Goal: Task Accomplishment & Management: Use online tool/utility

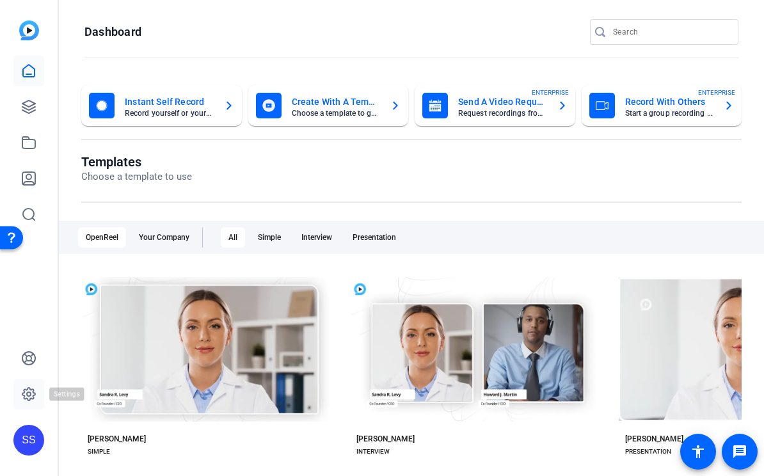
click at [29, 406] on link at bounding box center [28, 394] width 31 height 31
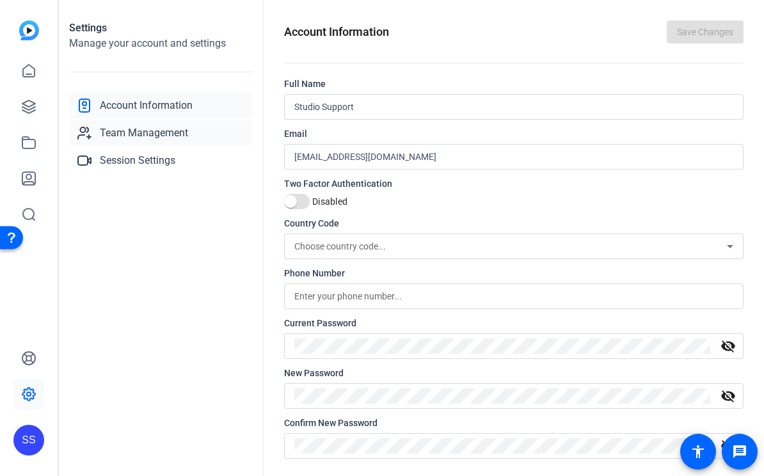
click at [144, 122] on link "Team Management" at bounding box center [161, 133] width 184 height 26
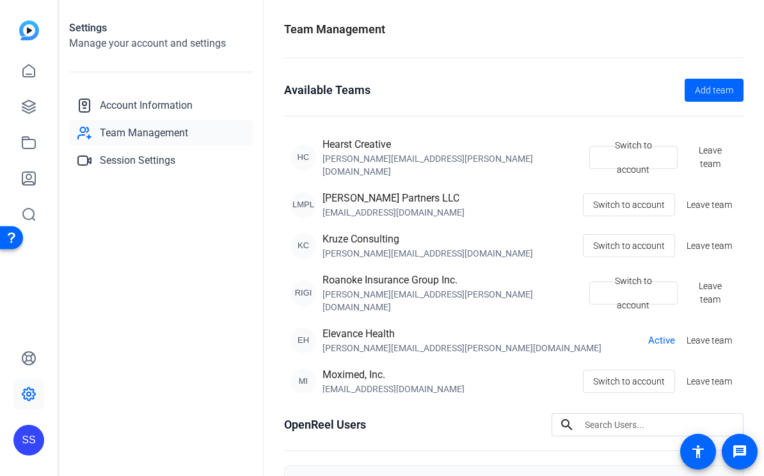
click at [10, 449] on div "SS" at bounding box center [29, 238] width 58 height 476
click at [35, 443] on div "SS" at bounding box center [28, 440] width 31 height 31
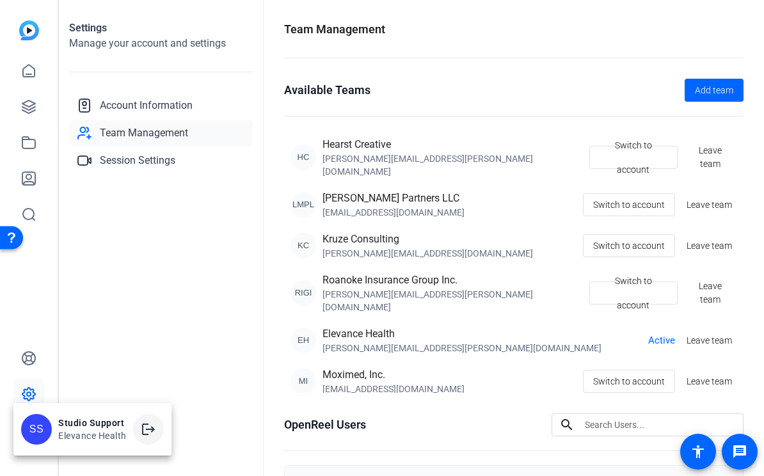
click at [147, 424] on mat-icon "logout" at bounding box center [148, 429] width 15 height 15
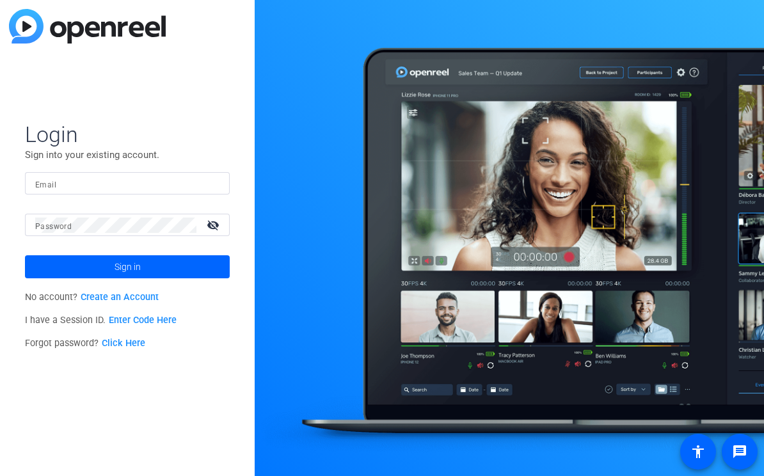
click at [175, 174] on div at bounding box center [127, 183] width 184 height 22
click at [211, 182] on img at bounding box center [208, 183] width 9 height 15
type input "[PERSON_NAME][EMAIL_ADDRESS][DOMAIN_NAME]"
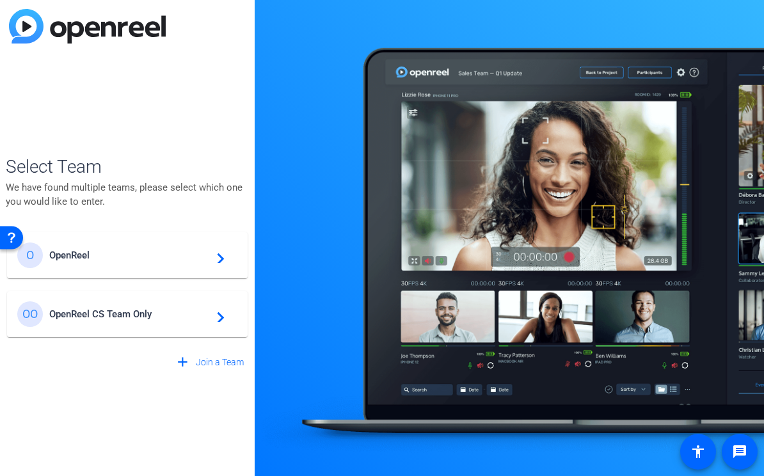
click at [131, 258] on span "OpenReel" at bounding box center [129, 256] width 160 height 12
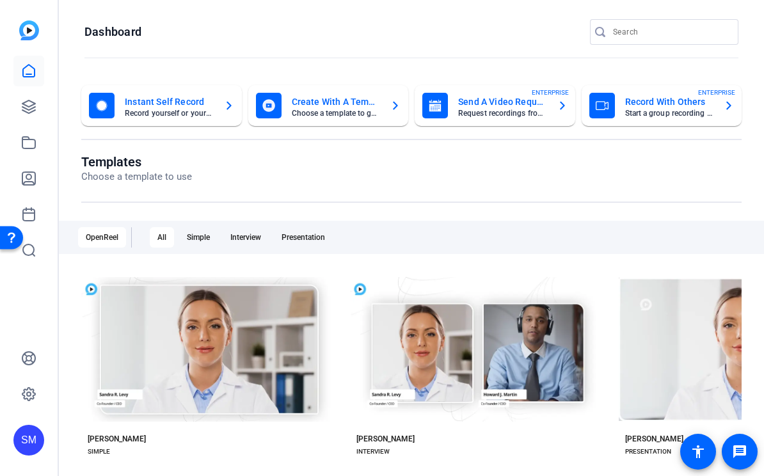
click at [12, 111] on div "SM" at bounding box center [29, 238] width 58 height 476
click at [14, 111] on link at bounding box center [28, 107] width 31 height 31
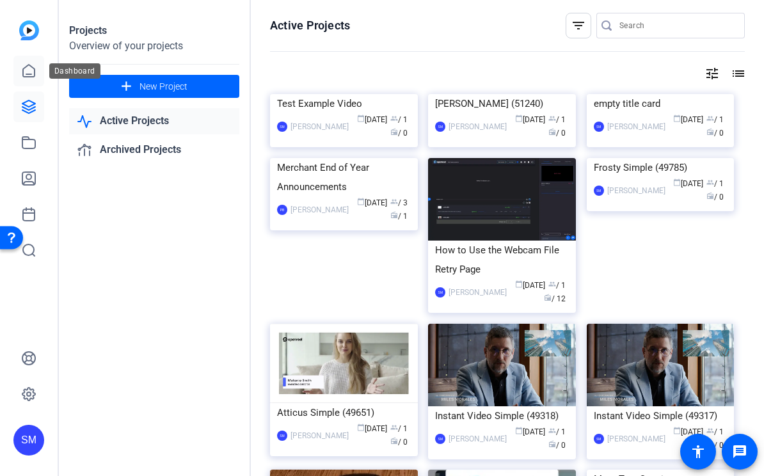
click at [21, 65] on icon at bounding box center [28, 70] width 15 height 15
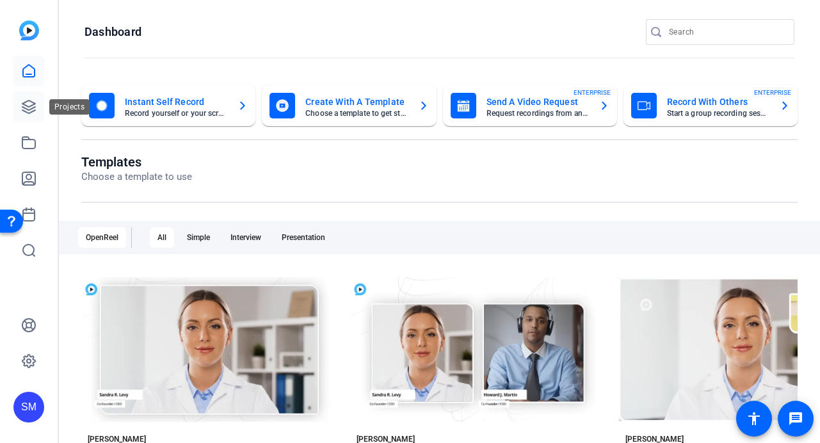
click at [38, 108] on link at bounding box center [28, 107] width 31 height 31
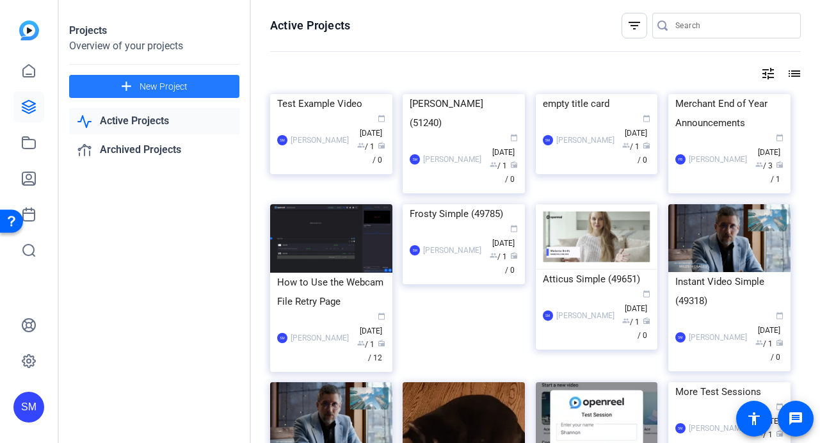
click at [166, 84] on span "New Project" at bounding box center [163, 86] width 48 height 13
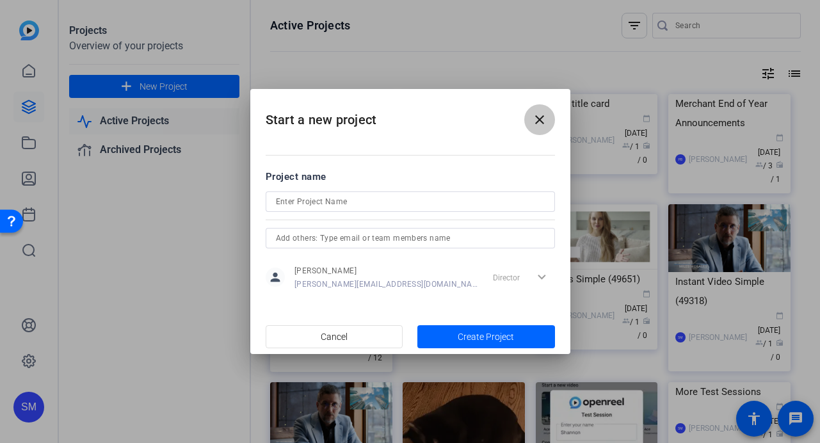
click at [545, 116] on mat-icon "close" at bounding box center [539, 119] width 15 height 15
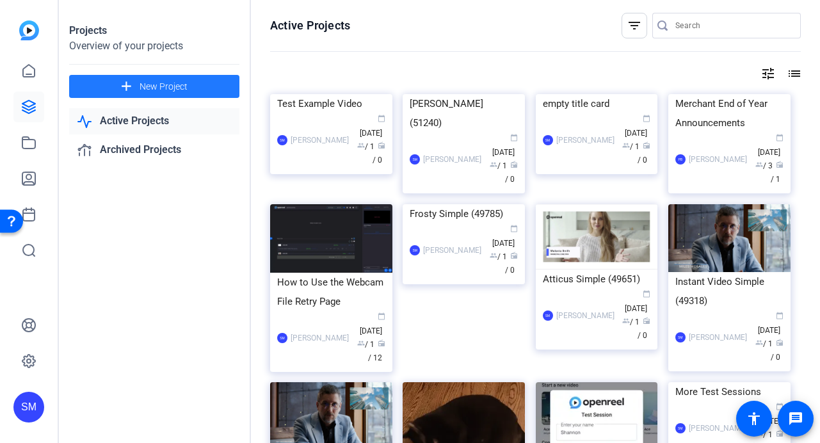
click at [149, 88] on span "New Project" at bounding box center [163, 86] width 48 height 13
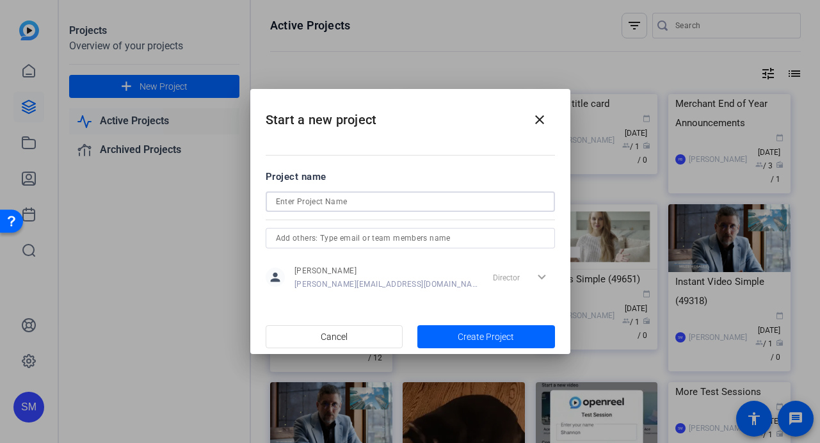
click at [324, 207] on input at bounding box center [410, 201] width 269 height 15
type input "Test Project"
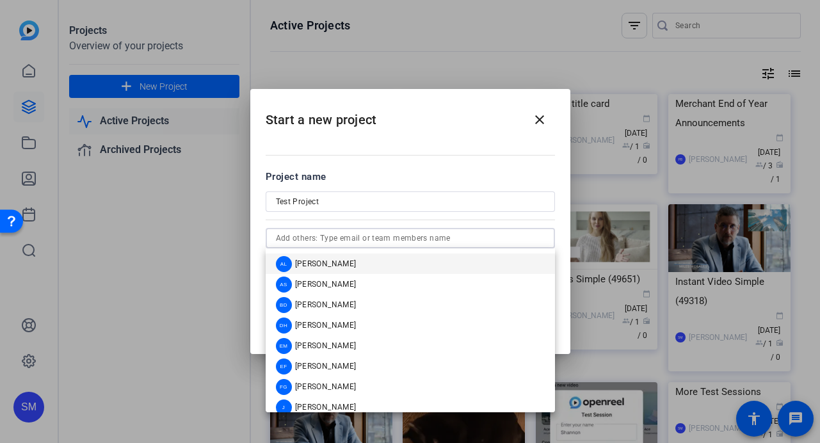
click at [401, 235] on input "text" at bounding box center [410, 237] width 269 height 15
click at [408, 194] on input "Test Project" at bounding box center [410, 201] width 269 height 15
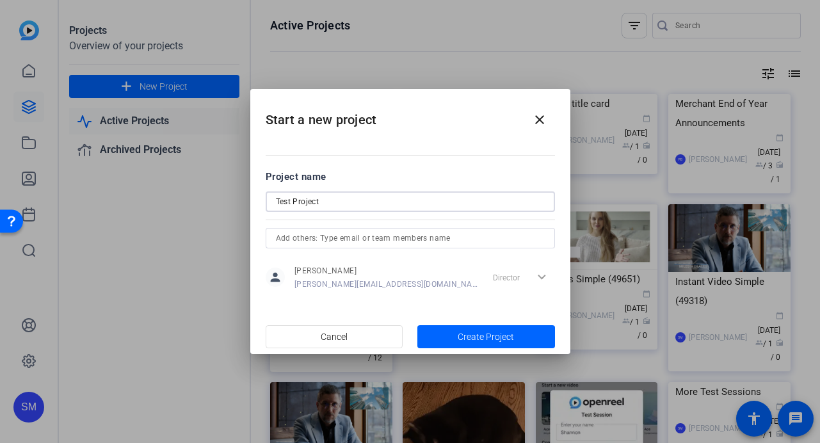
click at [447, 126] on h2 "Start a new project close" at bounding box center [410, 115] width 320 height 52
click at [324, 233] on input "text" at bounding box center [410, 237] width 269 height 15
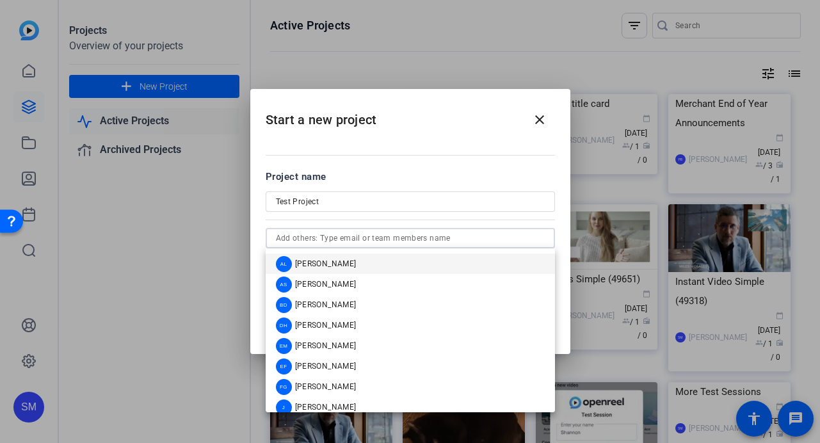
click at [390, 173] on div "Project name" at bounding box center [410, 177] width 289 height 14
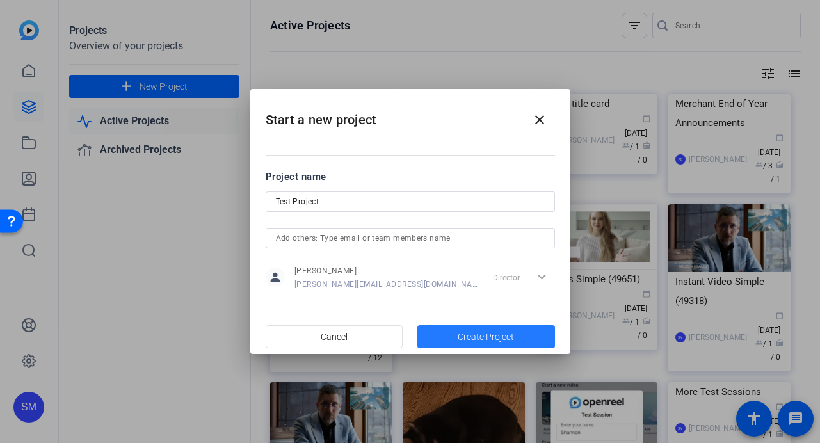
click at [460, 331] on span "Create Project" at bounding box center [486, 336] width 56 height 13
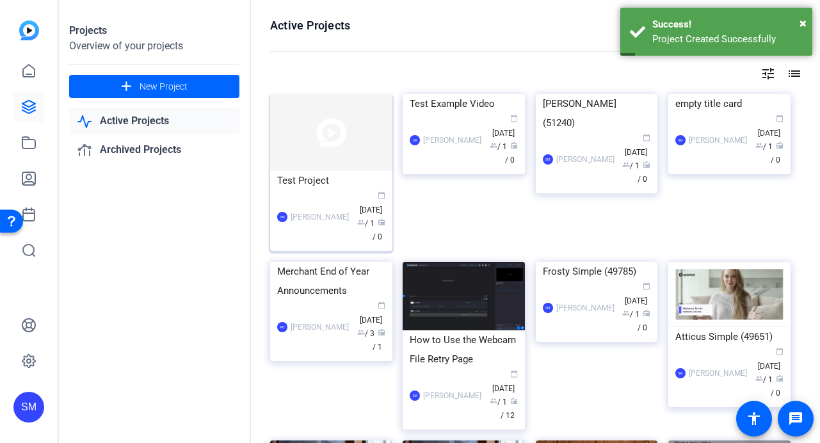
click at [319, 203] on div "SM Shannon Mulligan calendar_today Sep 25 group / 1 radio / 0" at bounding box center [331, 217] width 108 height 54
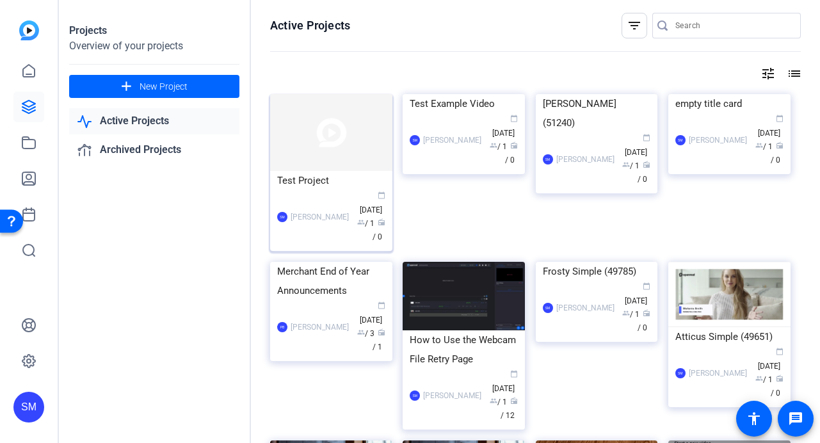
click at [323, 189] on div "Test Project" at bounding box center [331, 180] width 108 height 19
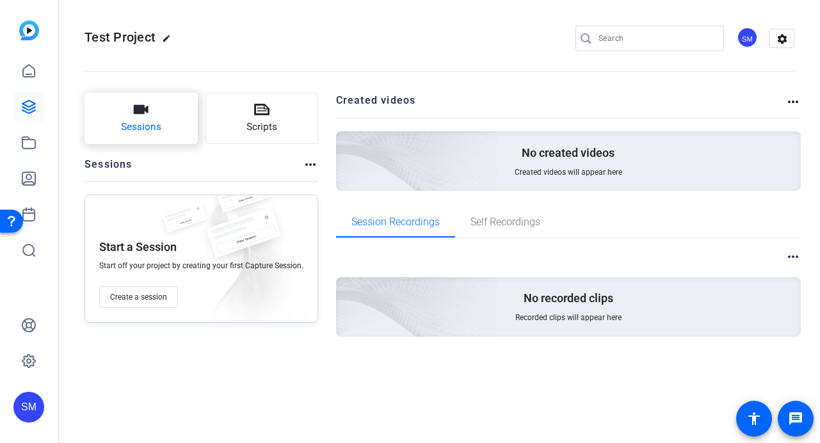
click at [148, 126] on span "Sessions" at bounding box center [141, 127] width 40 height 15
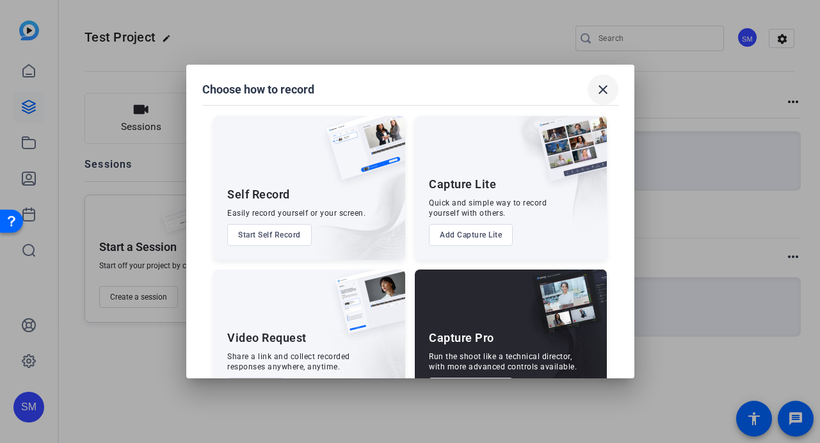
click at [605, 81] on span at bounding box center [602, 89] width 31 height 31
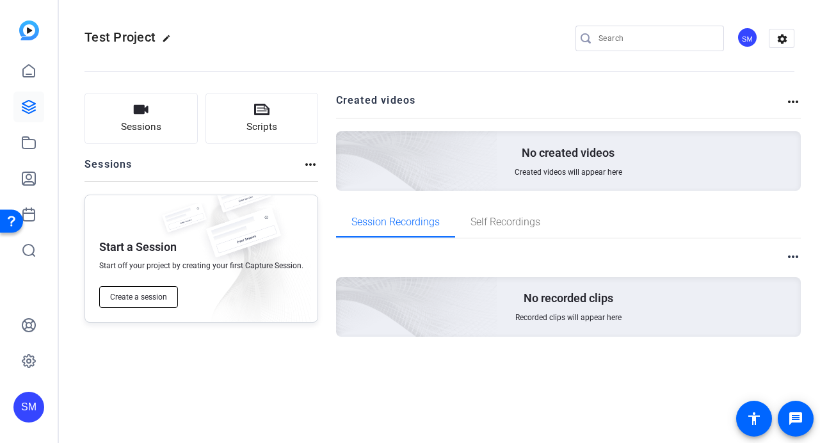
click at [175, 292] on button "Create a session" at bounding box center [138, 297] width 79 height 22
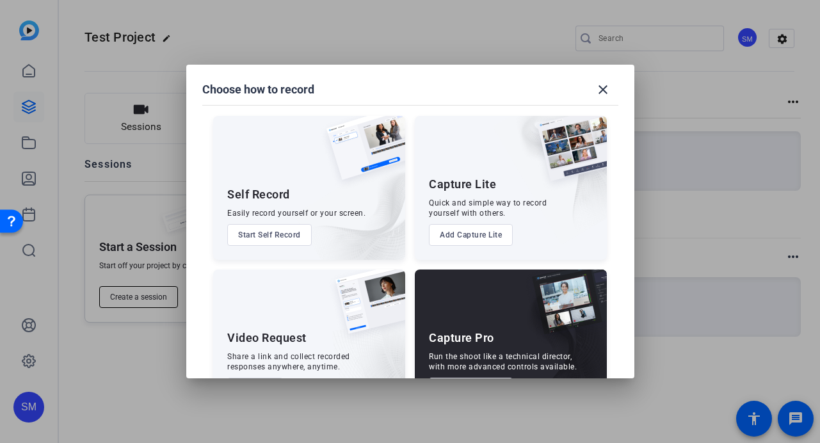
click at [175, 292] on div at bounding box center [410, 221] width 820 height 443
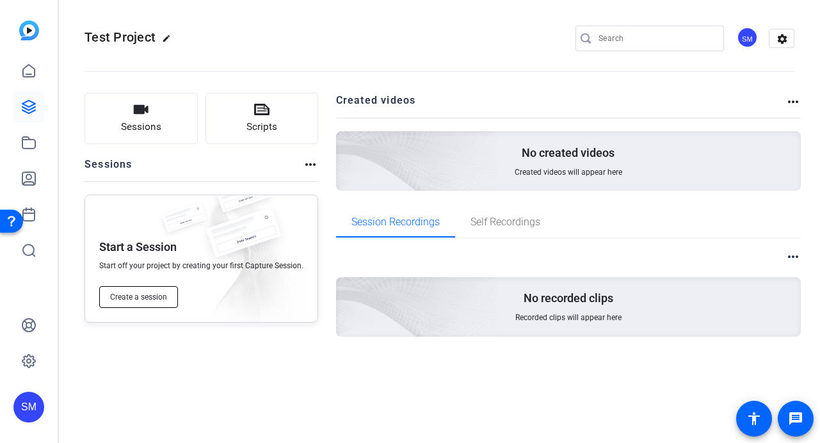
click at [175, 292] on button "Create a session" at bounding box center [138, 297] width 79 height 22
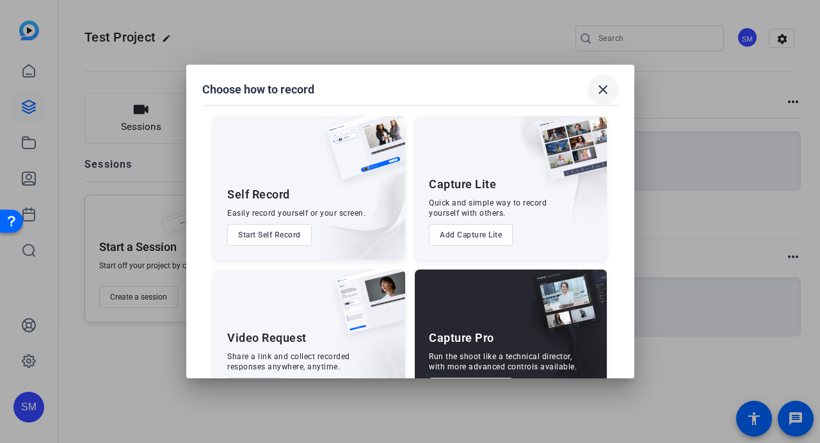
click at [603, 85] on mat-icon "close" at bounding box center [602, 89] width 15 height 15
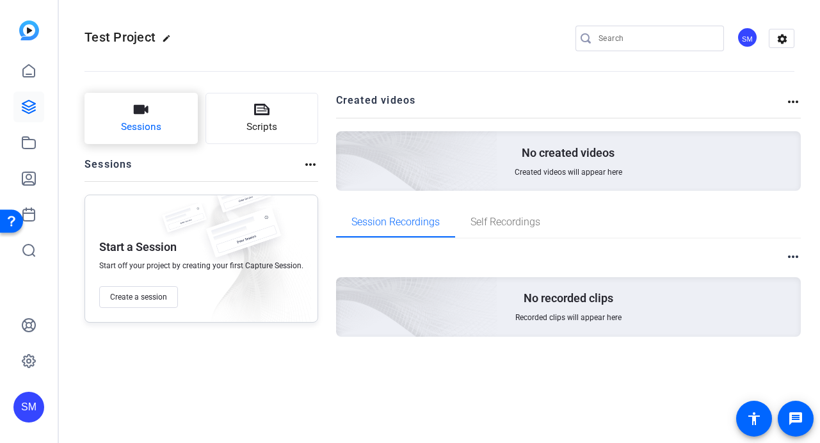
click at [143, 118] on button "Sessions" at bounding box center [140, 118] width 113 height 51
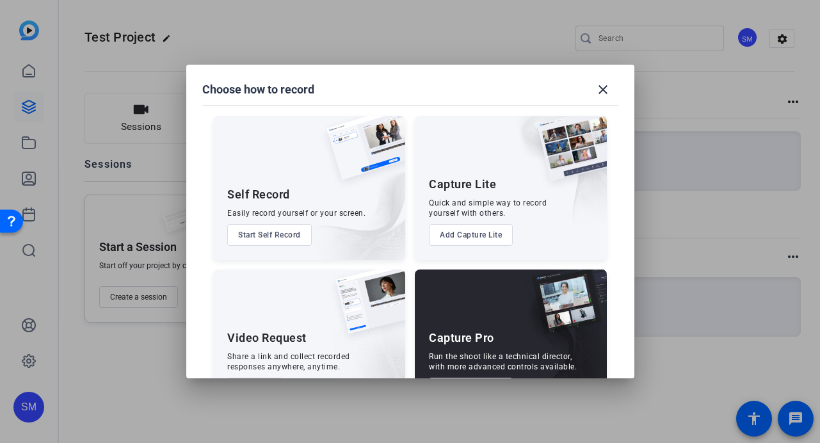
scroll to position [48, 0]
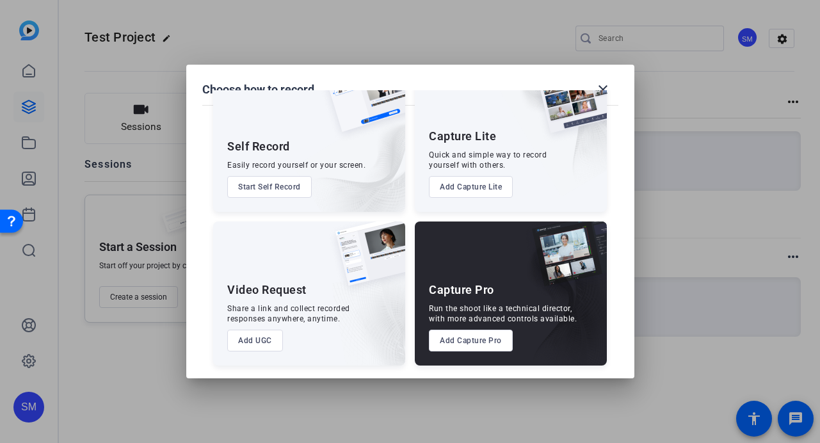
click at [259, 342] on button "Add UGC" at bounding box center [255, 341] width 56 height 22
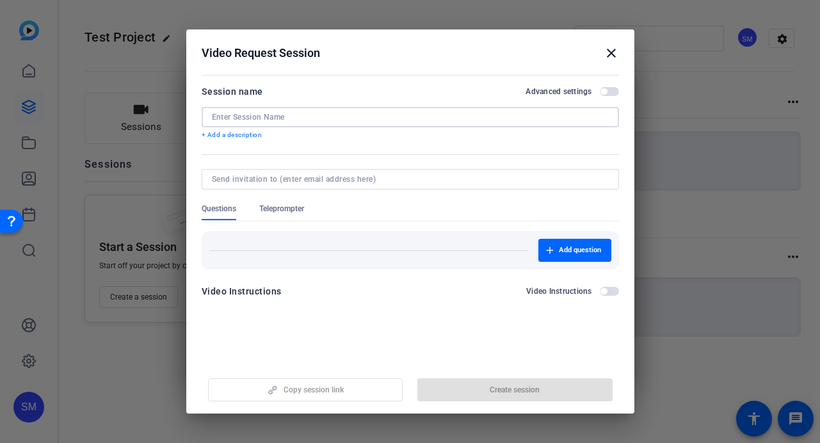
click at [294, 121] on input at bounding box center [410, 117] width 397 height 10
click at [346, 118] on input at bounding box center [410, 117] width 397 height 10
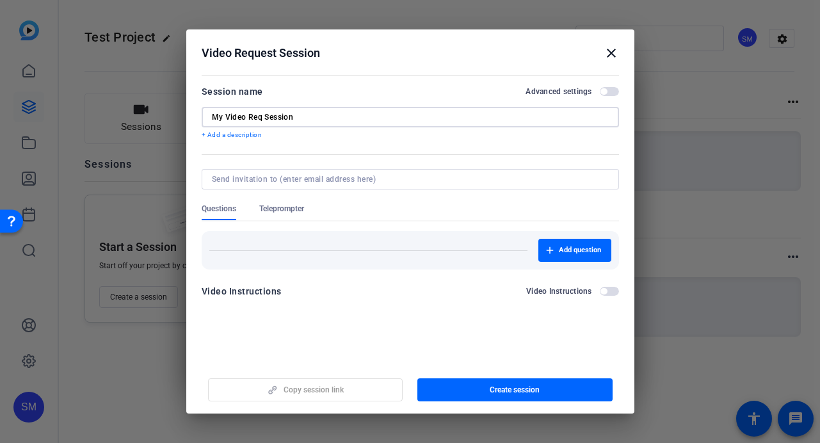
type input "My Video Req Session"
click at [225, 137] on p "+ Add a description" at bounding box center [410, 135] width 417 height 10
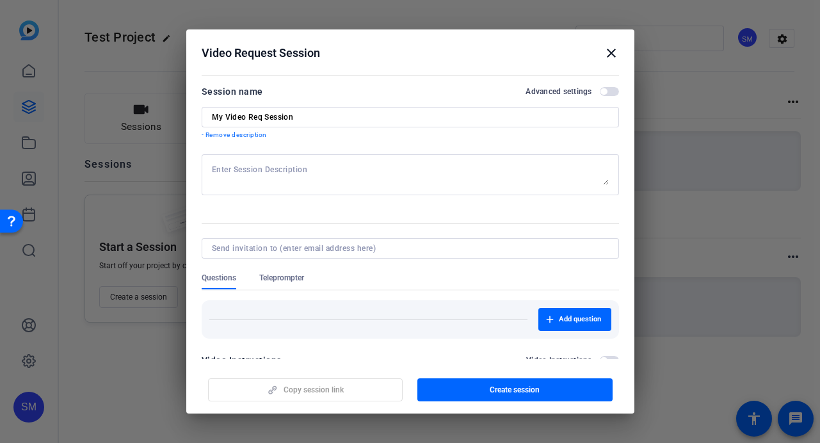
click at [225, 137] on p "- Remove description" at bounding box center [410, 135] width 417 height 10
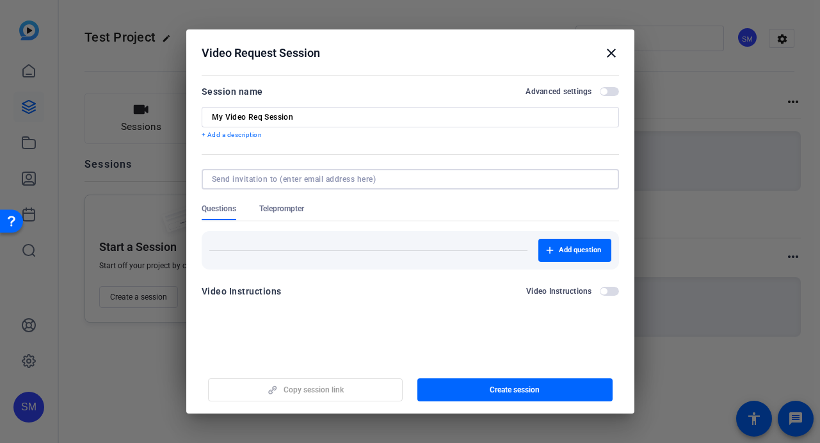
click at [316, 181] on input at bounding box center [408, 179] width 392 height 10
click at [388, 181] on input at bounding box center [408, 179] width 392 height 10
click at [466, 386] on span "button" at bounding box center [514, 389] width 195 height 31
click at [294, 397] on span "button" at bounding box center [306, 389] width 194 height 31
click at [399, 279] on form "Session name Advanced settings My Video Req Session + Add a description Questio…" at bounding box center [410, 195] width 417 height 223
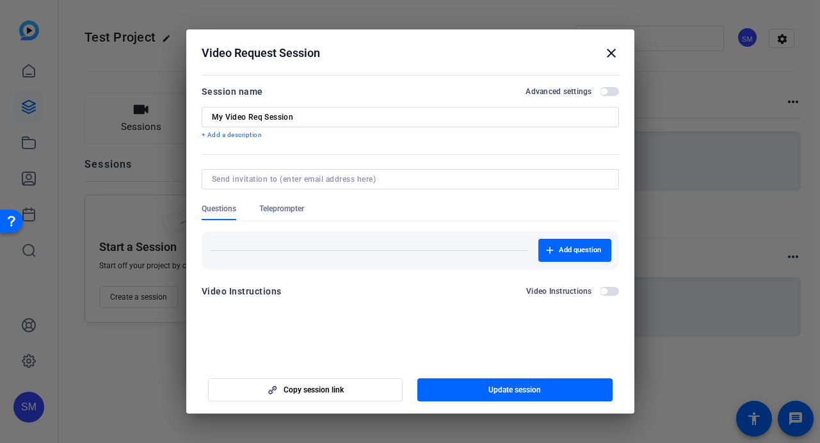
click at [386, 182] on input at bounding box center [408, 179] width 392 height 10
click at [280, 209] on span "Teleprompter" at bounding box center [281, 208] width 45 height 10
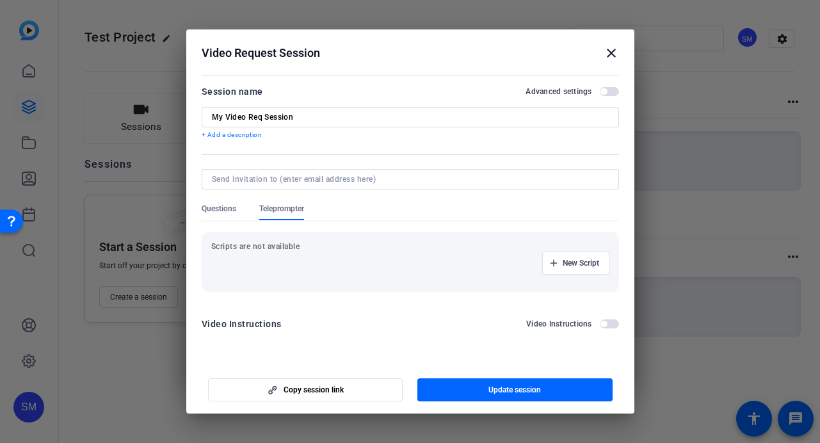
click at [211, 211] on span "Questions" at bounding box center [219, 208] width 35 height 10
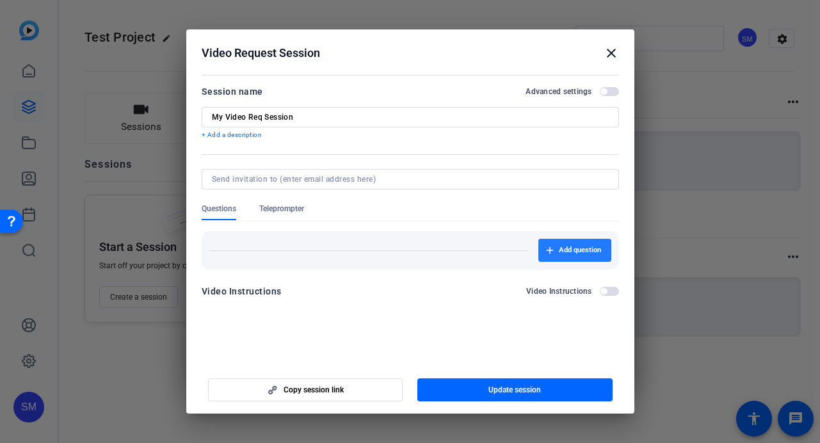
click at [556, 255] on span "button" at bounding box center [574, 250] width 73 height 31
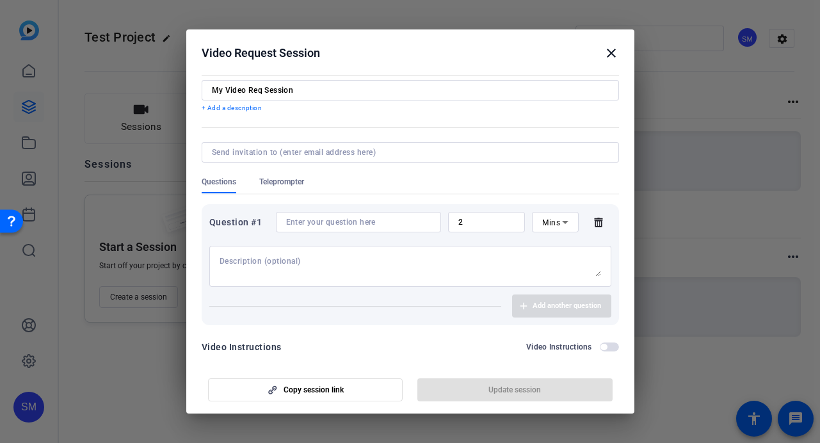
scroll to position [44, 0]
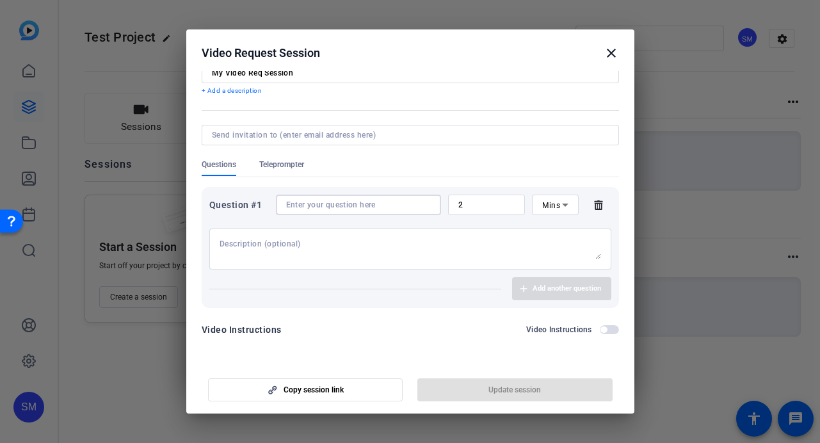
click at [374, 206] on input at bounding box center [358, 205] width 145 height 10
click at [339, 248] on textarea at bounding box center [409, 249] width 381 height 20
click at [488, 201] on input "2" at bounding box center [486, 205] width 57 height 10
click at [548, 200] on div "Mins" at bounding box center [551, 205] width 19 height 16
click at [488, 207] on div at bounding box center [410, 221] width 820 height 443
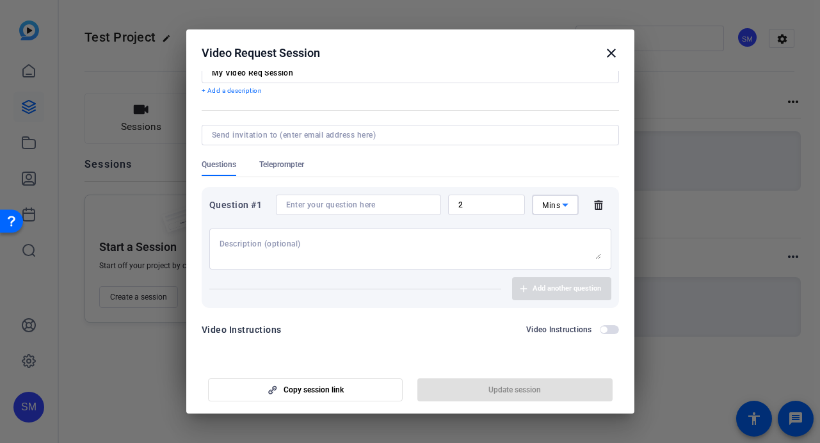
click at [555, 211] on div "Mins" at bounding box center [551, 205] width 19 height 16
click at [548, 318] on span "No Time Limit" at bounding box center [555, 305] width 26 height 46
click at [553, 211] on div "No Time Limit" at bounding box center [535, 205] width 53 height 16
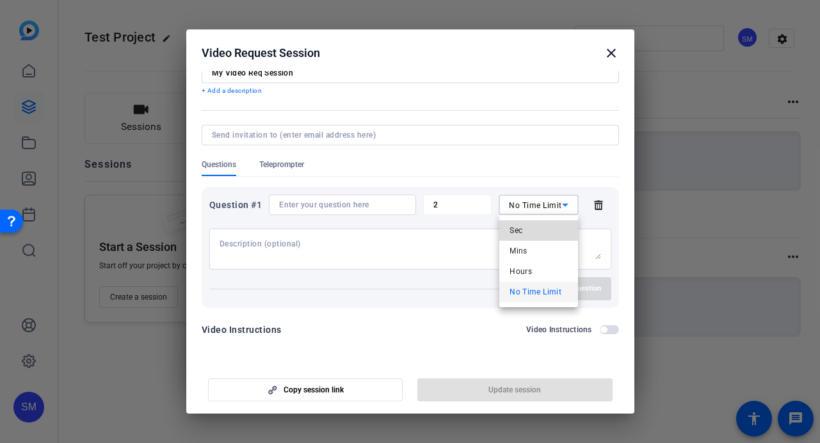
click at [534, 235] on mat-option "Sec" at bounding box center [538, 230] width 79 height 20
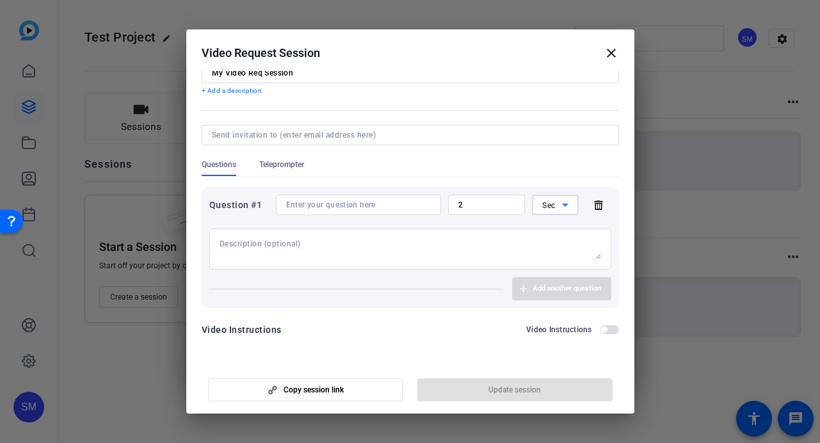
click at [553, 209] on span "Sec" at bounding box center [548, 205] width 13 height 9
click at [549, 250] on span "Mins" at bounding box center [551, 250] width 18 height 15
click at [505, 207] on input "2" at bounding box center [486, 205] width 57 height 10
drag, startPoint x: 505, startPoint y: 207, endPoint x: 431, endPoint y: 207, distance: 73.6
click at [431, 207] on div "Question #1 2 Mins" at bounding box center [410, 205] width 402 height 20
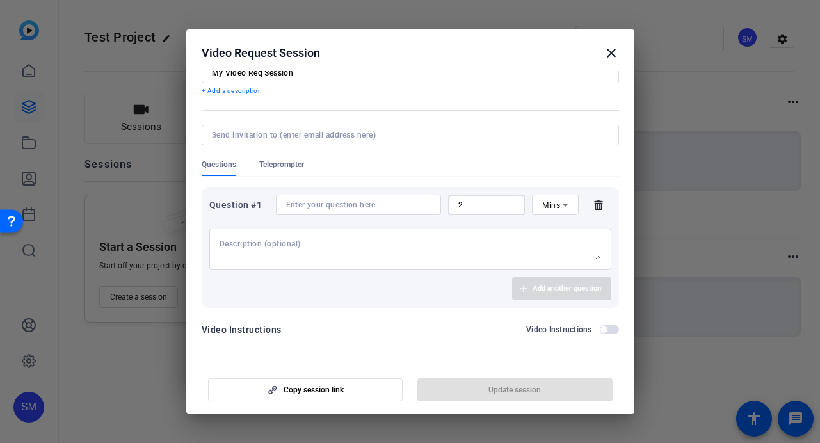
click at [490, 226] on div at bounding box center [410, 245] width 402 height 47
click at [561, 206] on icon at bounding box center [564, 204] width 15 height 15
click at [559, 301] on span "No Time Limit" at bounding box center [555, 305] width 26 height 46
click at [596, 209] on icon at bounding box center [598, 205] width 8 height 10
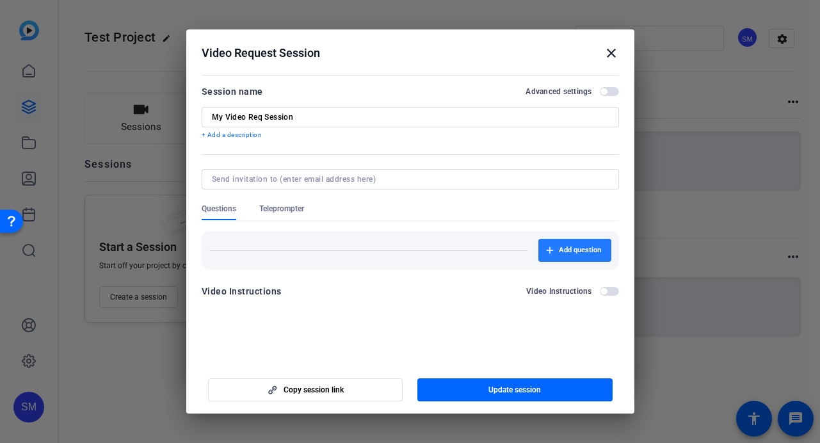
click at [553, 248] on span "button" at bounding box center [574, 250] width 73 height 31
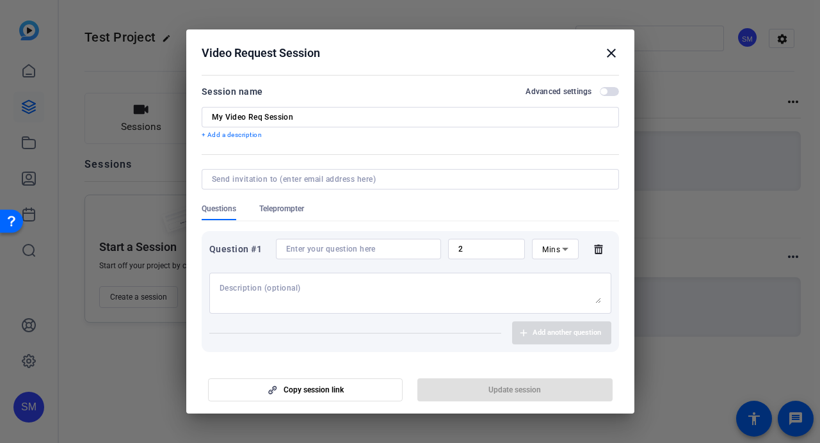
click at [358, 299] on textarea at bounding box center [409, 293] width 381 height 20
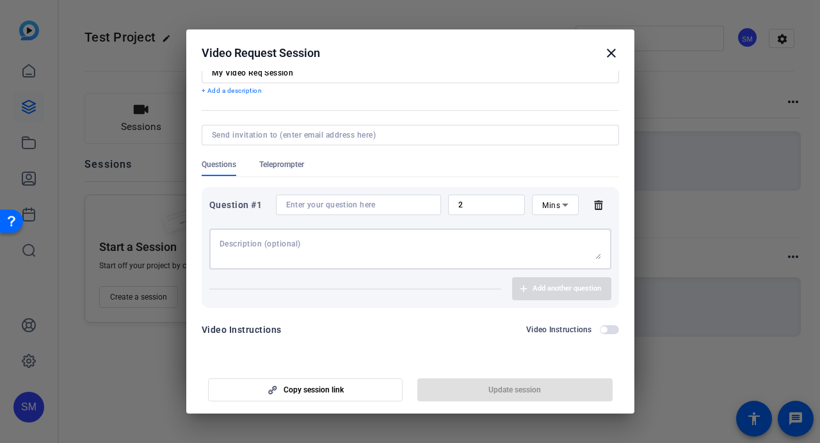
click at [285, 161] on span "Teleprompter" at bounding box center [281, 164] width 45 height 10
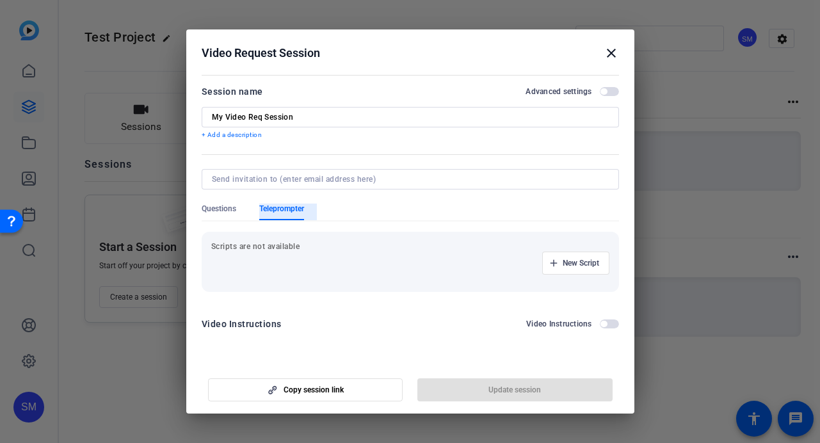
scroll to position [0, 0]
click at [224, 212] on span "Questions" at bounding box center [219, 208] width 35 height 10
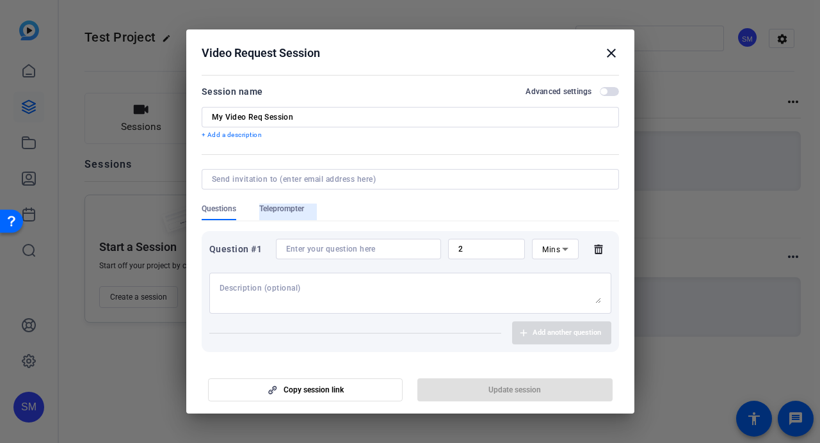
click at [283, 214] on span "Teleprompter" at bounding box center [281, 211] width 45 height 17
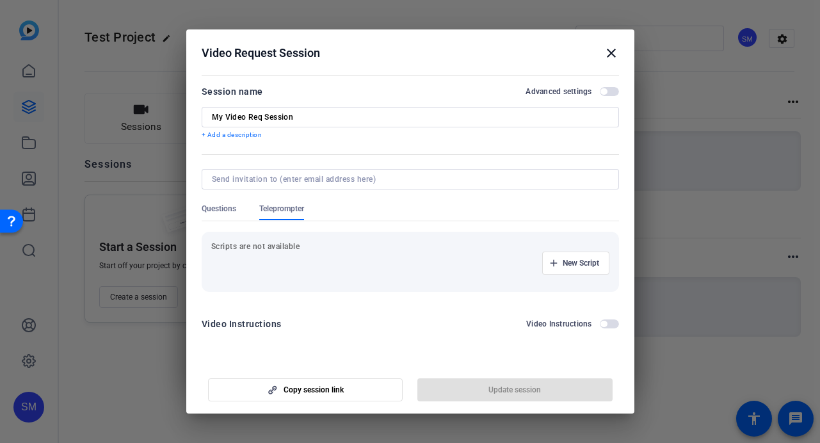
click at [216, 210] on span "Questions" at bounding box center [219, 208] width 35 height 10
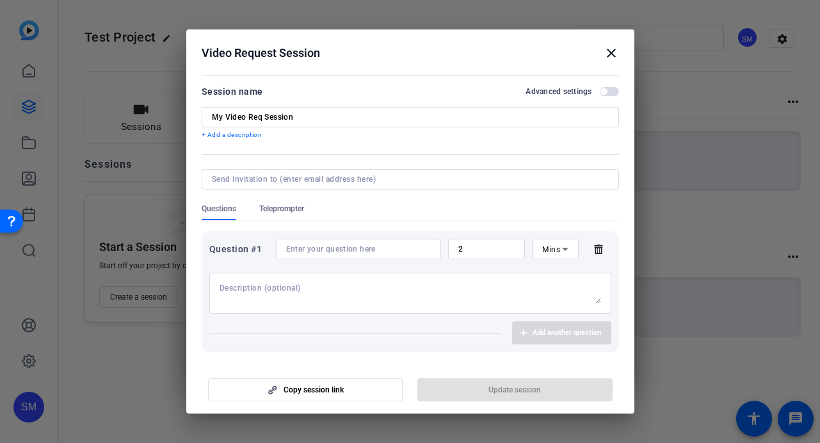
click at [263, 211] on span "Teleprompter" at bounding box center [281, 208] width 45 height 10
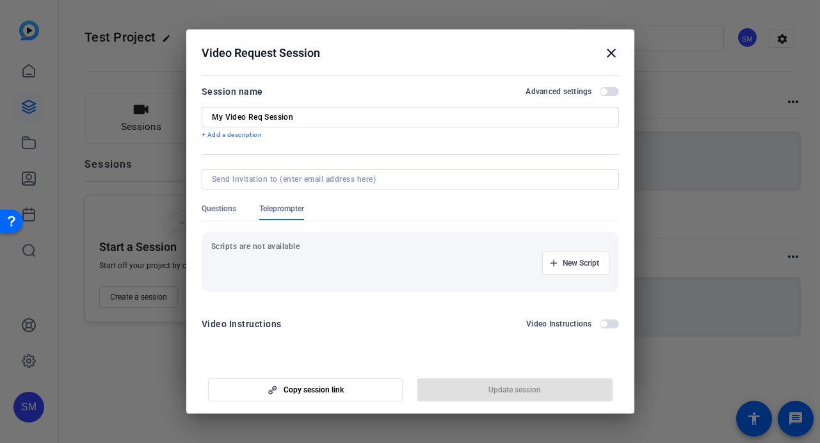
click at [217, 215] on span "Questions" at bounding box center [219, 211] width 35 height 17
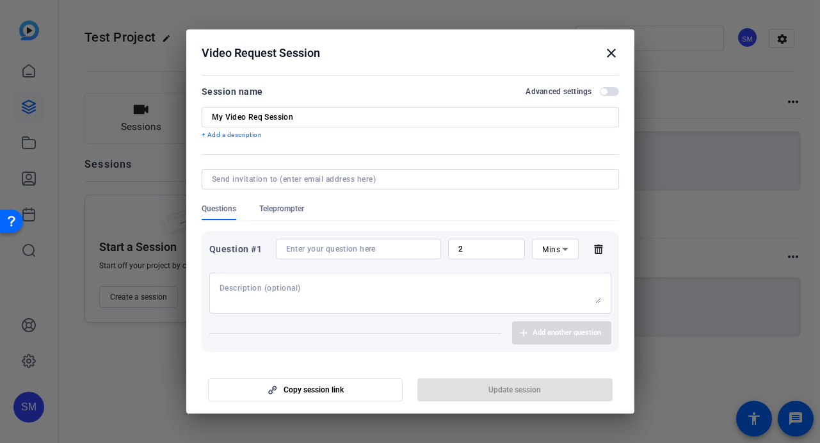
click at [282, 201] on div at bounding box center [410, 196] width 417 height 14
click at [271, 205] on span "Teleprompter" at bounding box center [281, 208] width 45 height 10
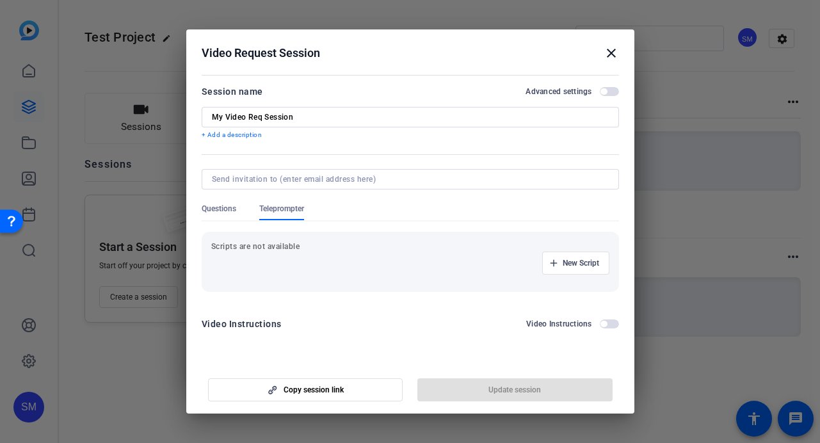
click at [544, 38] on h2 "Video Request Session close" at bounding box center [410, 50] width 448 height 42
click at [612, 60] on mat-icon "close" at bounding box center [610, 52] width 15 height 15
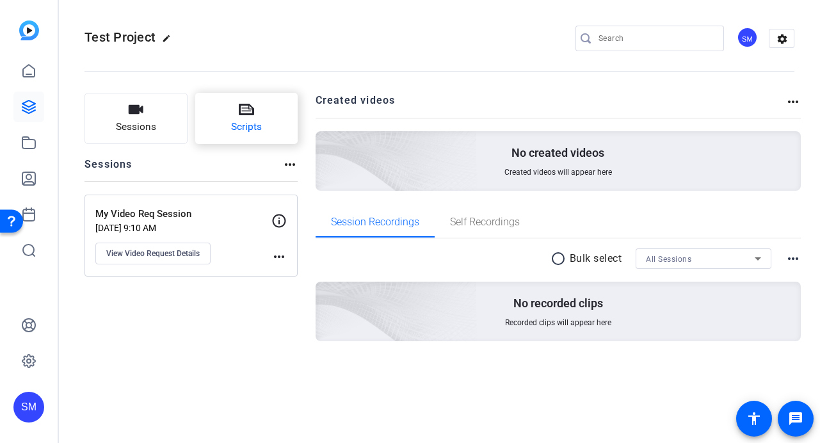
click at [262, 112] on button "Scripts" at bounding box center [246, 118] width 103 height 51
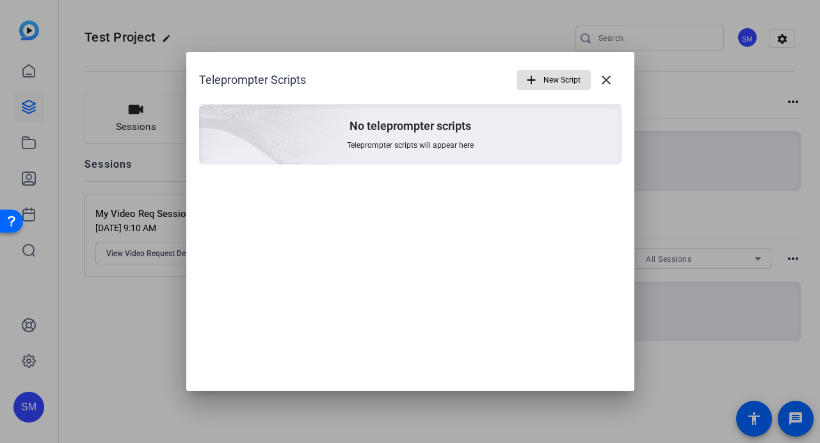
click at [561, 79] on span "New Script" at bounding box center [561, 80] width 37 height 24
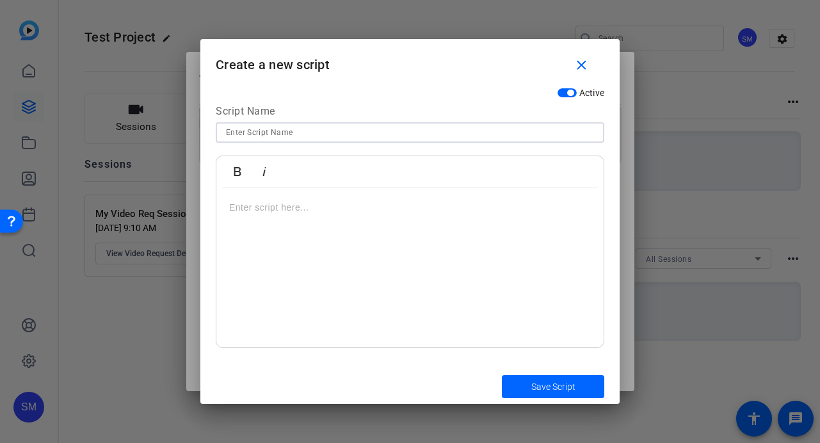
click at [342, 136] on input at bounding box center [410, 132] width 368 height 15
type input "my scrip"
click at [354, 220] on div at bounding box center [409, 267] width 387 height 160
click at [578, 383] on span "submit" at bounding box center [553, 386] width 102 height 31
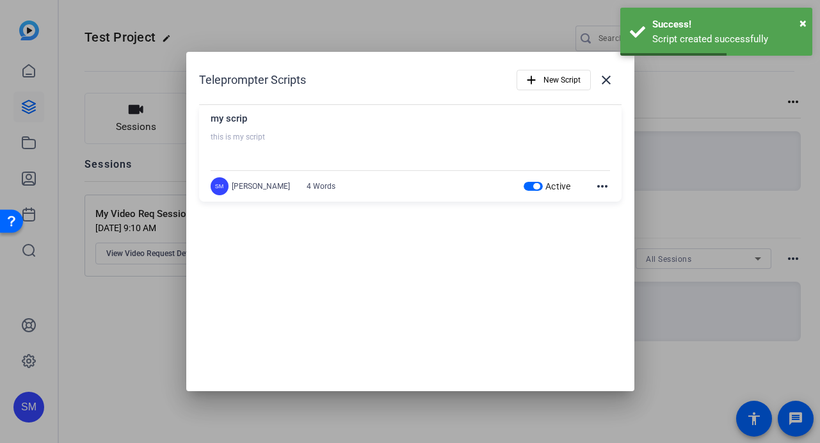
click at [441, 294] on div "Teleprompter Scripts add New Script close my scrip this is my script SM Shannon…" at bounding box center [410, 221] width 448 height 339
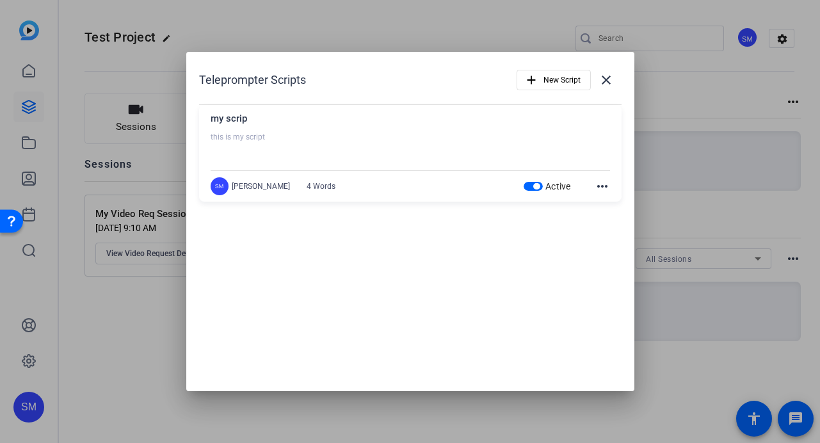
click at [603, 186] on mat-icon "more_horiz" at bounding box center [601, 186] width 15 height 15
click at [618, 207] on span "Edit" at bounding box center [630, 205] width 51 height 15
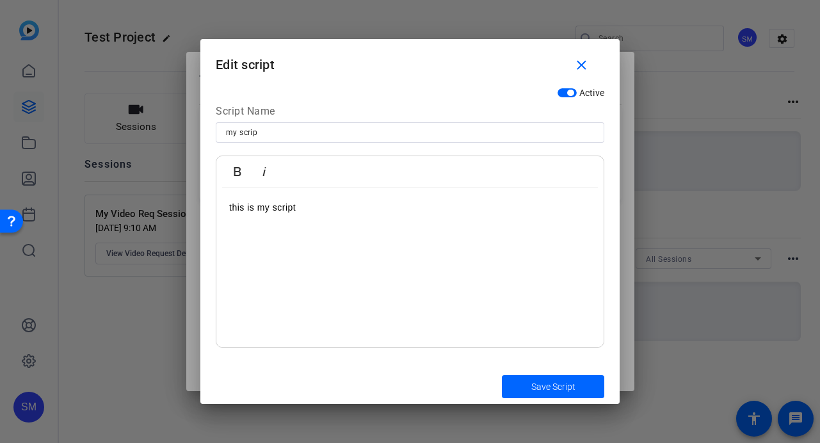
click at [461, 239] on div "this is my script" at bounding box center [409, 267] width 387 height 160
click at [307, 202] on p "this is my script" at bounding box center [410, 207] width 362 height 14
click at [349, 229] on div "this is my script" at bounding box center [409, 267] width 387 height 160
click at [326, 220] on div "this is my script" at bounding box center [409, 267] width 387 height 160
click at [415, 252] on p "*" at bounding box center [410, 250] width 362 height 14
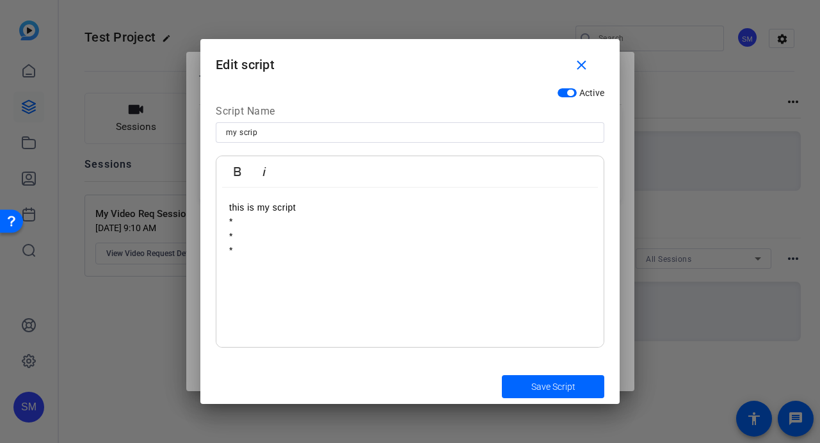
click at [342, 216] on p "*" at bounding box center [410, 221] width 362 height 14
click at [532, 385] on span "Save Script" at bounding box center [553, 386] width 44 height 13
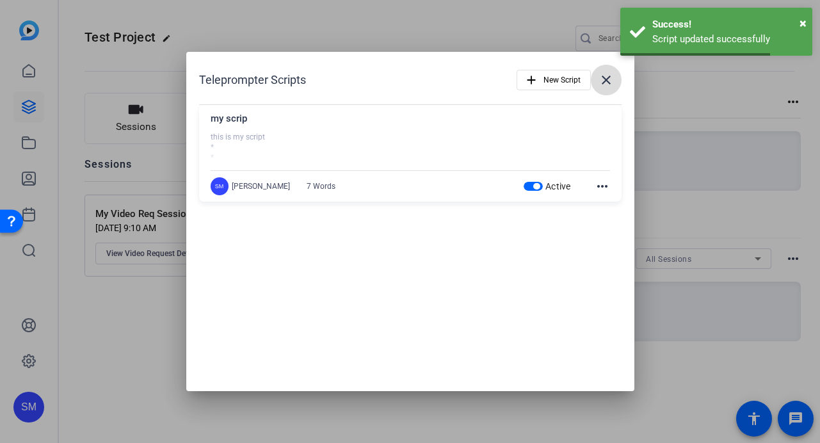
click at [611, 79] on mat-icon "close" at bounding box center [605, 79] width 15 height 15
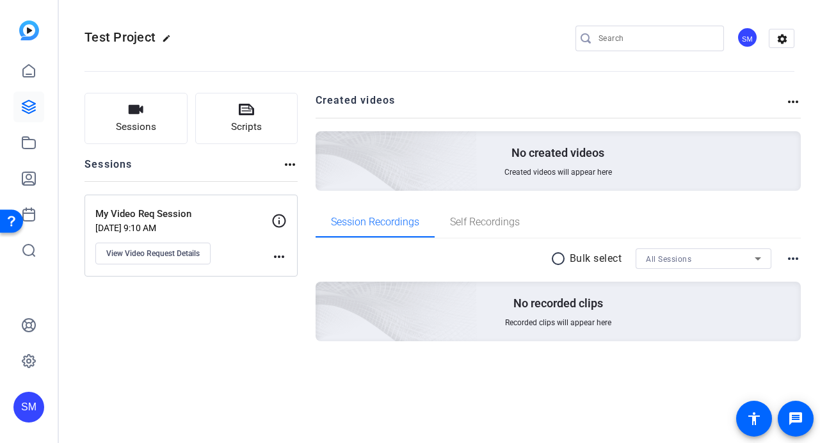
click at [276, 254] on mat-icon "more_horiz" at bounding box center [278, 256] width 15 height 15
click at [236, 240] on div at bounding box center [410, 221] width 820 height 443
click at [156, 255] on span "View Video Request Details" at bounding box center [152, 253] width 93 height 10
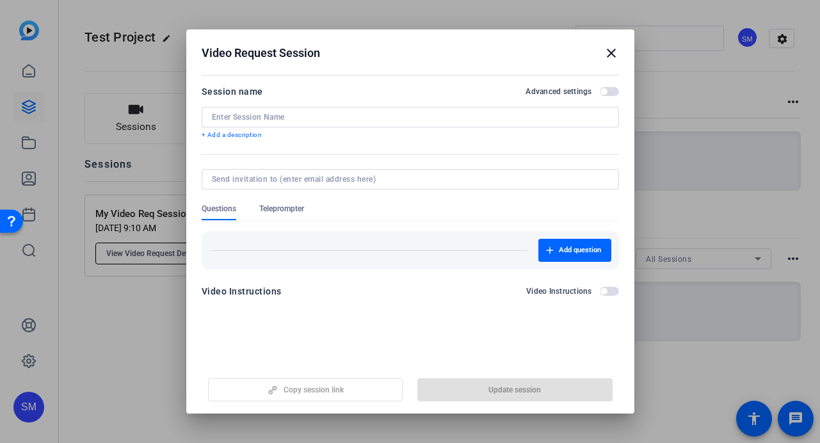
type input "My Video Req Session"
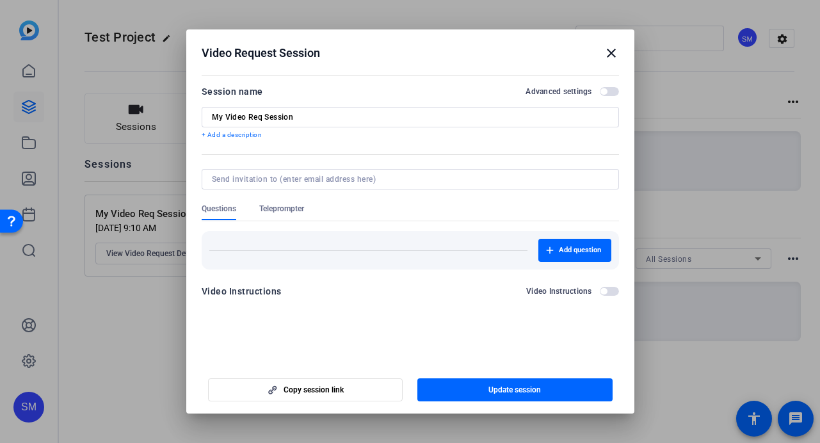
click at [278, 200] on div at bounding box center [410, 196] width 417 height 14
click at [278, 211] on span "Teleprompter" at bounding box center [281, 208] width 45 height 10
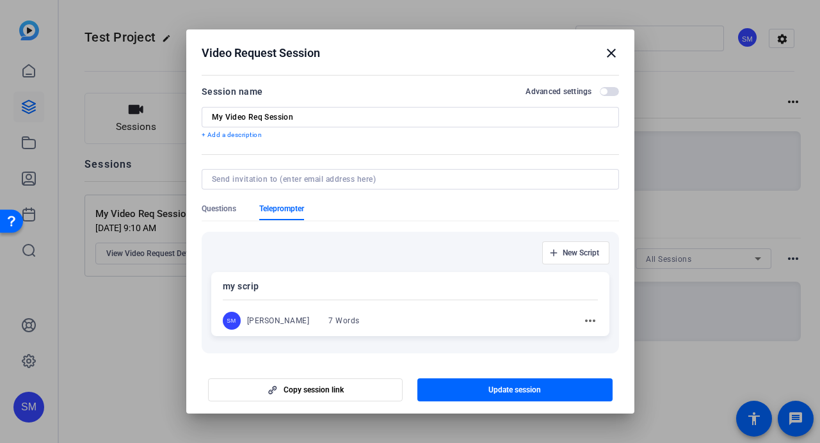
scroll to position [24, 0]
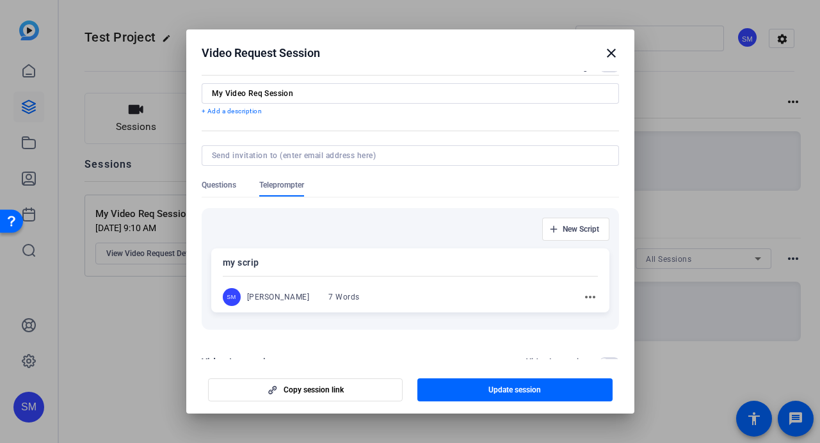
click at [354, 275] on div at bounding box center [410, 276] width 375 height 4
click at [402, 224] on div "New Script" at bounding box center [410, 229] width 398 height 23
click at [385, 253] on div "my scrip SM Shannon Mulligan 7 Words more_horiz" at bounding box center [410, 280] width 398 height 65
click at [385, 253] on div "my scrip SM Shannon Mulligan 7 Words more_horiz" at bounding box center [410, 280] width 398 height 64
click at [358, 269] on p "my scrip" at bounding box center [410, 262] width 374 height 15
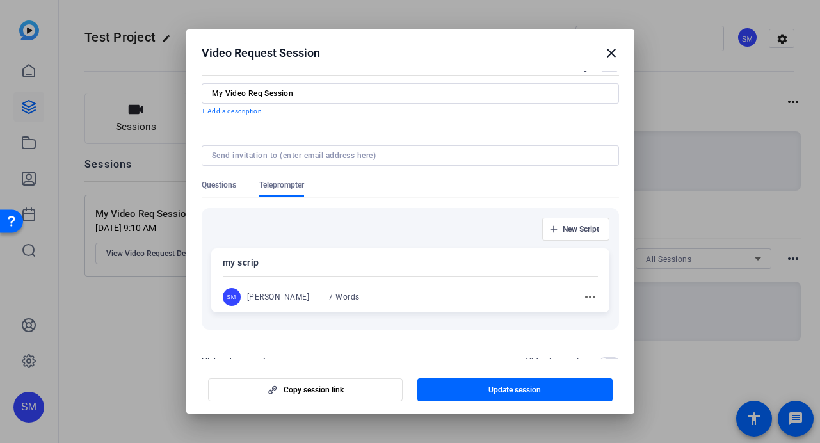
click at [358, 269] on p "my scrip" at bounding box center [410, 262] width 375 height 15
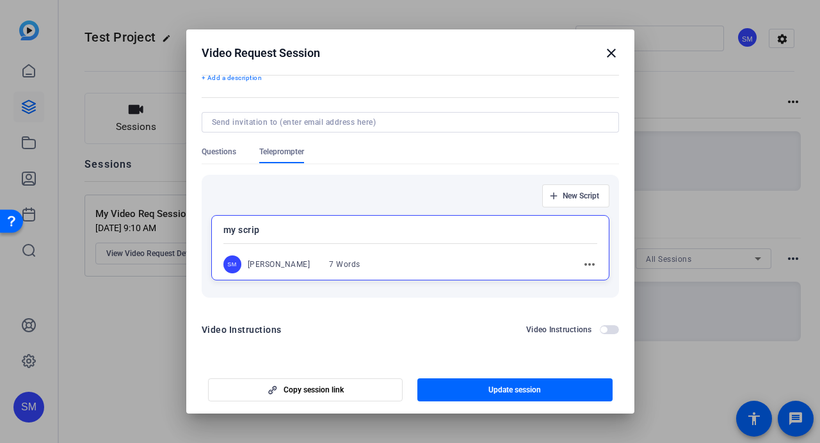
scroll to position [0, 0]
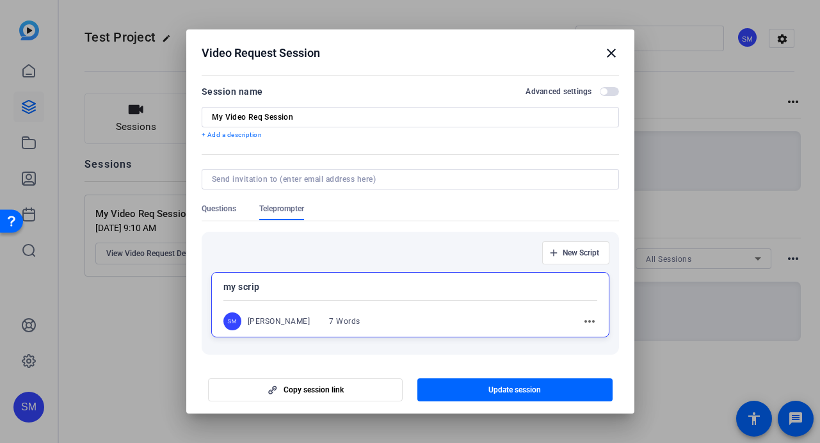
click at [322, 297] on div "my scrip SM Shannon Mulligan 7 Words more_horiz" at bounding box center [410, 304] width 398 height 65
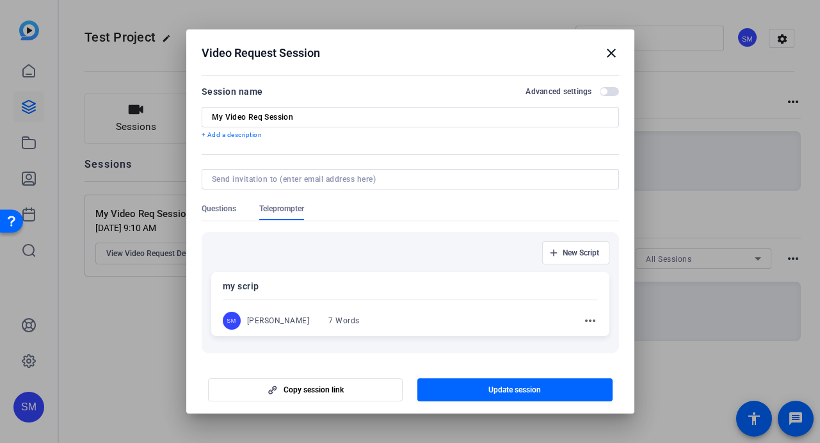
scroll to position [56, 0]
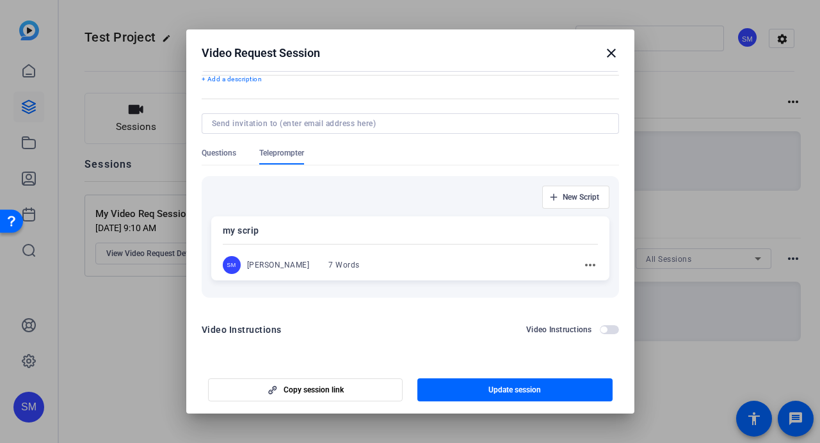
click at [610, 52] on mat-icon "close" at bounding box center [610, 52] width 15 height 15
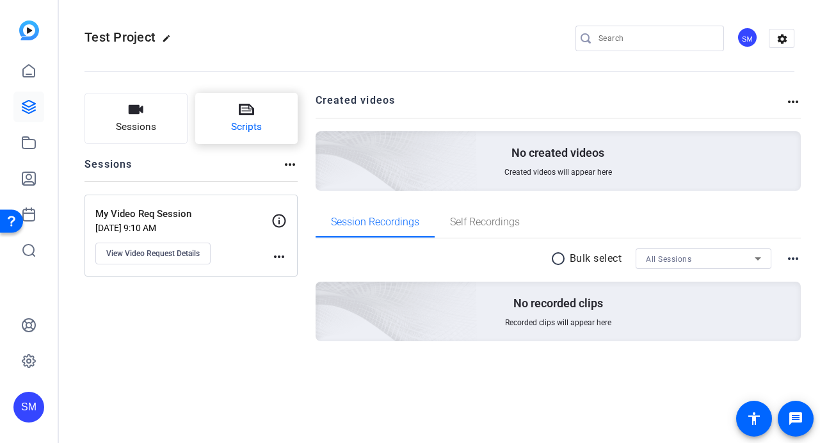
click at [241, 116] on icon at bounding box center [246, 109] width 15 height 15
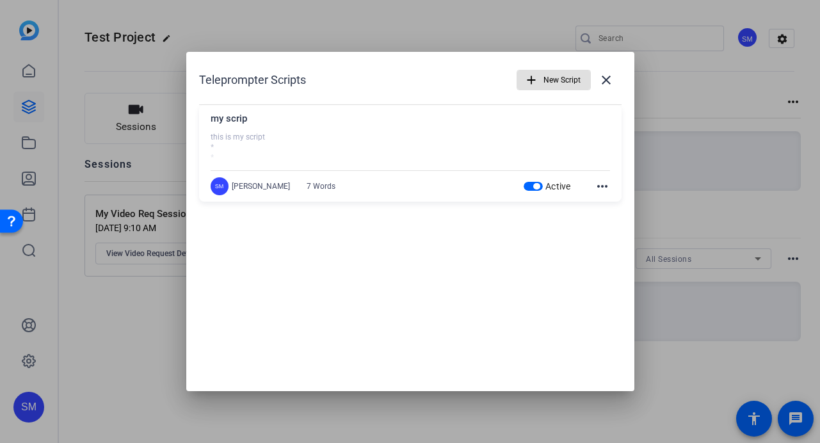
click at [539, 184] on span "button" at bounding box center [532, 186] width 19 height 9
click at [528, 191] on span "button" at bounding box center [525, 186] width 19 height 9
click at [601, 74] on mat-icon "close" at bounding box center [605, 79] width 15 height 15
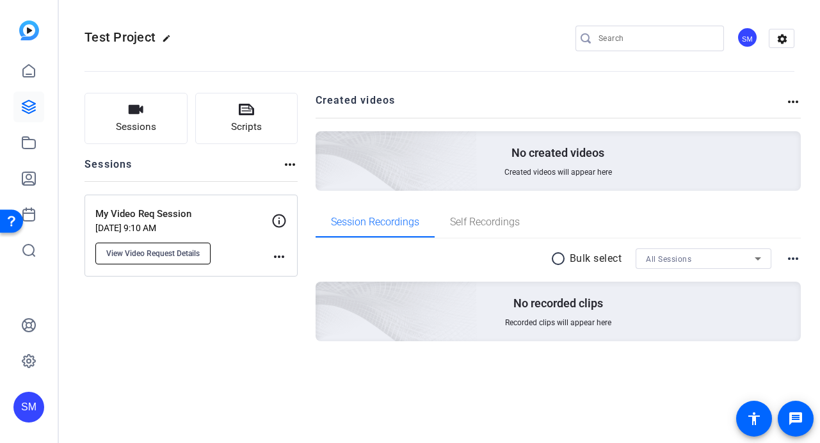
click at [179, 246] on button "View Video Request Details" at bounding box center [152, 254] width 115 height 22
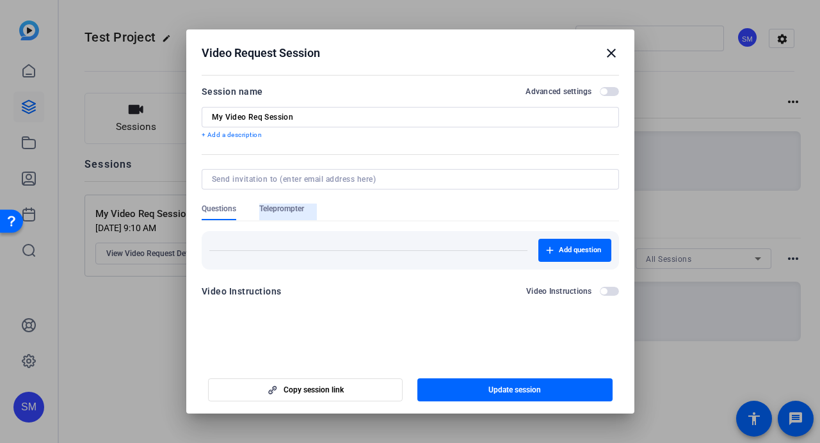
click at [283, 216] on span "Teleprompter" at bounding box center [281, 211] width 45 height 17
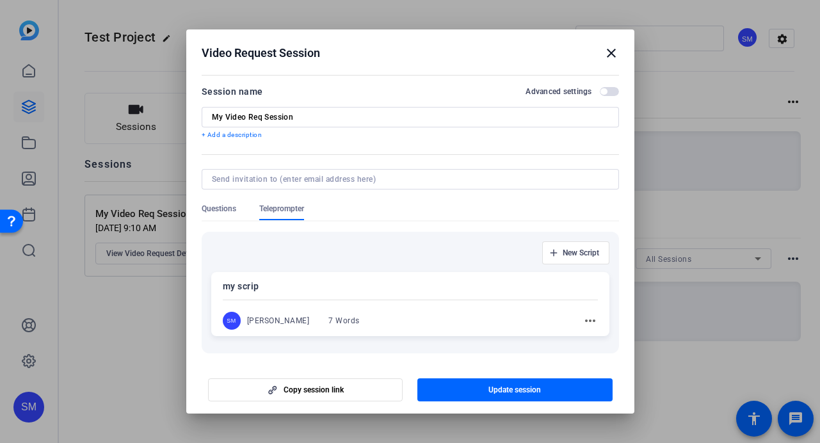
click at [573, 83] on mat-dialog-content "Session name Advanced settings My Video Req Session + Add a description Questio…" at bounding box center [410, 215] width 448 height 288
click at [610, 54] on mat-icon "close" at bounding box center [610, 52] width 15 height 15
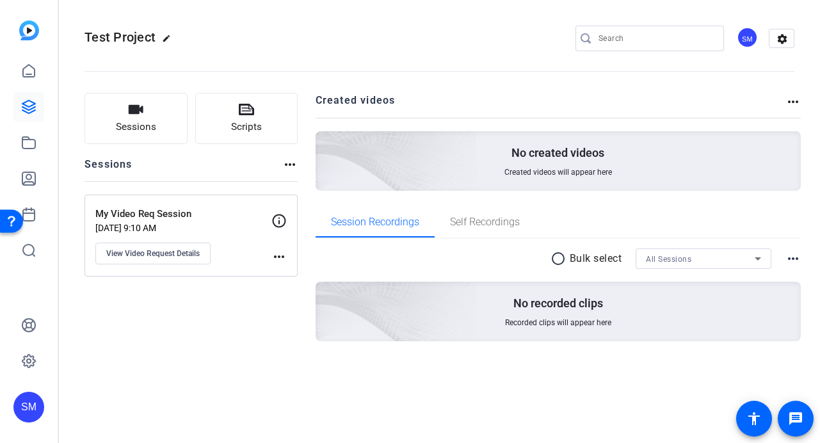
click at [232, 186] on div "Sessions Scripts Sessions more_horiz My Video Req Session Sep 25, 2025 @ 9:10 A…" at bounding box center [190, 237] width 213 height 289
click at [266, 160] on div "Sessions more_horiz" at bounding box center [190, 169] width 213 height 24
click at [184, 248] on span "View Video Request Details" at bounding box center [152, 253] width 93 height 10
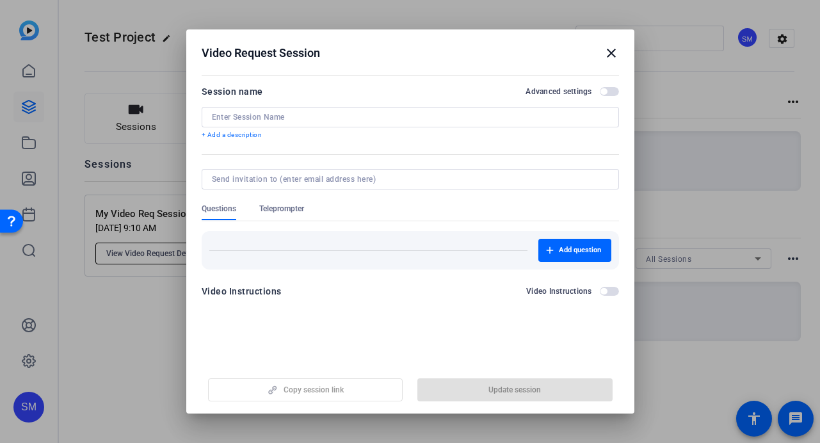
type input "My Video Req Session"
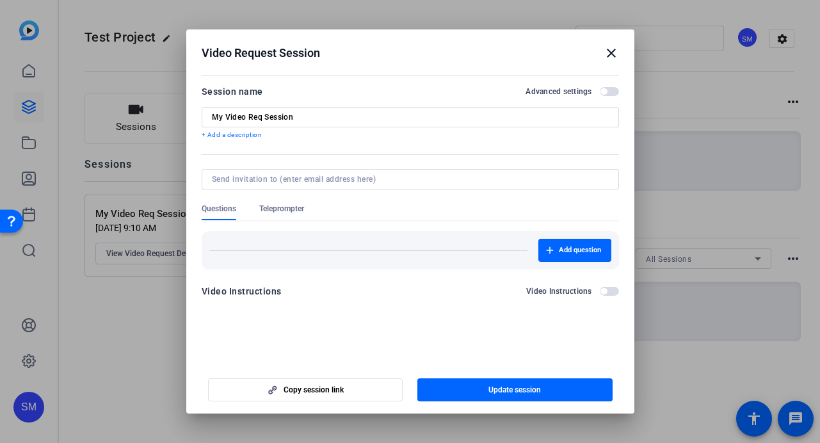
click at [610, 90] on span "button" at bounding box center [609, 91] width 19 height 9
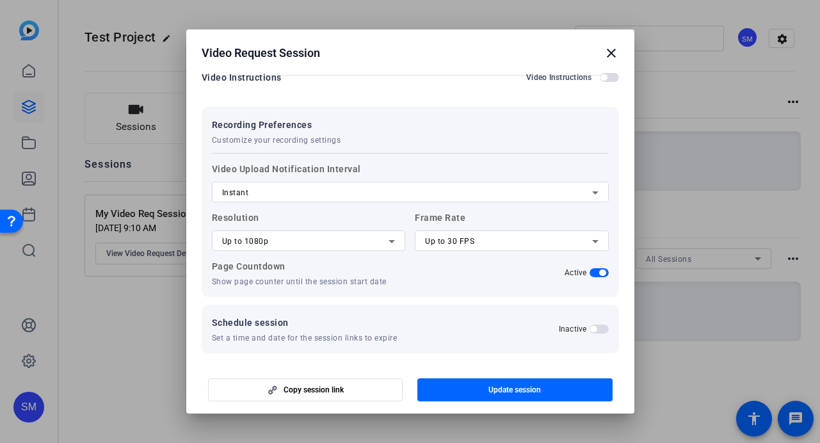
scroll to position [222, 0]
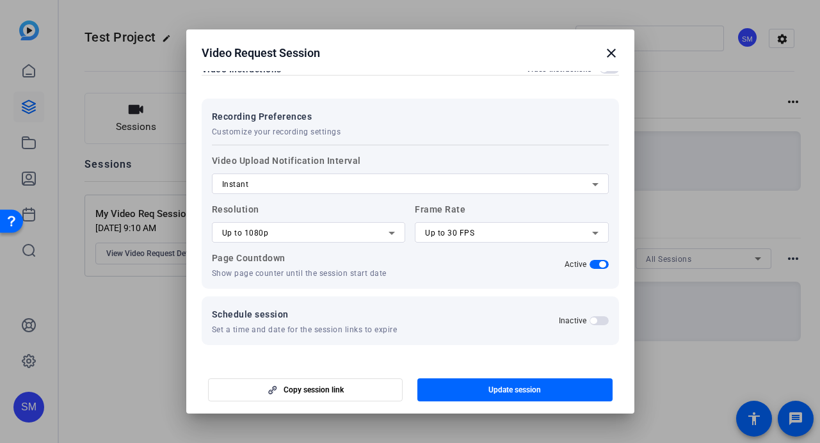
click at [604, 316] on button "Inactive" at bounding box center [598, 320] width 19 height 9
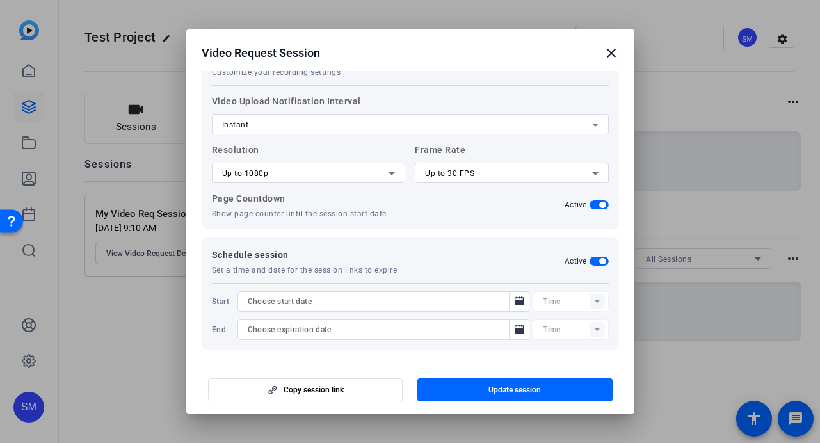
scroll to position [287, 0]
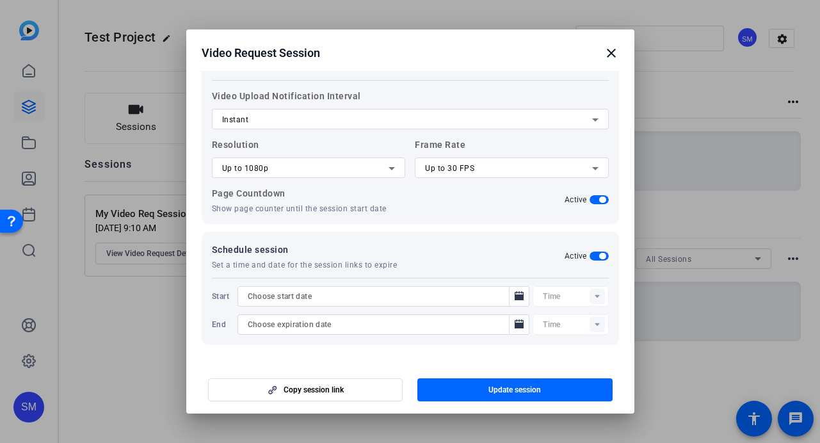
click at [603, 259] on span "button" at bounding box center [602, 256] width 6 height 6
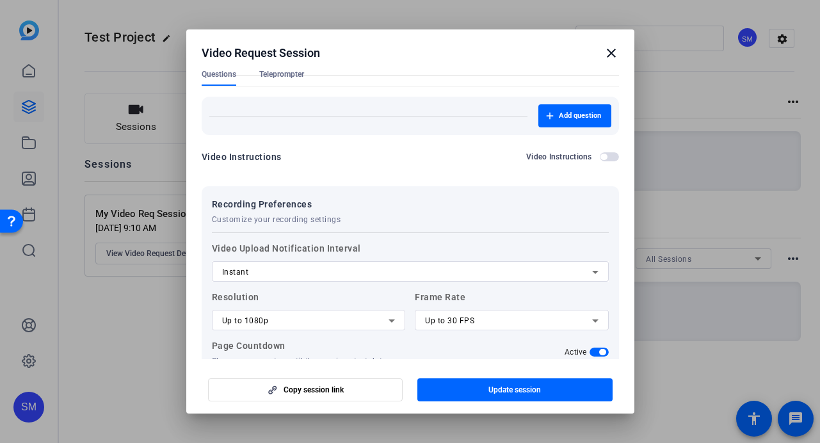
scroll to position [222, 0]
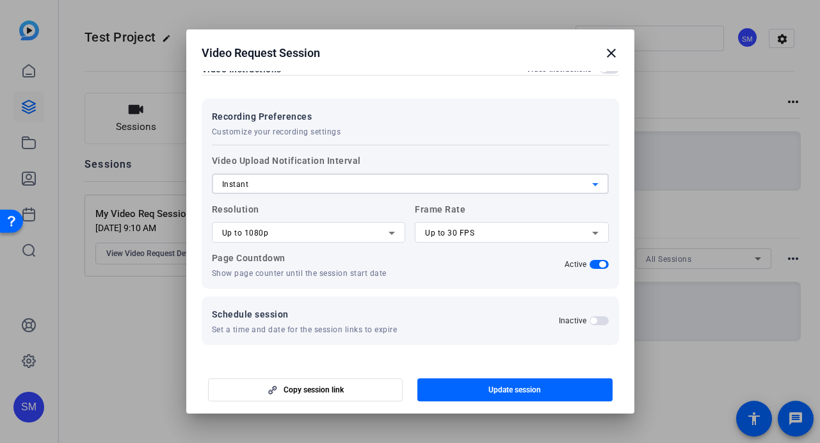
click at [283, 179] on div "Instant" at bounding box center [407, 184] width 370 height 15
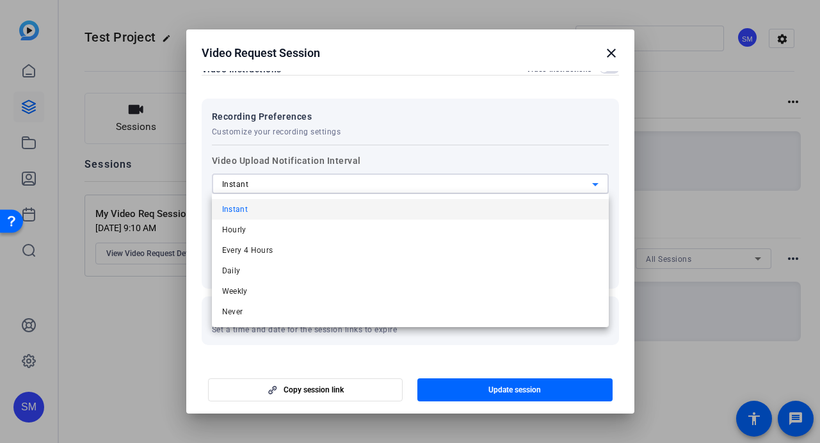
click at [406, 148] on div at bounding box center [410, 221] width 820 height 443
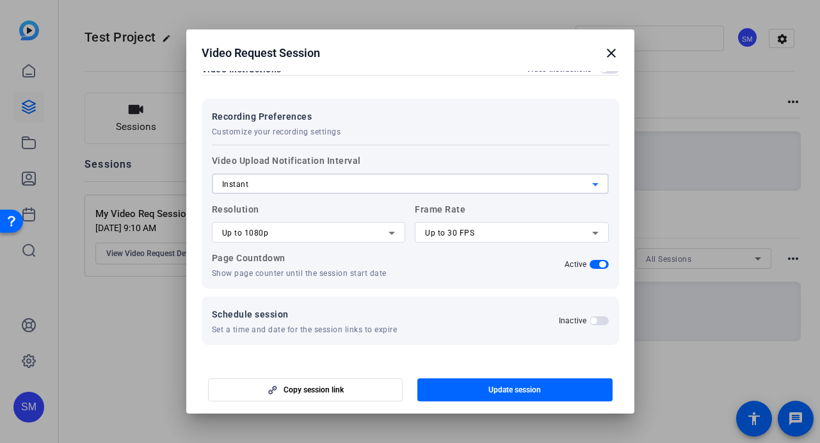
click at [380, 177] on div "Instant" at bounding box center [407, 184] width 370 height 15
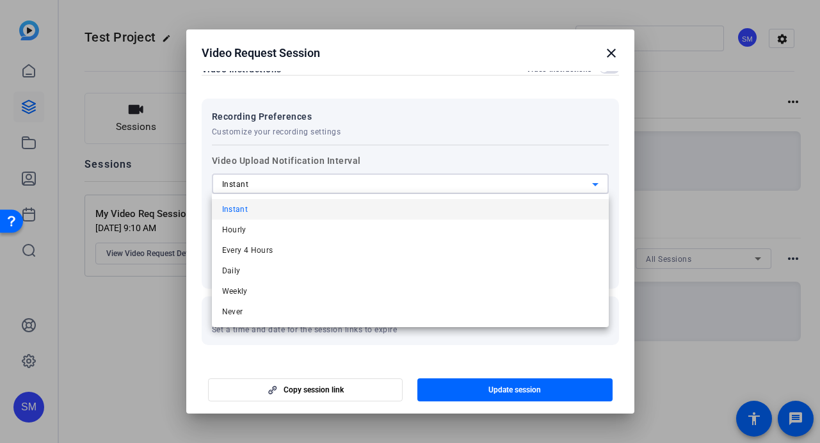
click at [346, 163] on div at bounding box center [410, 221] width 820 height 443
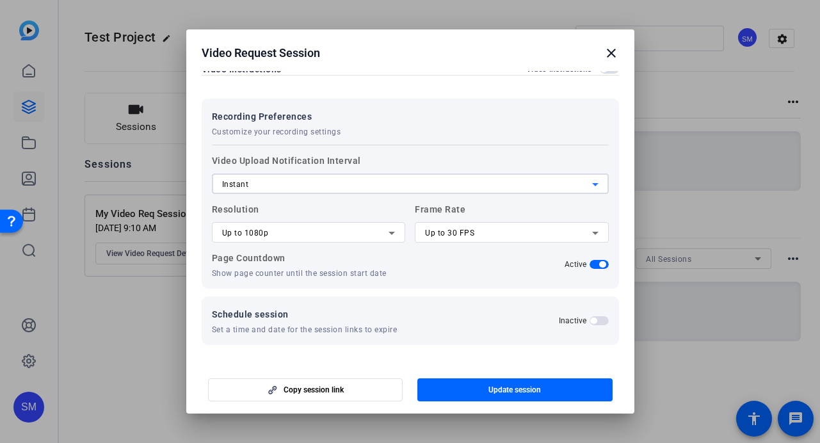
click at [338, 185] on div "Instant" at bounding box center [407, 184] width 370 height 15
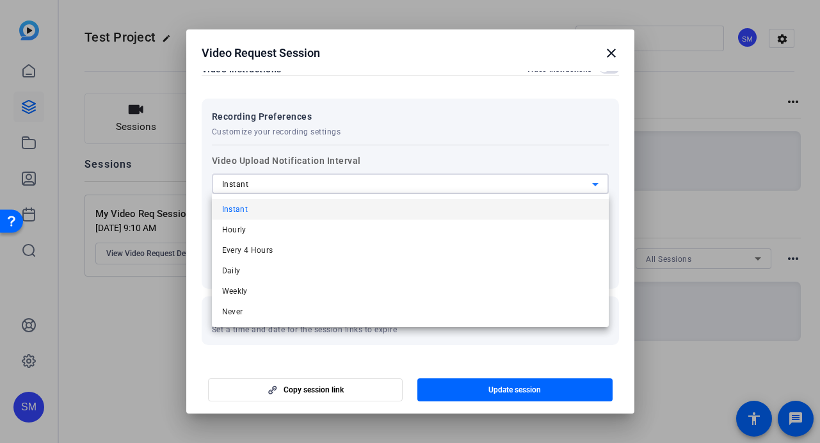
click at [401, 131] on div at bounding box center [410, 221] width 820 height 443
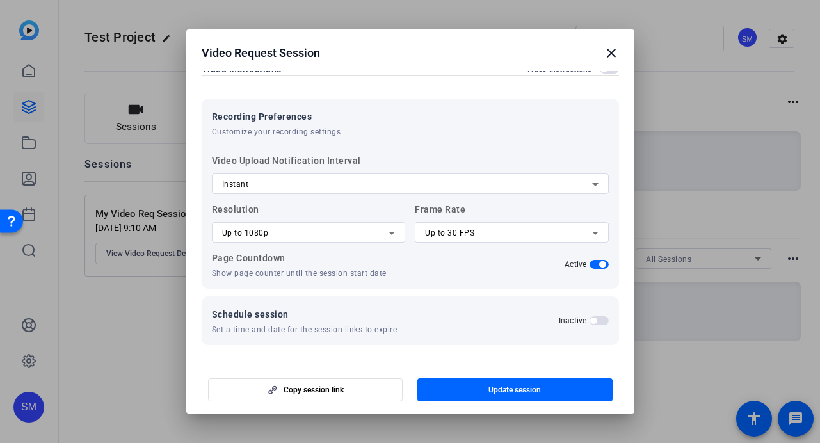
click at [350, 211] on label "Resolution Up to 1080p" at bounding box center [309, 222] width 194 height 41
click at [383, 231] on div "Up to 1080p" at bounding box center [305, 232] width 167 height 15
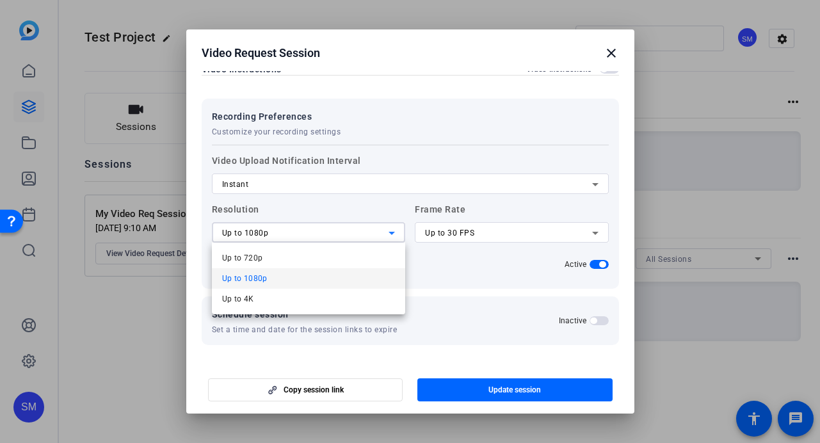
click at [447, 218] on div at bounding box center [410, 221] width 820 height 443
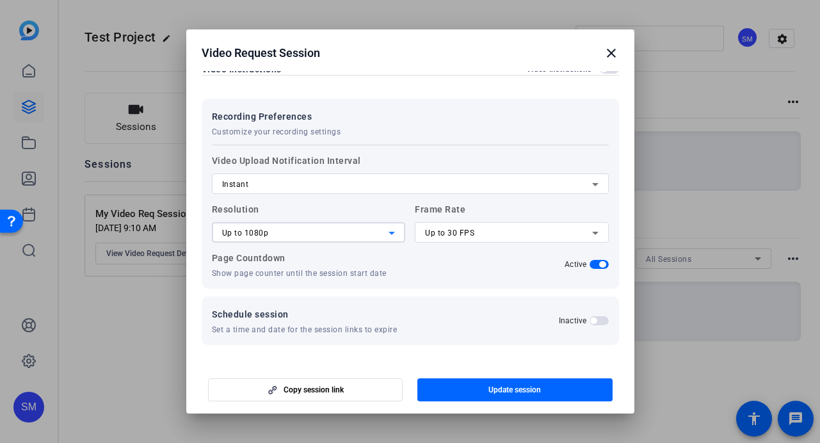
click at [388, 233] on icon at bounding box center [391, 232] width 15 height 15
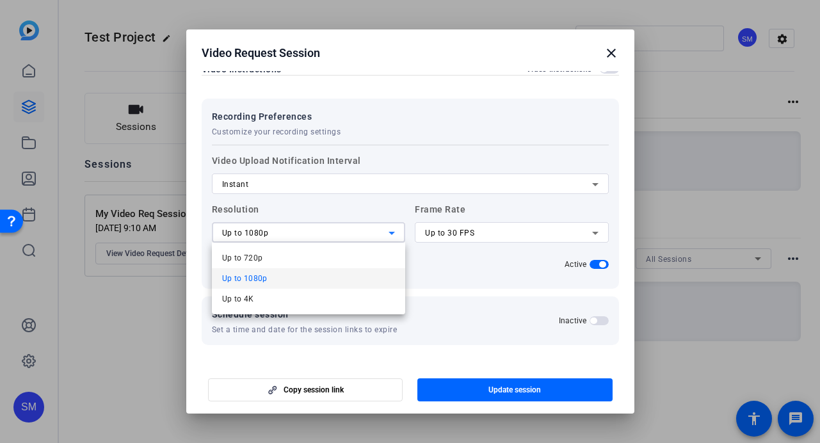
click at [364, 199] on div at bounding box center [410, 221] width 820 height 443
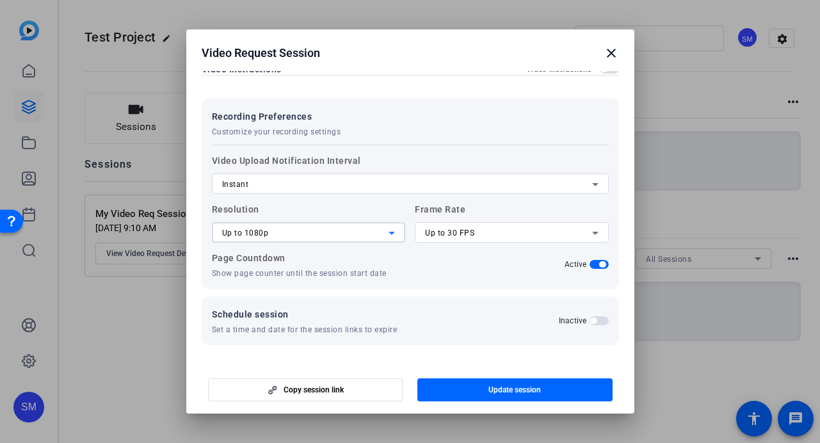
click at [329, 237] on div "Up to 1080p" at bounding box center [305, 232] width 167 height 15
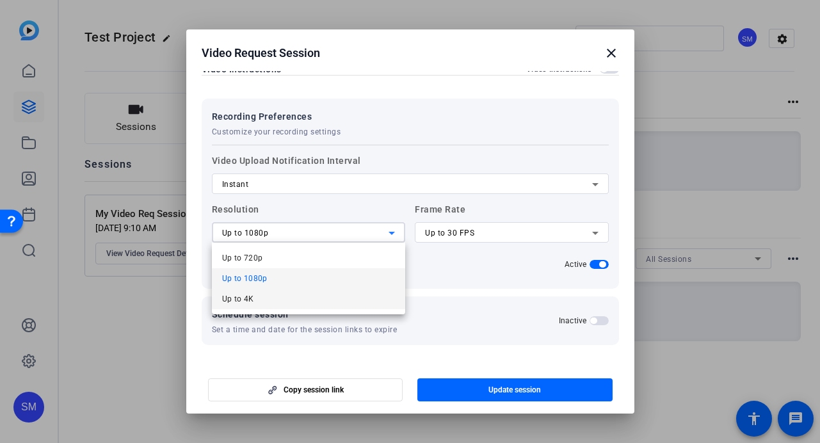
click at [317, 298] on mat-option "Up to 4K" at bounding box center [309, 299] width 194 height 20
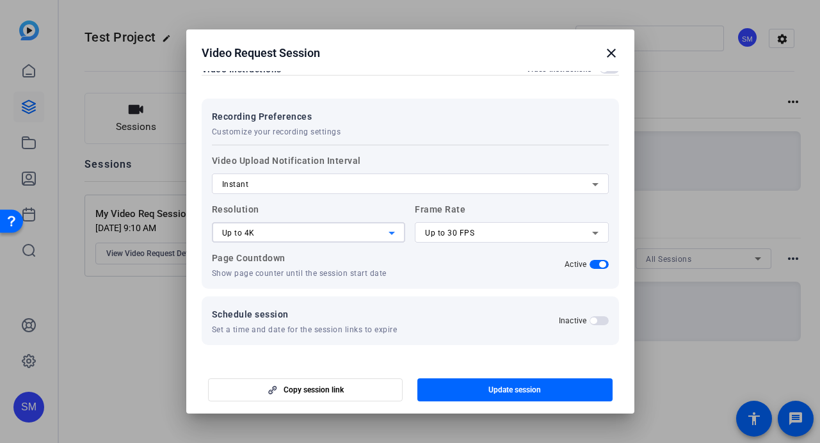
click at [278, 239] on div "Up to 4K" at bounding box center [305, 232] width 167 height 15
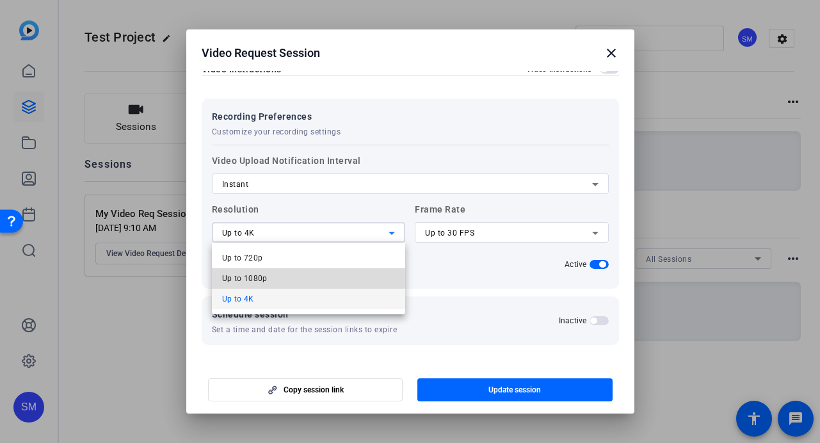
click at [267, 273] on mat-option "Up to 1080p" at bounding box center [309, 278] width 194 height 20
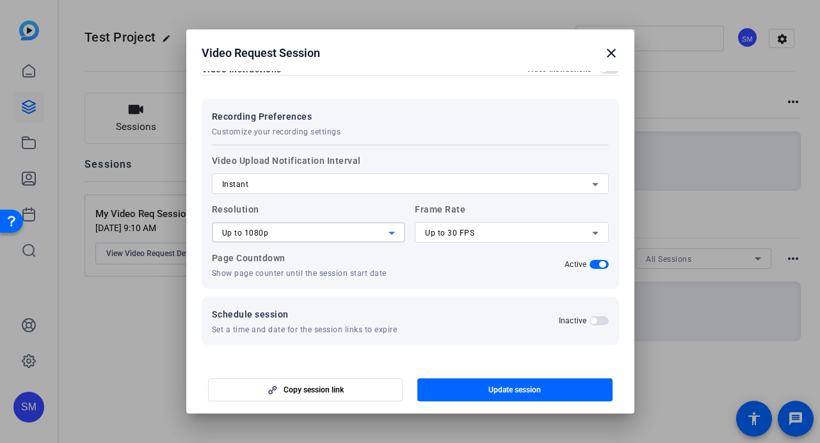
click at [273, 234] on div "Up to 1080p" at bounding box center [305, 232] width 167 height 15
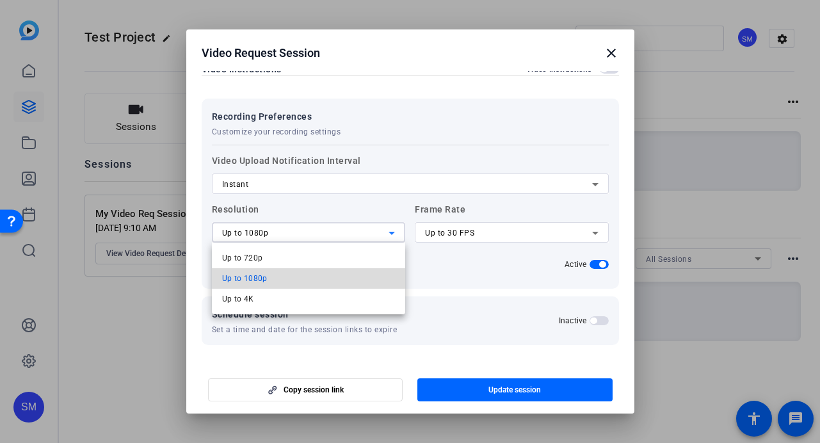
click at [263, 275] on span "Up to 1080p" at bounding box center [244, 278] width 45 height 15
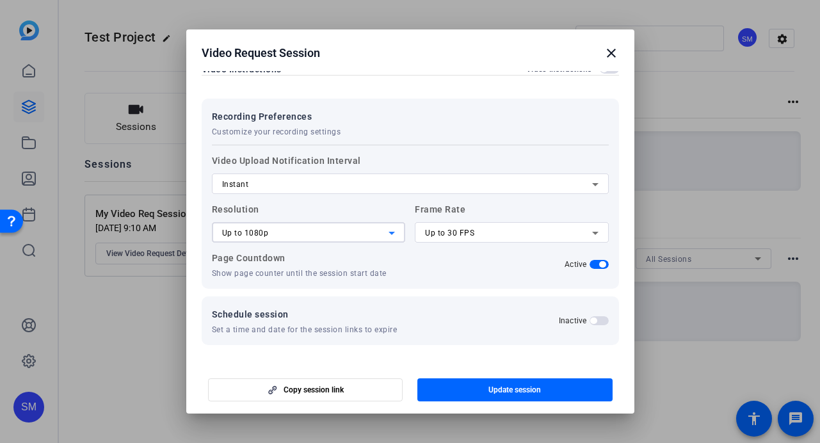
click at [273, 231] on div "Up to 1080p" at bounding box center [305, 232] width 167 height 15
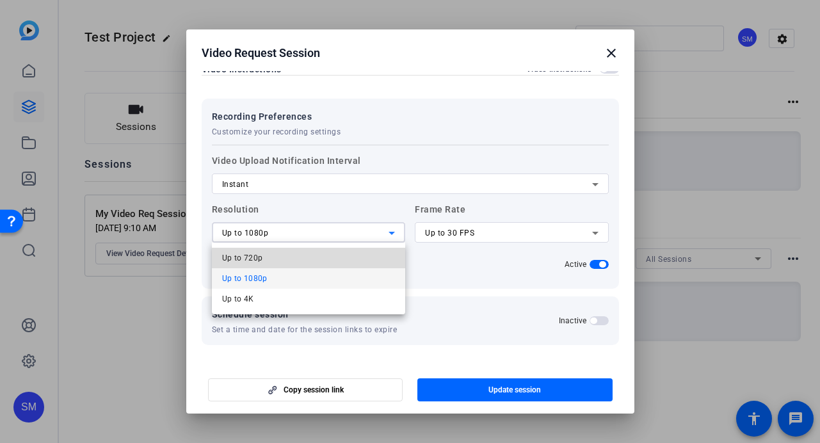
click at [273, 256] on mat-option "Up to 720p" at bounding box center [309, 258] width 194 height 20
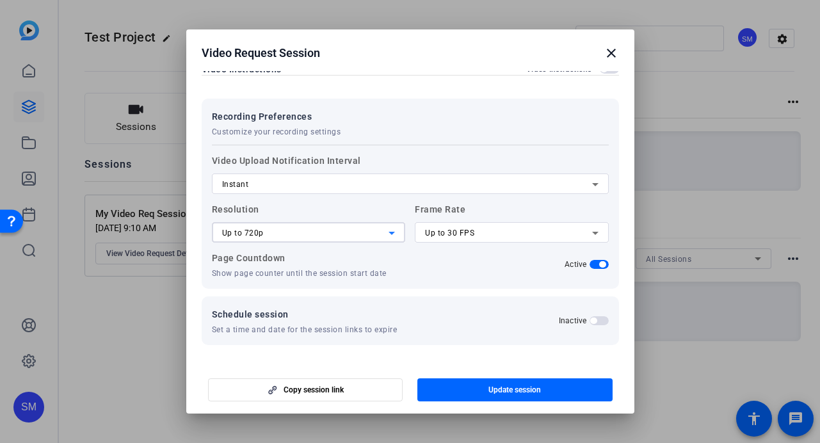
click at [307, 233] on div "Up to 720p" at bounding box center [305, 232] width 167 height 15
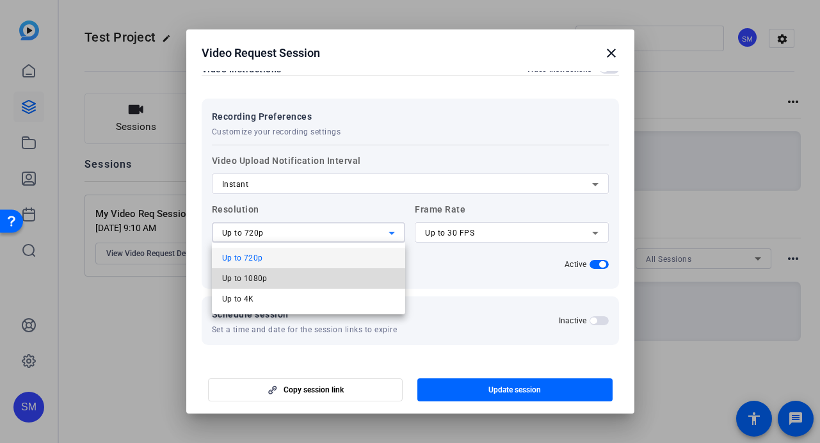
click at [286, 282] on mat-option "Up to 1080p" at bounding box center [309, 278] width 194 height 20
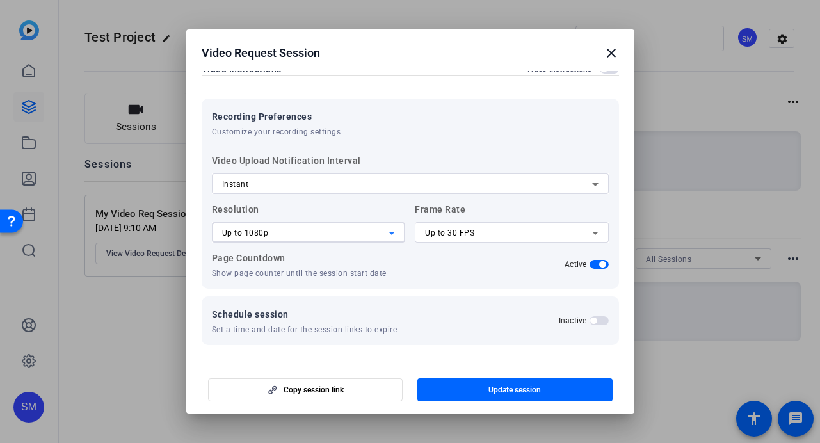
click at [304, 231] on div "Up to 1080p" at bounding box center [305, 232] width 167 height 15
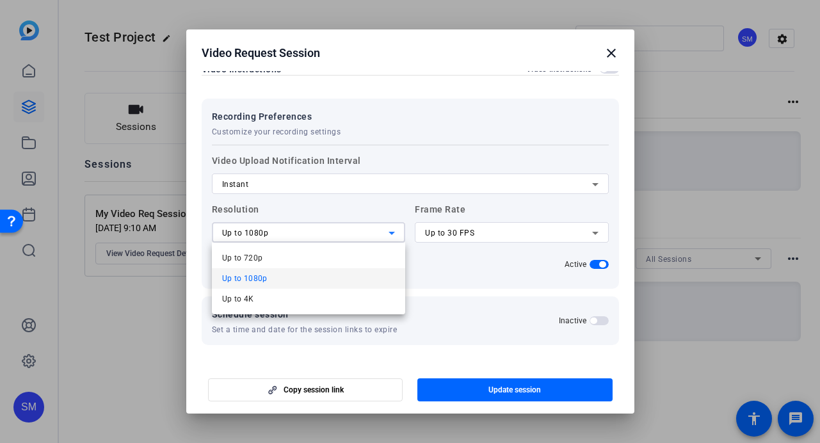
click at [432, 232] on div at bounding box center [410, 221] width 820 height 443
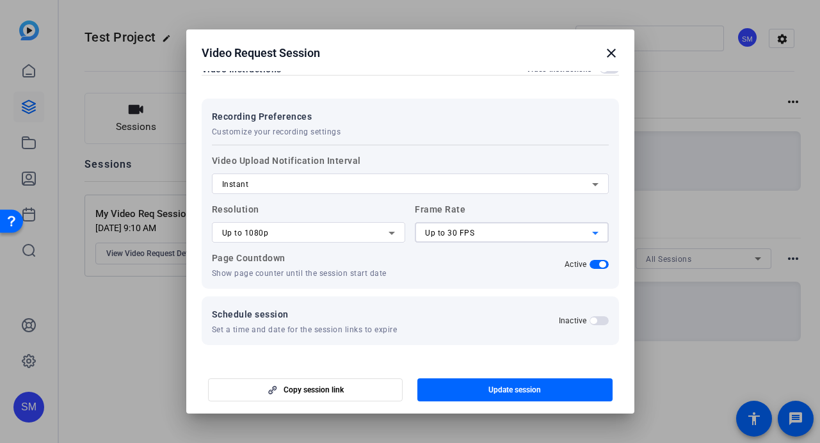
click at [432, 232] on span "Up to 30 FPS" at bounding box center [449, 232] width 49 height 9
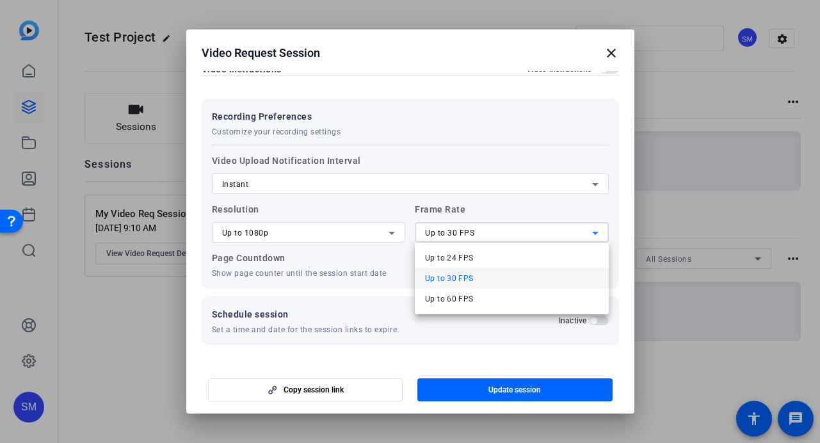
click at [407, 268] on div at bounding box center [410, 221] width 820 height 443
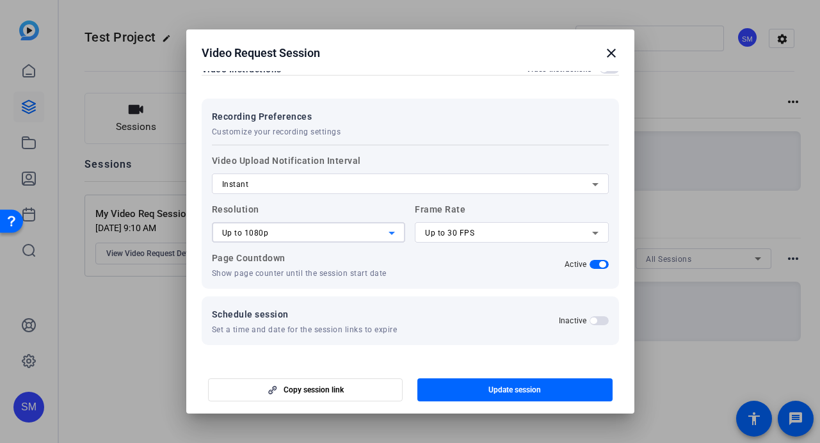
click at [374, 230] on div "Up to 1080p" at bounding box center [305, 232] width 167 height 15
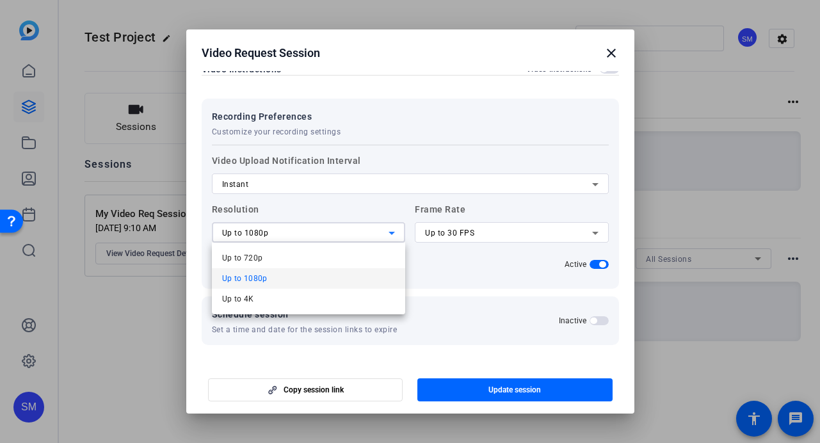
click at [375, 196] on div at bounding box center [410, 221] width 820 height 443
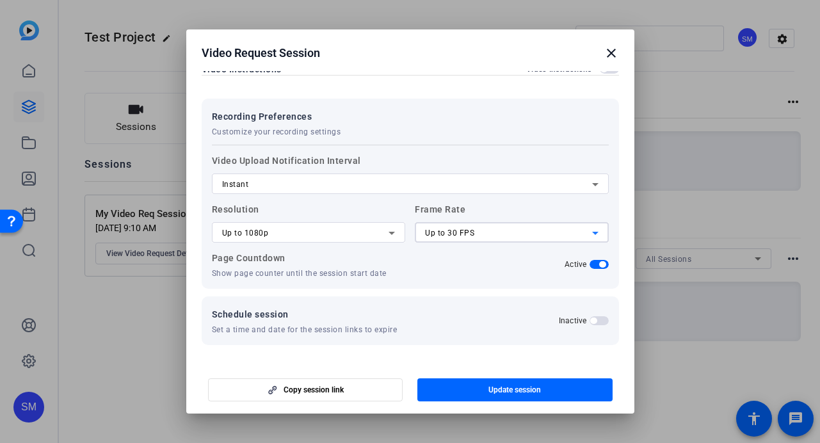
click at [491, 227] on div "Up to 30 FPS" at bounding box center [508, 232] width 167 height 15
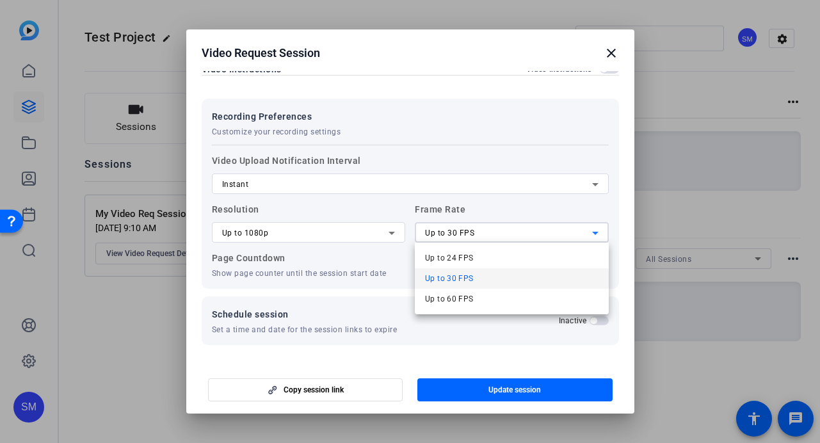
click at [469, 217] on div at bounding box center [410, 221] width 820 height 443
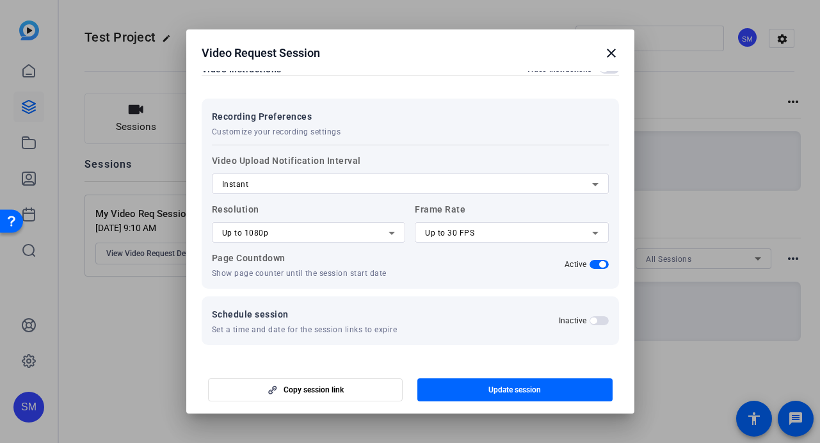
click at [461, 228] on div "Up to 30 FPS" at bounding box center [508, 232] width 167 height 15
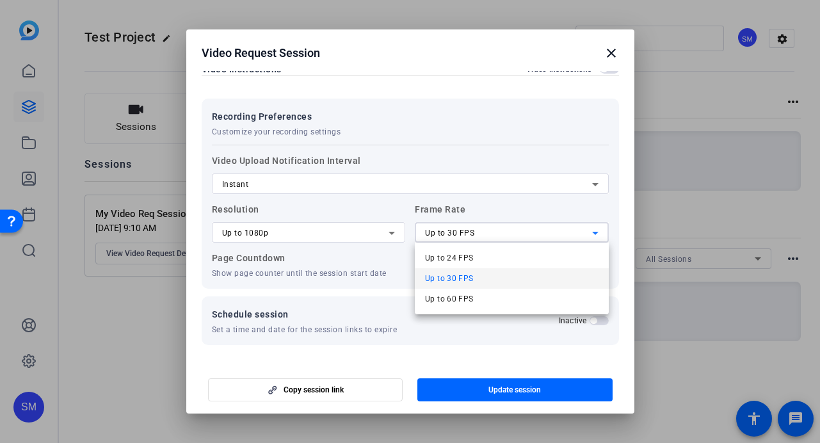
click at [354, 270] on div at bounding box center [410, 221] width 820 height 443
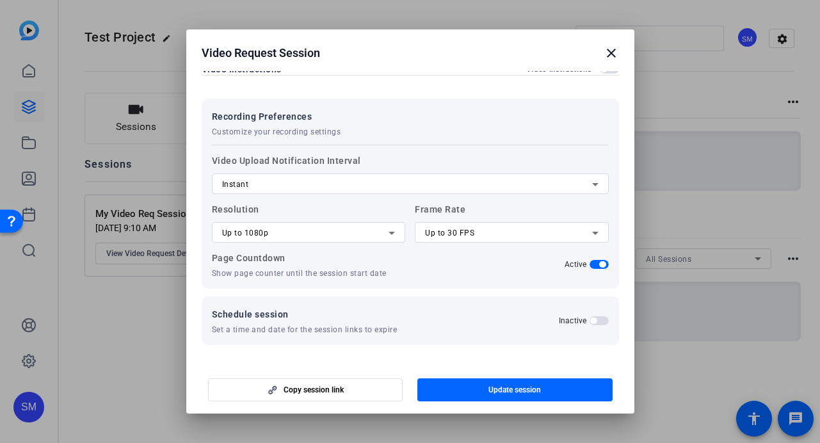
click at [601, 323] on span "button" at bounding box center [598, 320] width 19 height 9
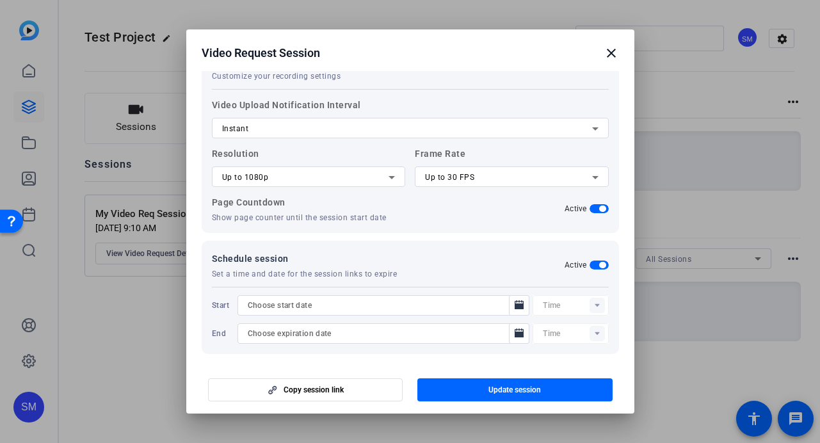
scroll to position [287, 0]
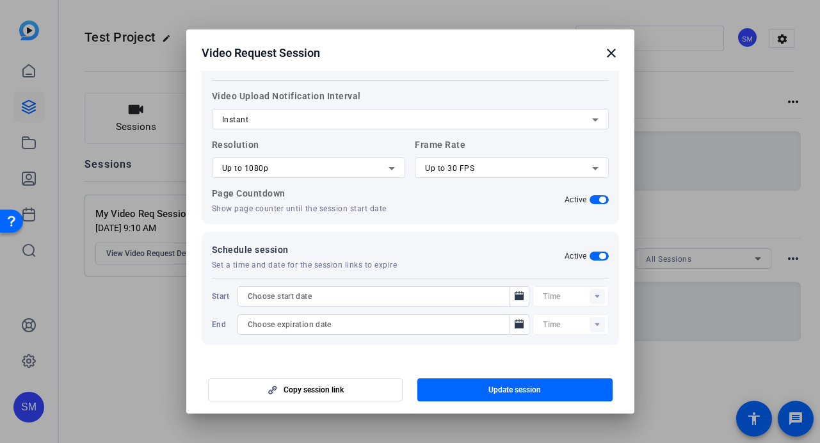
click at [601, 248] on div "Schedule session Set a time and date for the session links to expire Active" at bounding box center [410, 256] width 397 height 28
click at [598, 252] on span "button" at bounding box center [598, 255] width 19 height 9
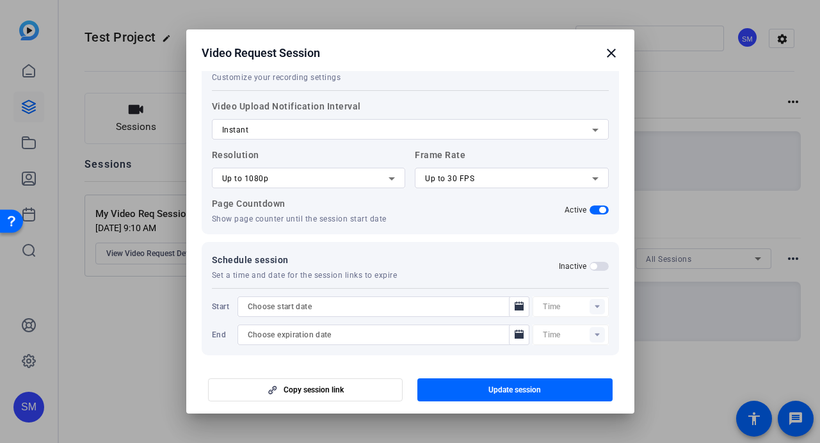
scroll to position [222, 0]
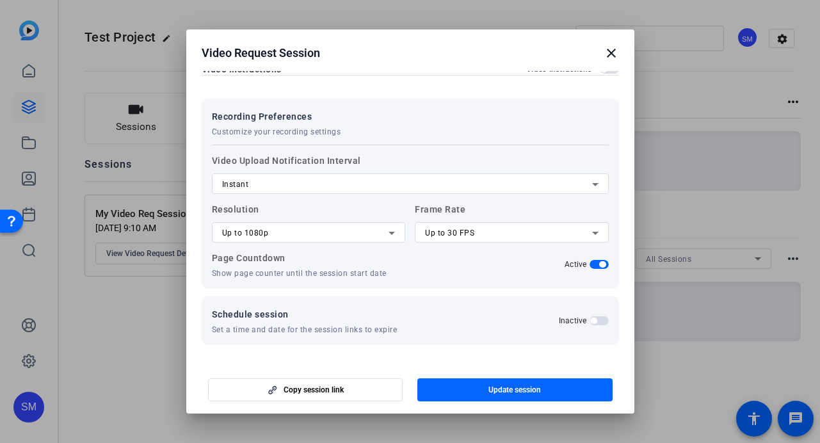
click at [605, 263] on span "button" at bounding box center [602, 264] width 6 height 6
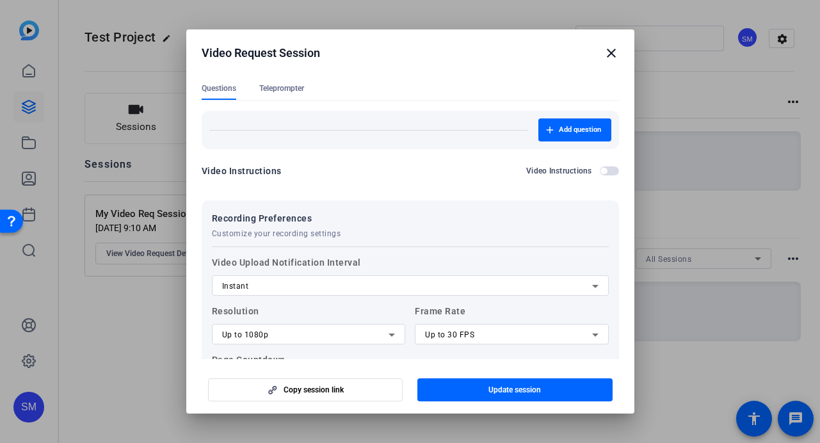
scroll to position [119, 0]
click at [608, 173] on span "button" at bounding box center [609, 172] width 19 height 9
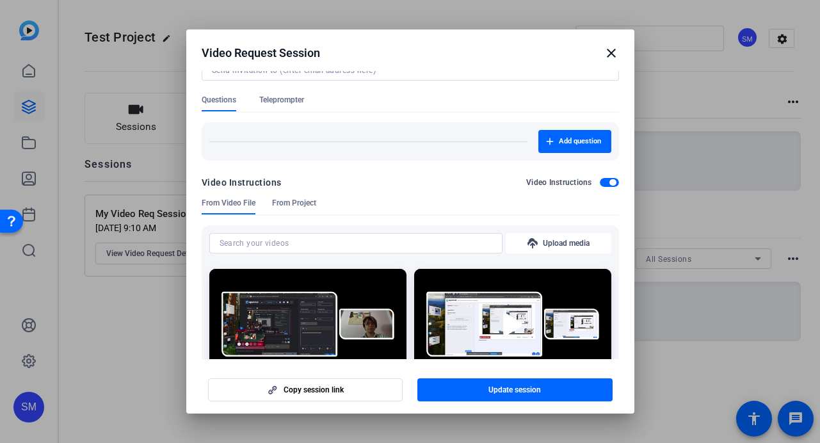
scroll to position [108, 0]
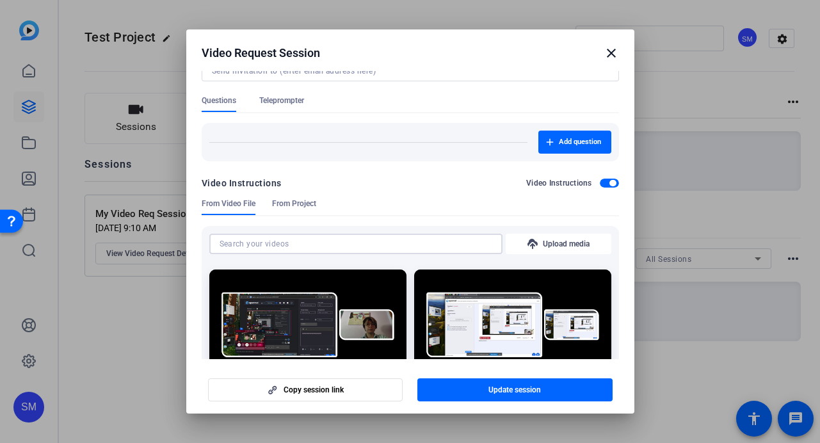
click at [399, 240] on input at bounding box center [355, 243] width 273 height 15
click at [294, 201] on span "From Project" at bounding box center [294, 203] width 44 height 10
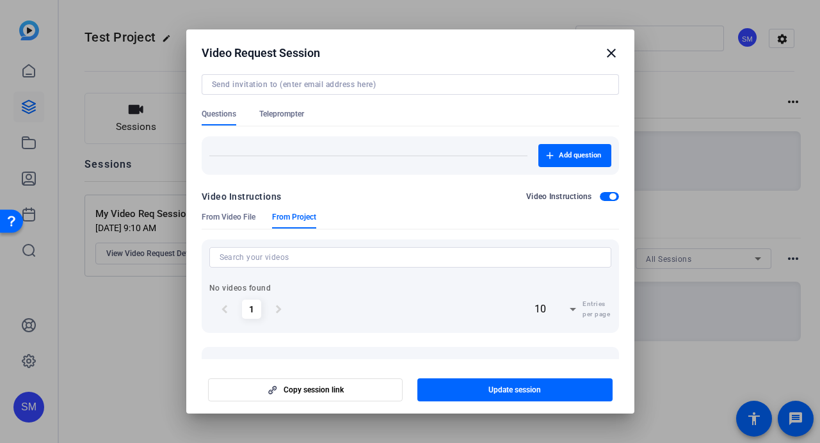
scroll to position [93, 0]
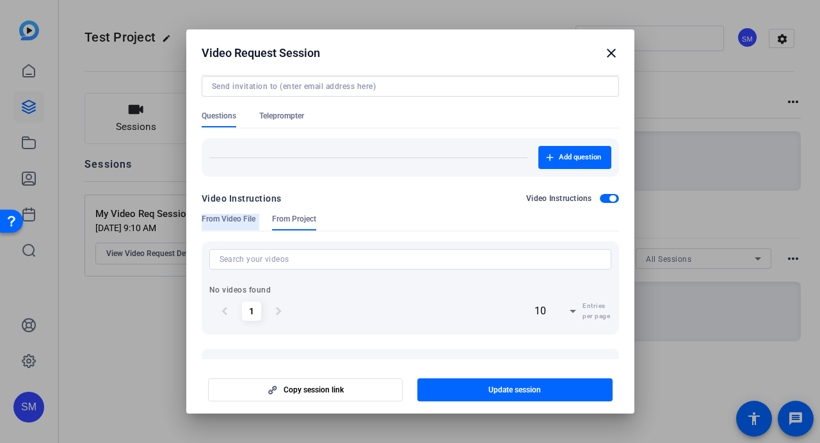
click at [228, 218] on span "From Video File" at bounding box center [229, 219] width 54 height 10
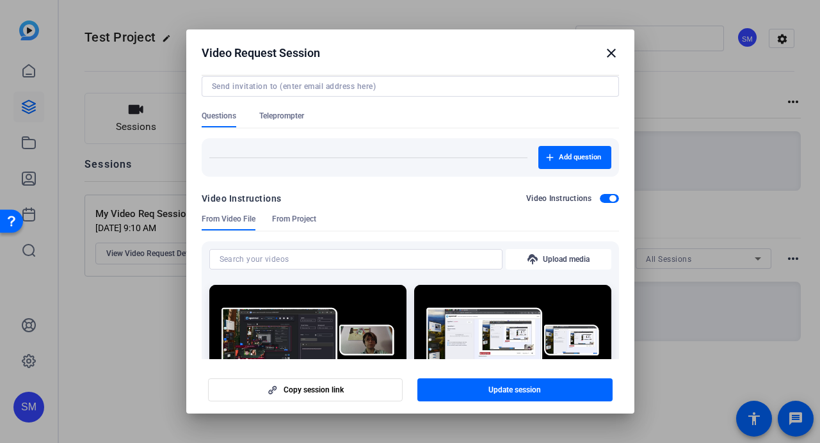
click at [603, 202] on span "button" at bounding box center [609, 198] width 19 height 9
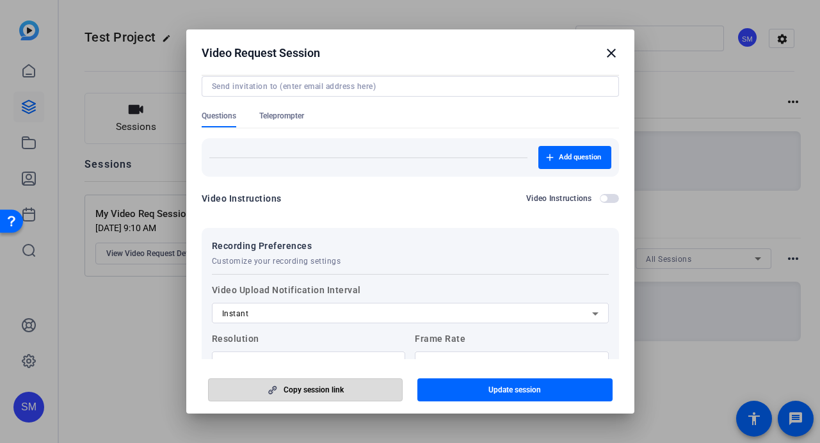
click at [333, 395] on span "button" at bounding box center [306, 389] width 194 height 31
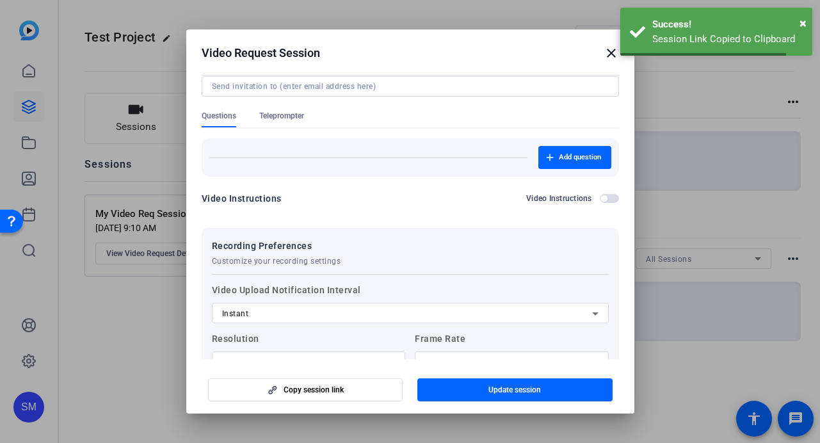
click at [298, 110] on div at bounding box center [410, 104] width 417 height 14
click at [276, 116] on span "Teleprompter" at bounding box center [281, 116] width 45 height 10
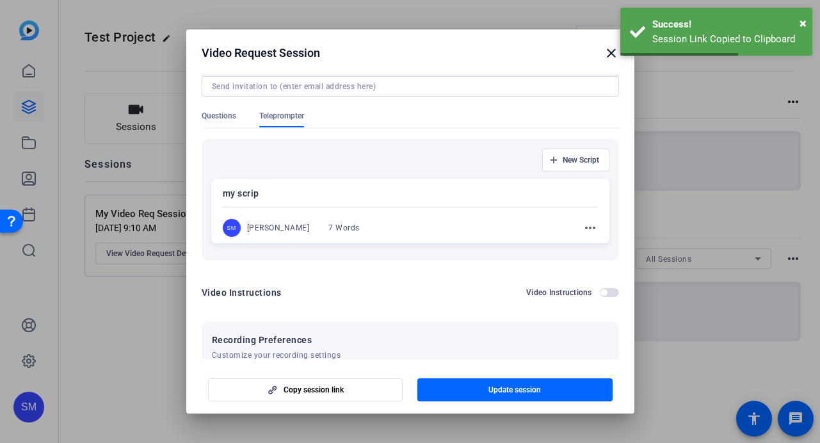
click at [399, 223] on div "SM Shannon Mulligan 7 Words more_horiz" at bounding box center [410, 228] width 375 height 18
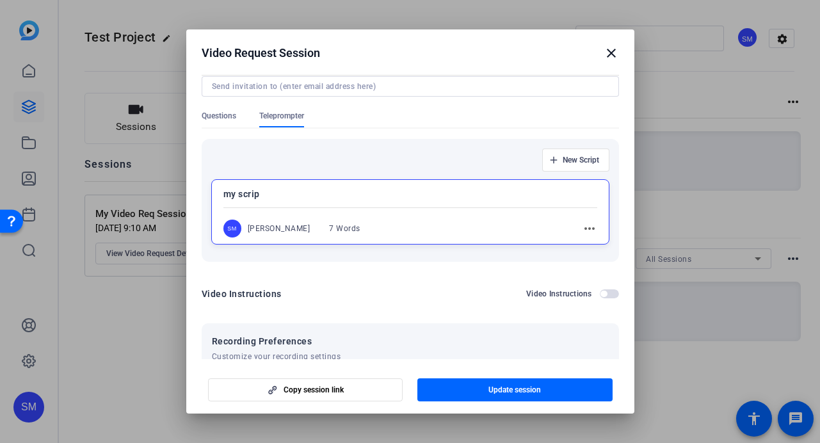
click at [605, 52] on mat-icon "close" at bounding box center [610, 52] width 15 height 15
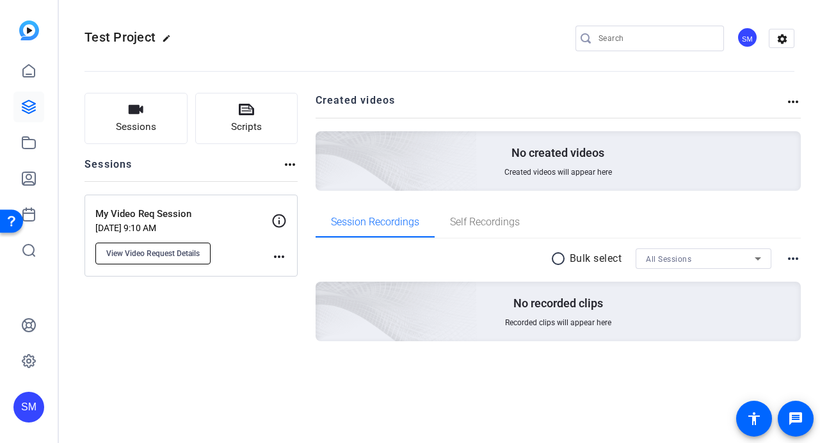
click at [184, 247] on button "View Video Request Details" at bounding box center [152, 254] width 115 height 22
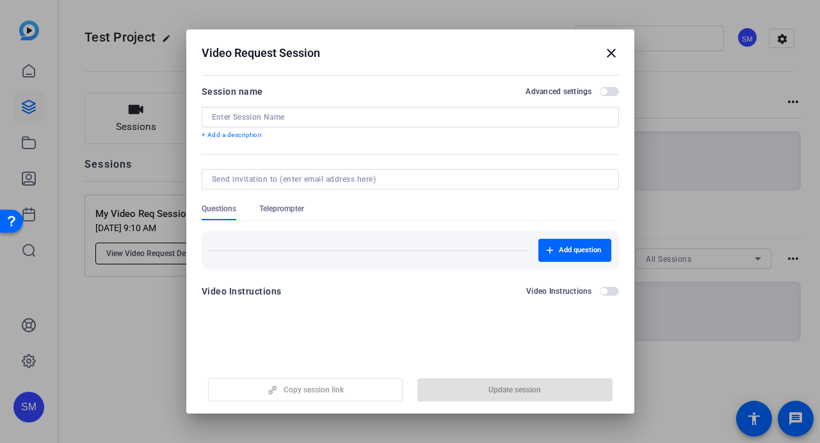
type input "My Video Req Session"
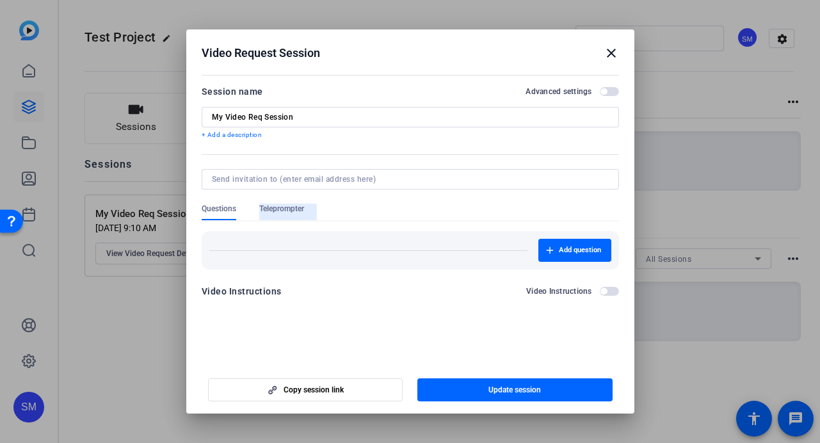
click at [276, 216] on span "Teleprompter" at bounding box center [281, 211] width 45 height 17
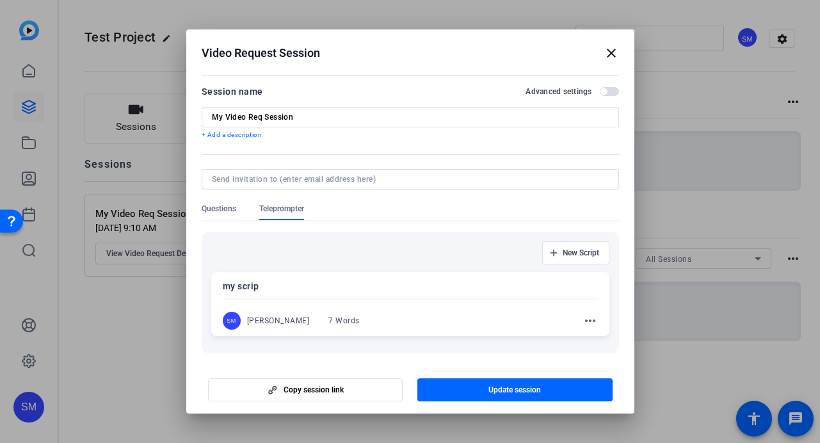
click at [339, 289] on p "my scrip" at bounding box center [410, 285] width 375 height 15
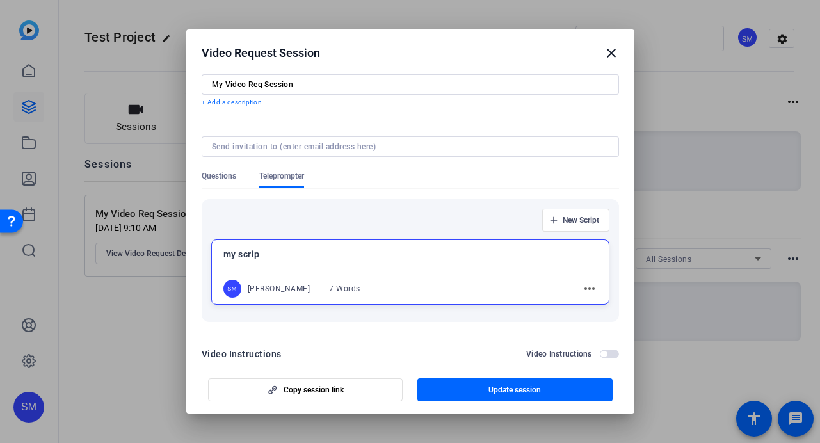
scroll to position [44, 0]
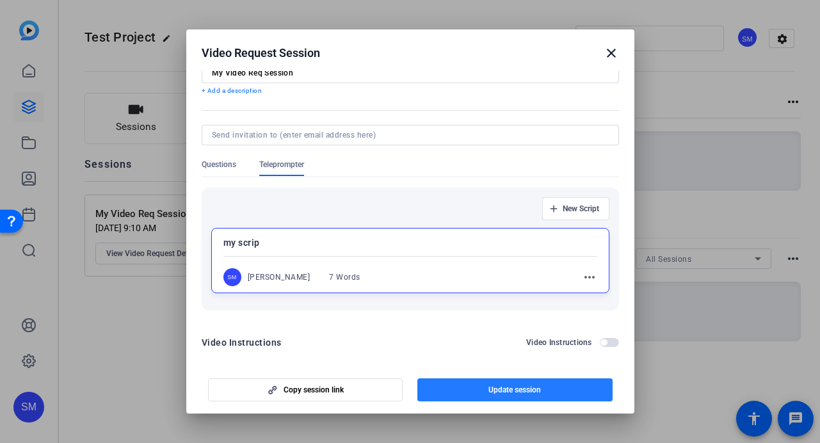
click at [457, 395] on span "button" at bounding box center [514, 389] width 195 height 31
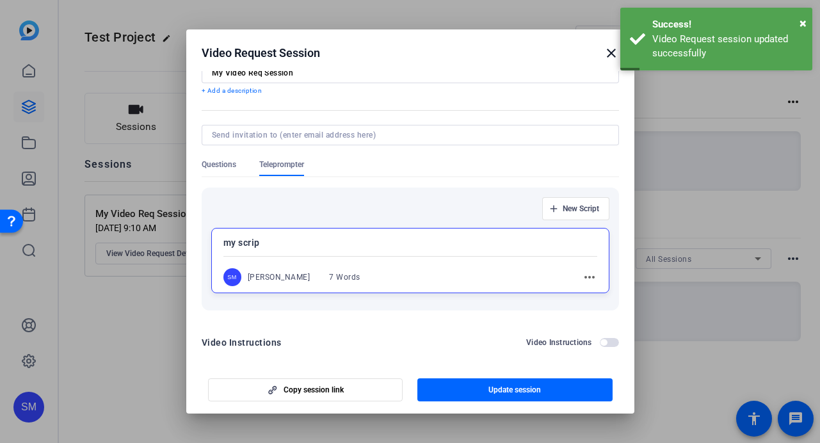
click at [605, 52] on mat-icon "close" at bounding box center [610, 52] width 15 height 15
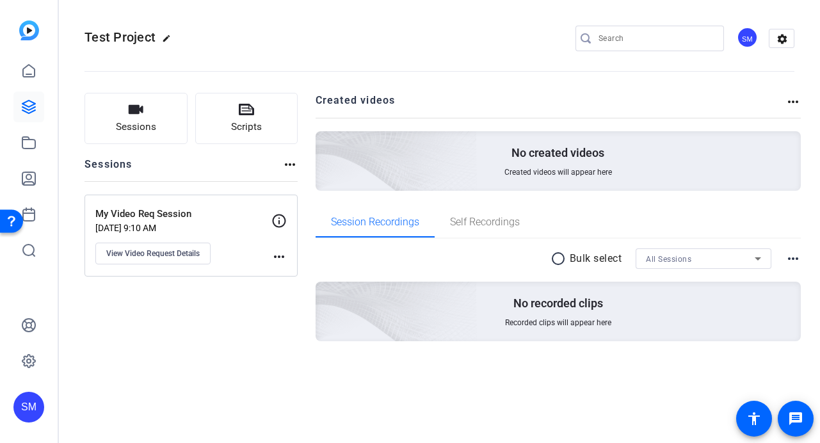
click at [279, 258] on mat-icon "more_horiz" at bounding box center [278, 256] width 15 height 15
click at [221, 250] on div at bounding box center [410, 221] width 820 height 443
click at [205, 250] on button "View Video Request Details" at bounding box center [152, 254] width 115 height 22
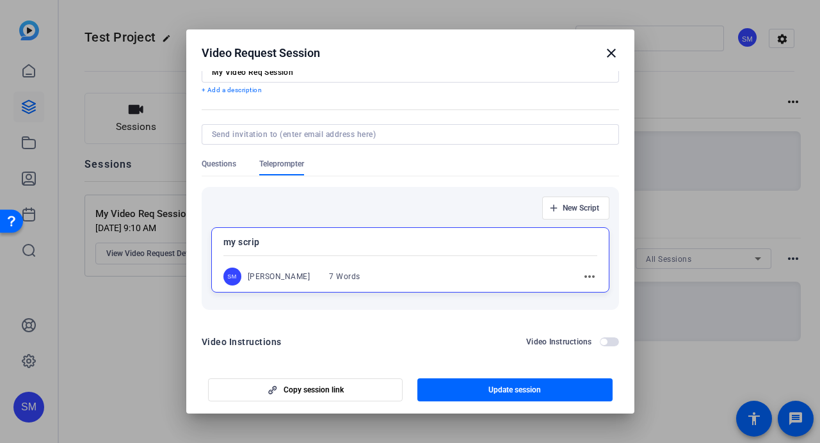
scroll to position [56, 0]
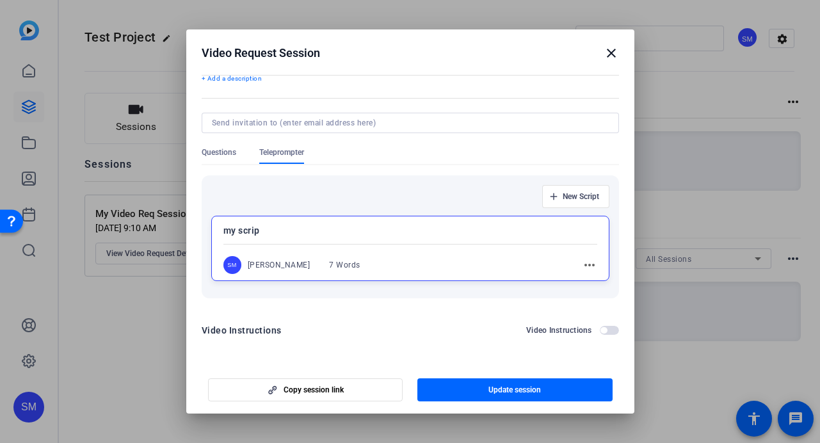
click at [318, 228] on p "my scrip" at bounding box center [410, 230] width 374 height 15
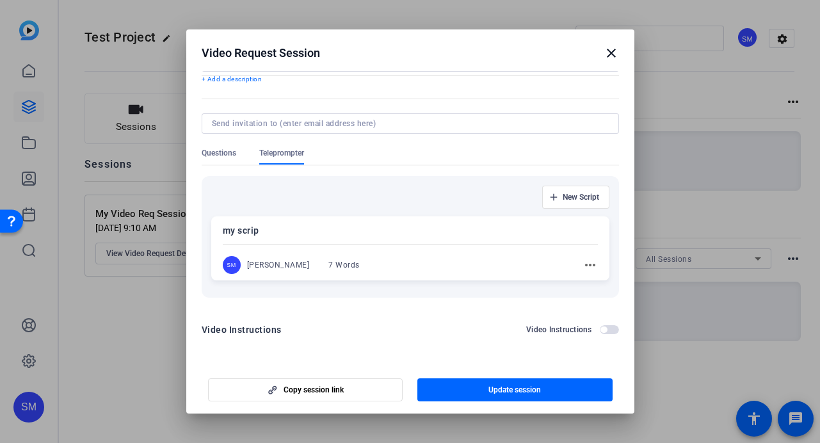
click at [318, 228] on p "my scrip" at bounding box center [410, 230] width 375 height 15
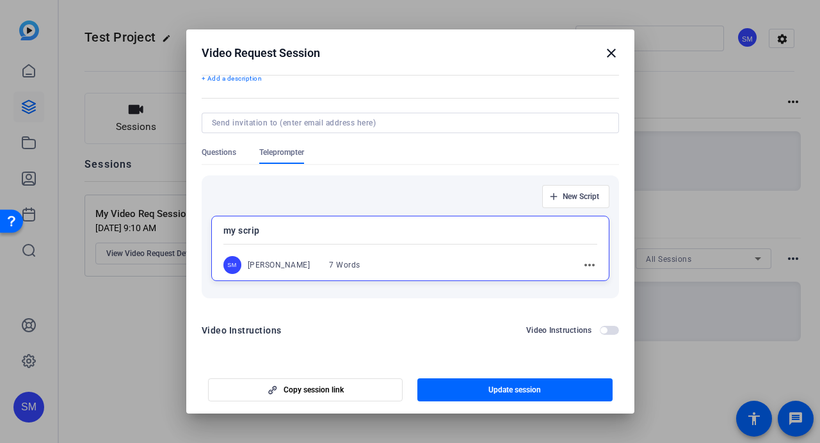
click at [318, 228] on p "my scrip" at bounding box center [410, 230] width 374 height 15
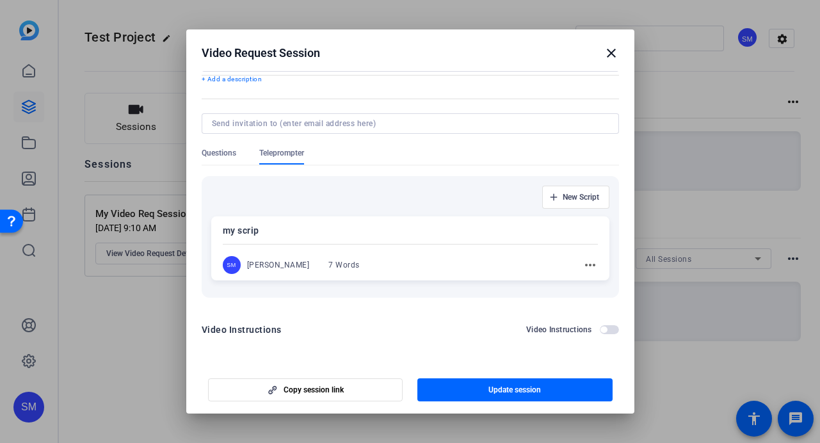
click at [318, 228] on p "my scrip" at bounding box center [410, 230] width 375 height 15
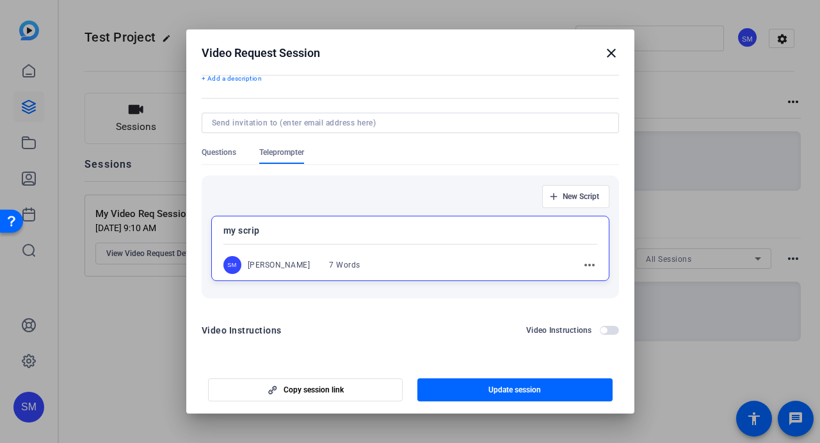
click at [318, 228] on p "my scrip" at bounding box center [410, 230] width 374 height 15
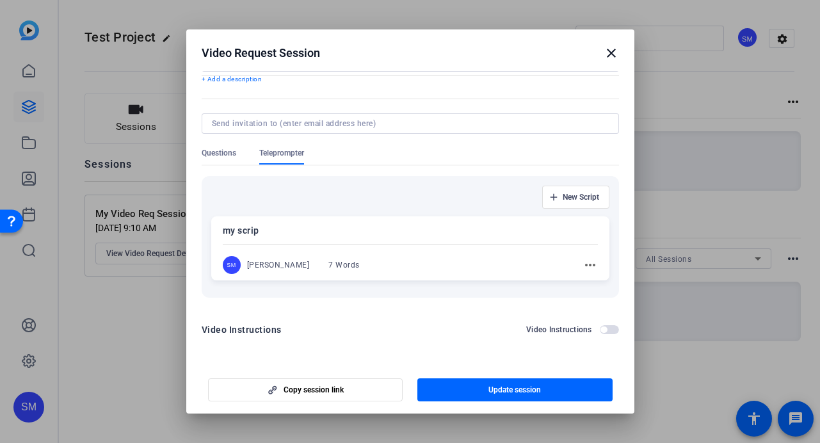
click at [318, 228] on p "my scrip" at bounding box center [410, 230] width 375 height 15
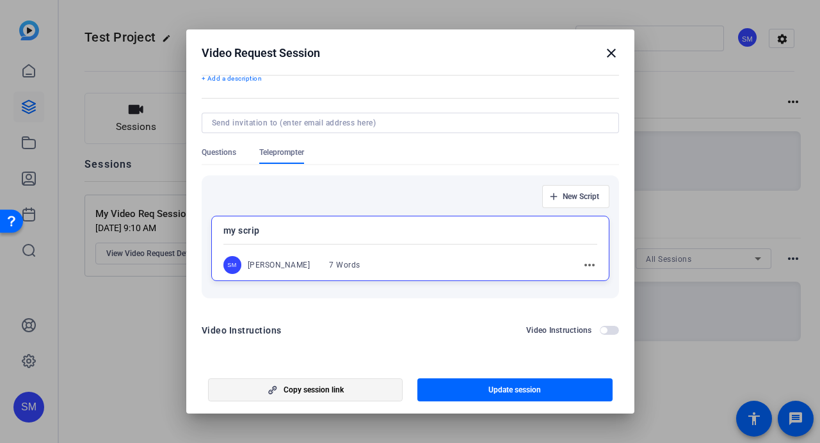
click at [313, 388] on span "Copy session link" at bounding box center [313, 390] width 60 height 10
click at [609, 48] on mat-icon "close" at bounding box center [610, 52] width 15 height 15
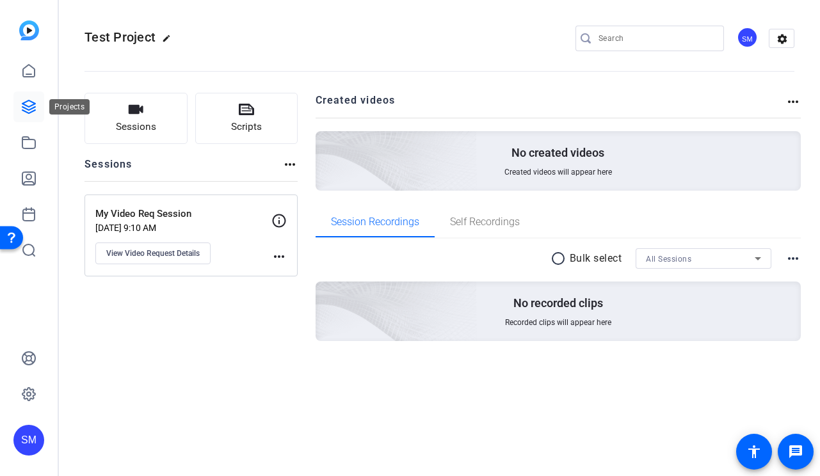
click at [33, 111] on icon at bounding box center [28, 106] width 13 height 13
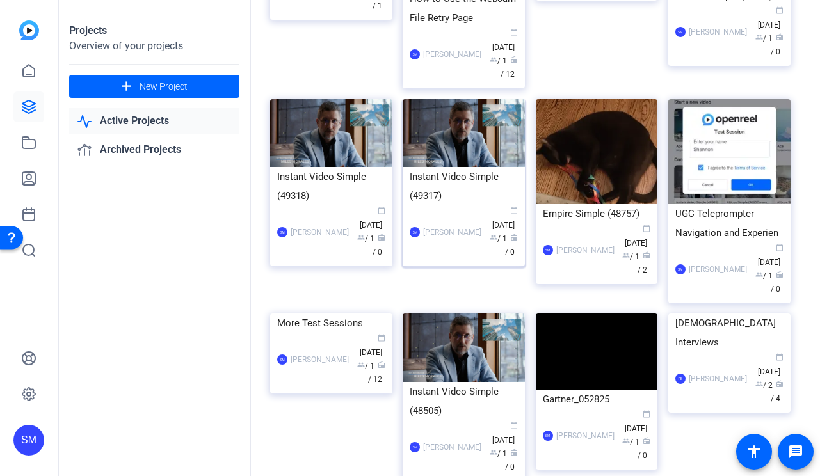
scroll to position [342, 0]
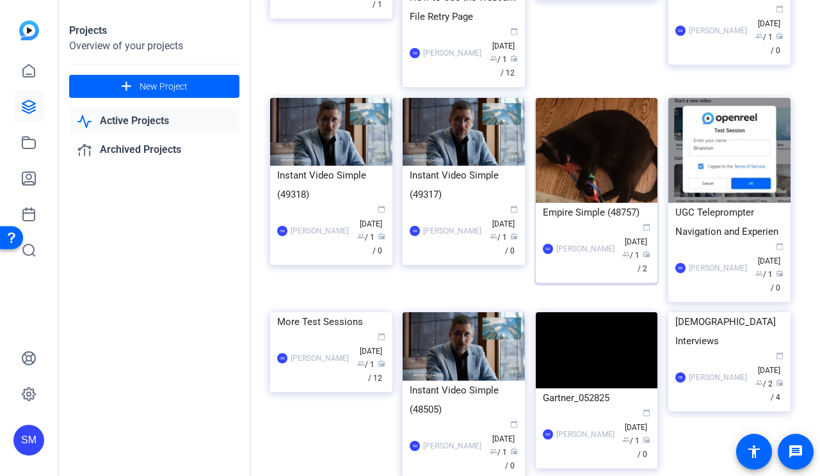
click at [574, 222] on div "SM Shannon Mulligan calendar_today Jun 10 group / 1 radio / 2" at bounding box center [597, 249] width 108 height 54
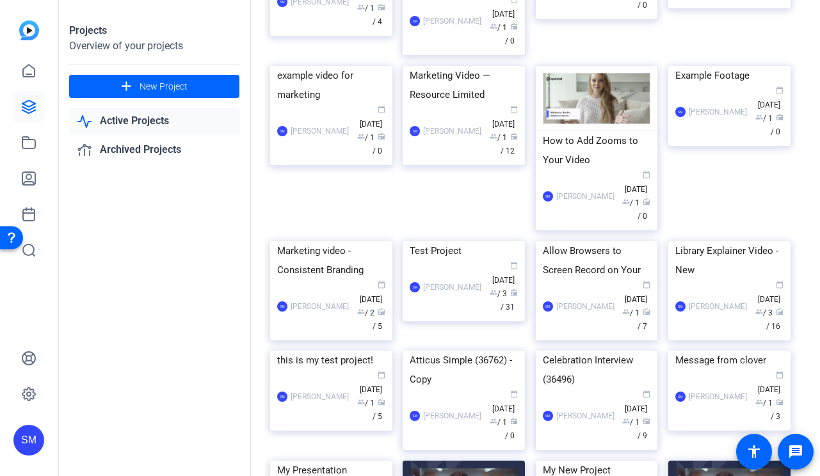
scroll to position [1161, 0]
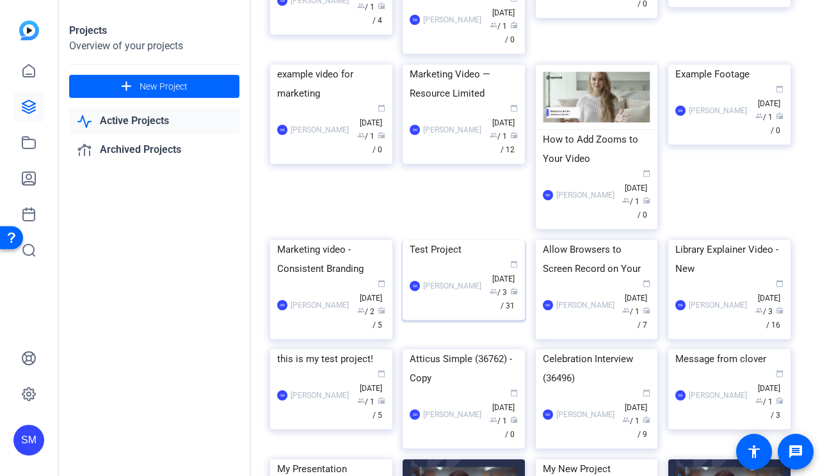
click at [434, 313] on div "SM Shannon Mulligan calendar_today Aug 01 group / 3 radio / 31" at bounding box center [464, 286] width 108 height 54
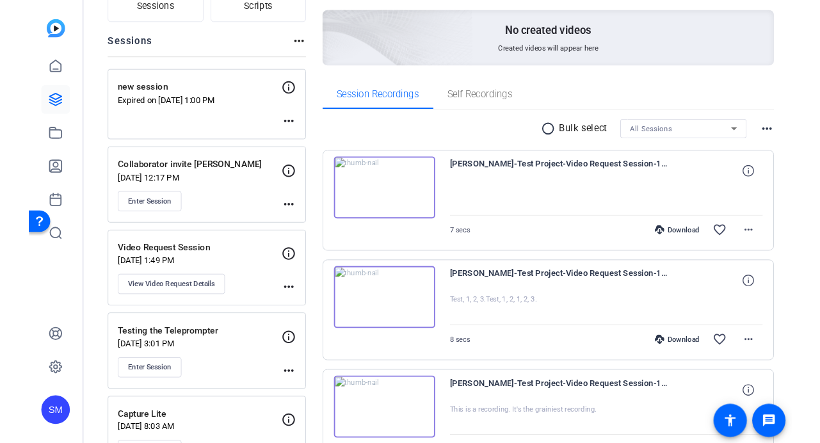
scroll to position [86, 0]
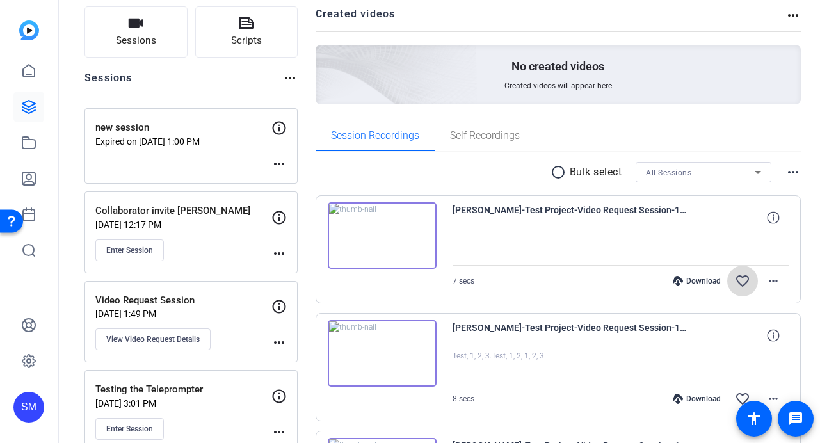
click at [745, 278] on mat-icon "favorite_border" at bounding box center [742, 280] width 15 height 15
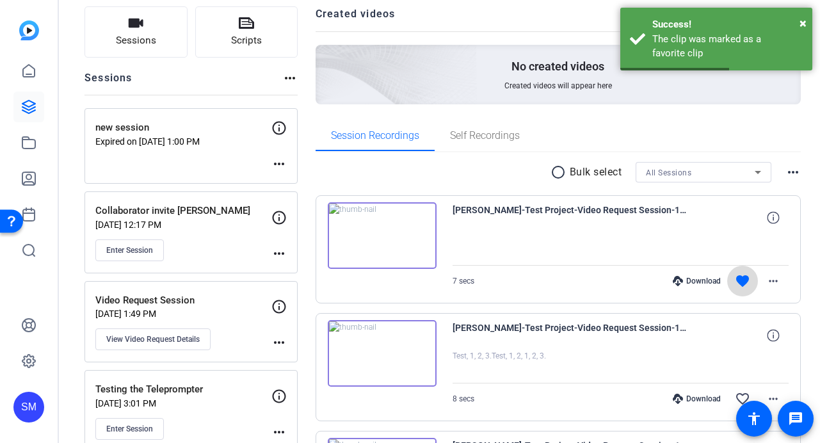
click at [744, 278] on mat-icon "favorite" at bounding box center [742, 280] width 15 height 15
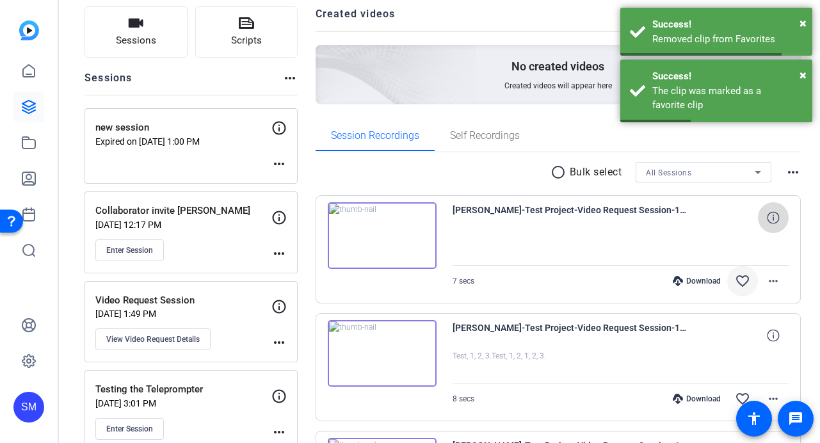
click at [763, 217] on icon at bounding box center [773, 217] width 12 height 12
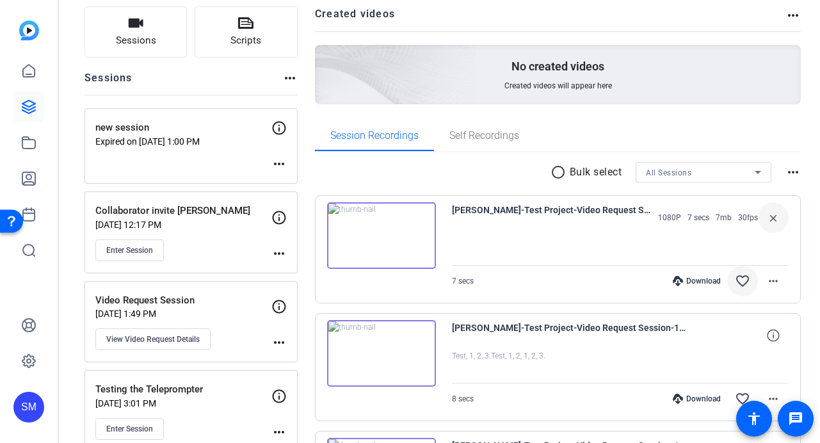
drag, startPoint x: 659, startPoint y: 219, endPoint x: 686, endPoint y: 219, distance: 26.9
click at [686, 219] on div "1080P 7 secs 7mb 30fps" at bounding box center [704, 217] width 106 height 10
drag, startPoint x: 738, startPoint y: 216, endPoint x: 748, endPoint y: 216, distance: 9.6
click at [748, 216] on span "30fps" at bounding box center [748, 217] width 20 height 10
click at [696, 223] on div "1080P 7 secs 7mb 30fps close" at bounding box center [719, 217] width 137 height 31
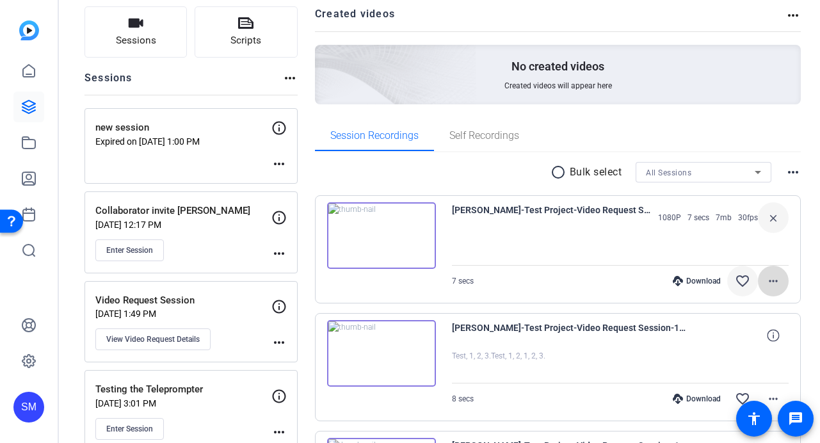
click at [763, 283] on mat-icon "more_horiz" at bounding box center [772, 280] width 15 height 15
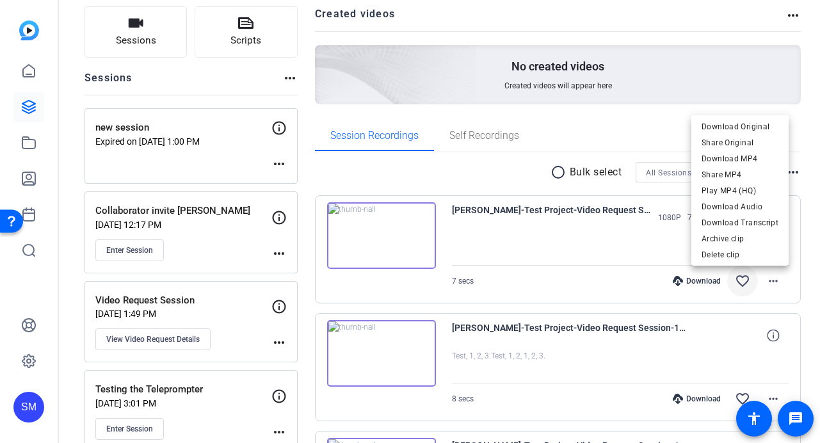
click at [434, 148] on div at bounding box center [410, 221] width 820 height 443
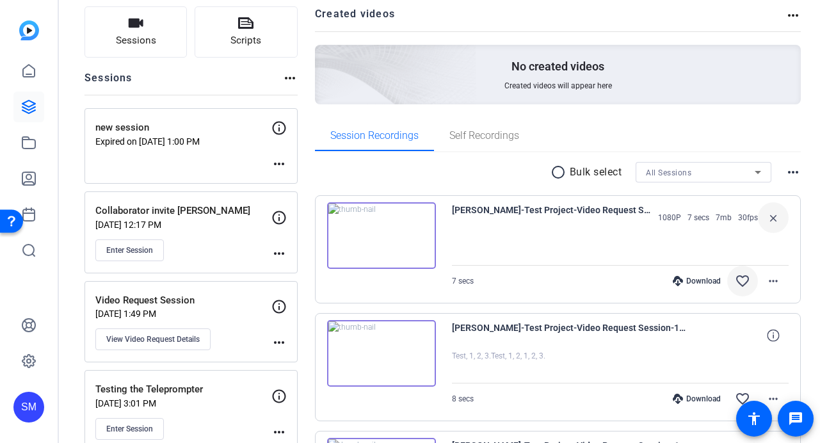
click at [395, 232] on img at bounding box center [381, 235] width 109 height 67
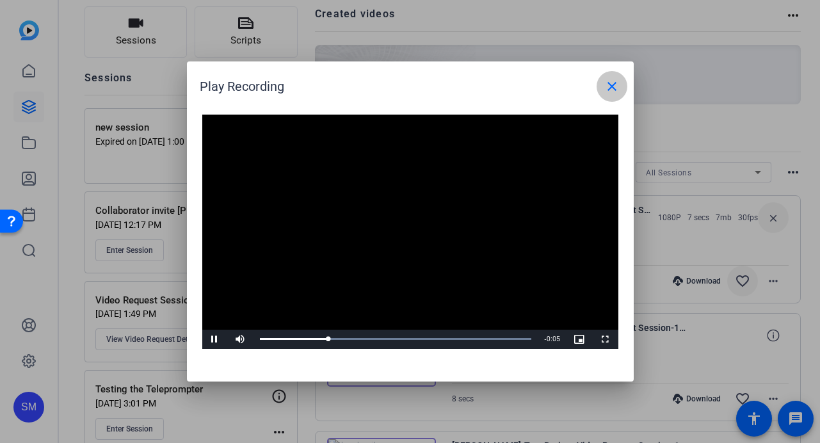
click at [620, 83] on span at bounding box center [611, 86] width 31 height 31
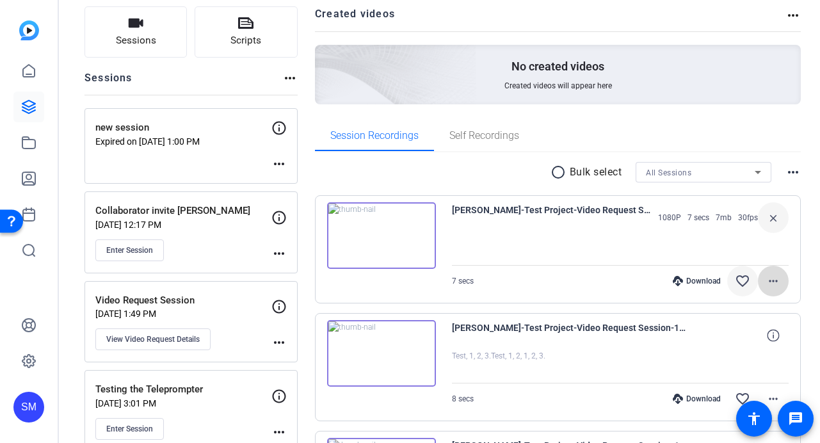
click at [763, 282] on mat-icon "more_horiz" at bounding box center [772, 280] width 15 height 15
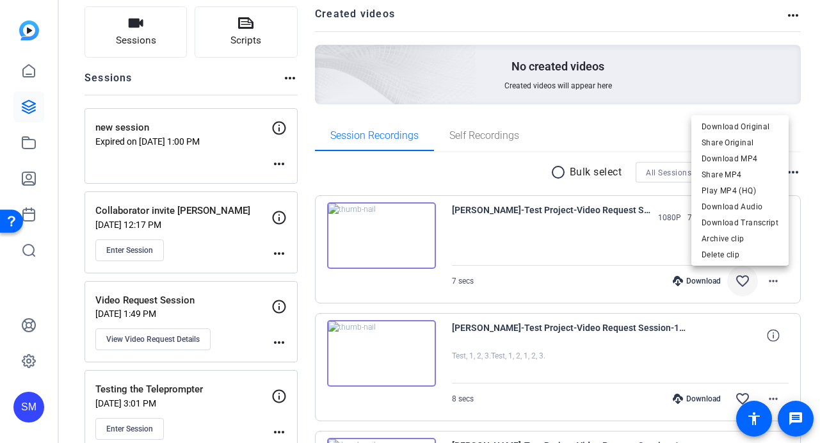
click at [557, 242] on div at bounding box center [410, 221] width 820 height 443
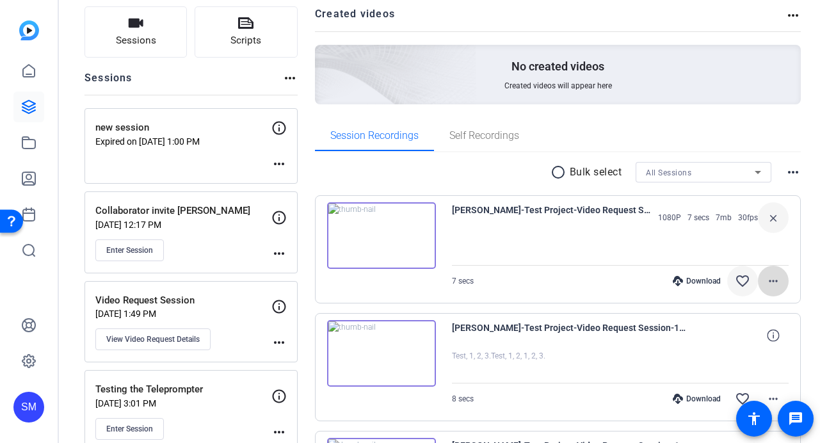
click at [763, 283] on mat-icon "more_horiz" at bounding box center [772, 280] width 15 height 15
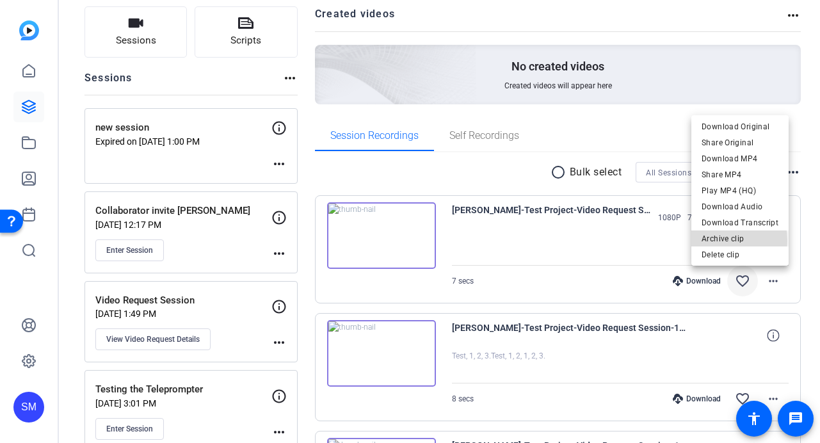
click at [706, 241] on span "Archive clip" at bounding box center [739, 238] width 77 height 15
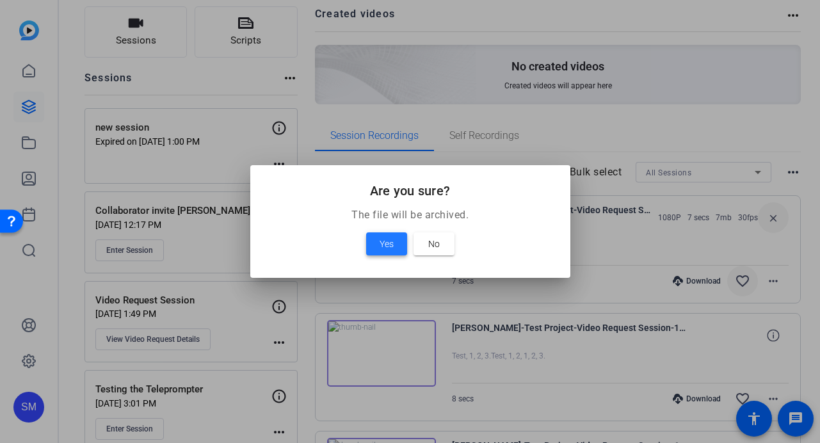
click at [394, 240] on span at bounding box center [386, 243] width 41 height 31
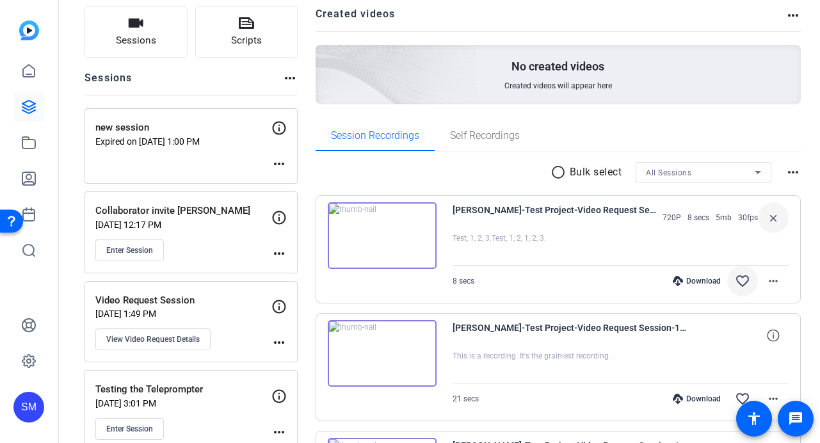
click at [763, 174] on mat-icon "more_horiz" at bounding box center [792, 171] width 15 height 15
click at [722, 192] on span "View Archived Clips" at bounding box center [754, 188] width 72 height 15
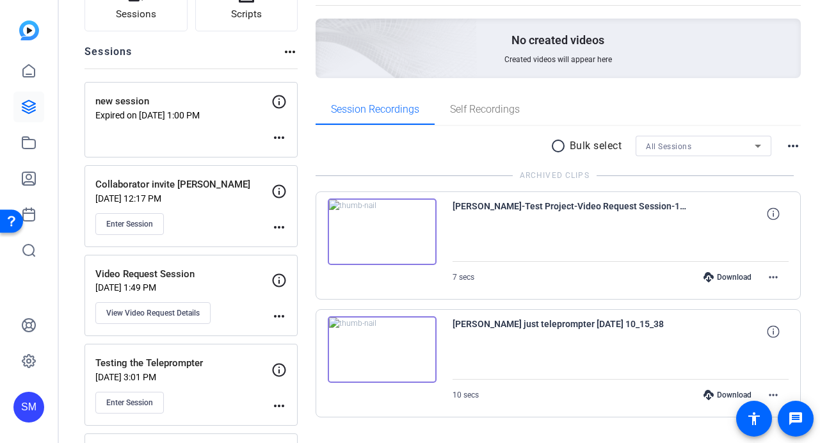
scroll to position [114, 0]
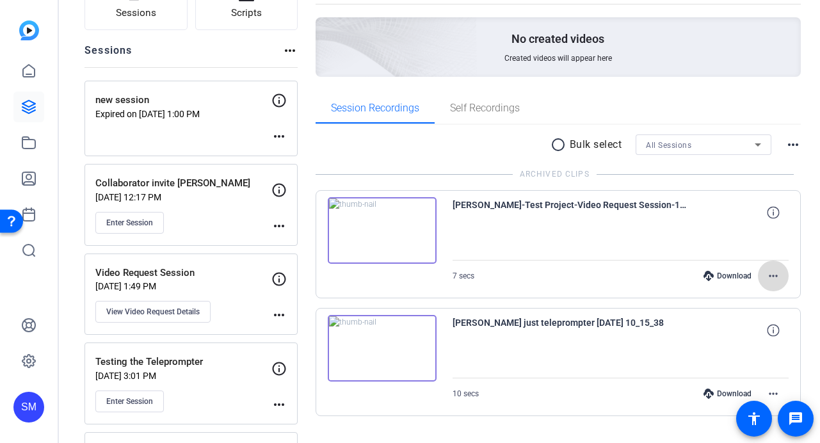
click at [763, 278] on mat-icon "more_horiz" at bounding box center [772, 275] width 15 height 15
click at [761, 295] on span "Restore clip" at bounding box center [752, 302] width 51 height 15
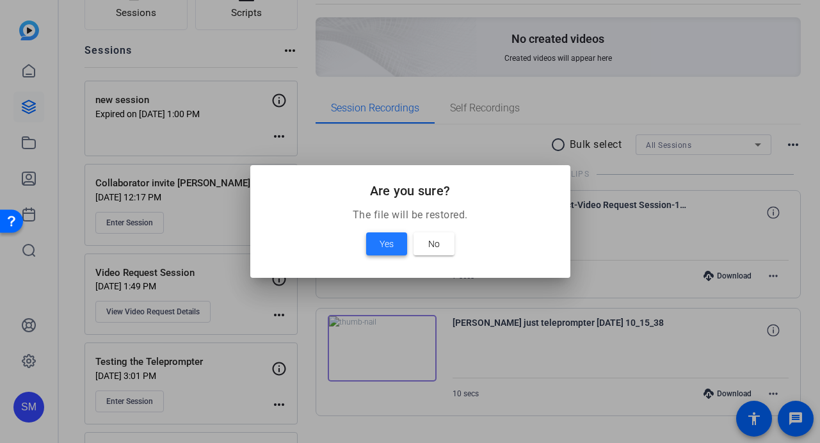
click at [370, 241] on span at bounding box center [386, 243] width 41 height 31
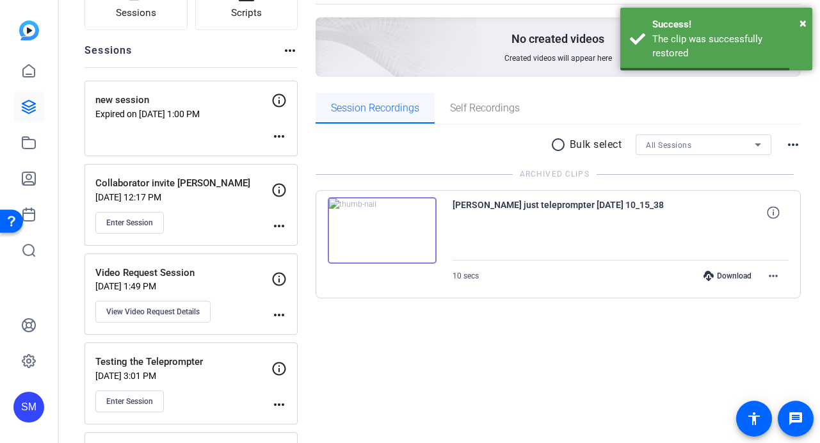
click at [359, 109] on span "Session Recordings" at bounding box center [375, 108] width 88 height 10
click at [763, 140] on mat-icon "more_horiz" at bounding box center [792, 144] width 15 height 15
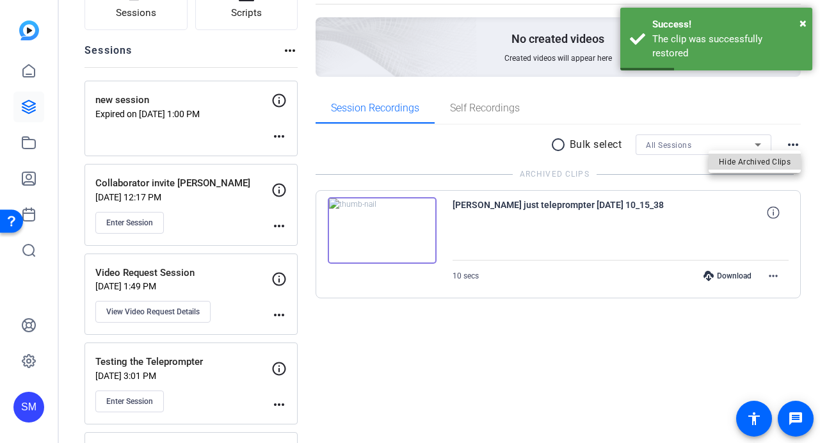
click at [763, 157] on span "Hide Archived Clips" at bounding box center [755, 161] width 72 height 15
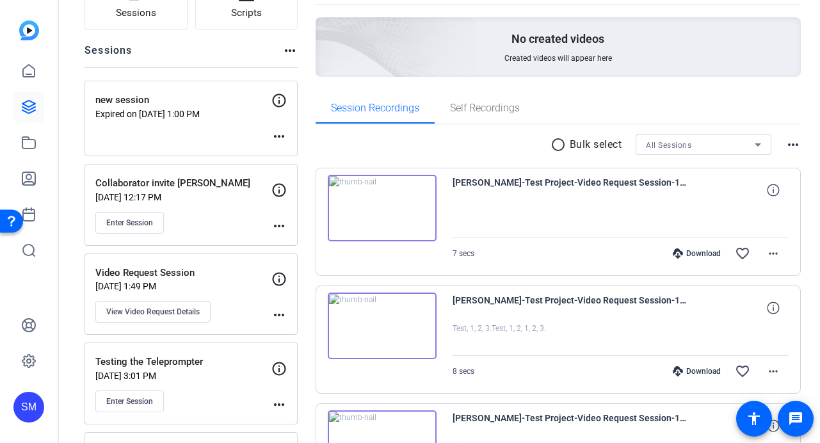
click at [687, 255] on div "Download" at bounding box center [696, 253] width 61 height 10
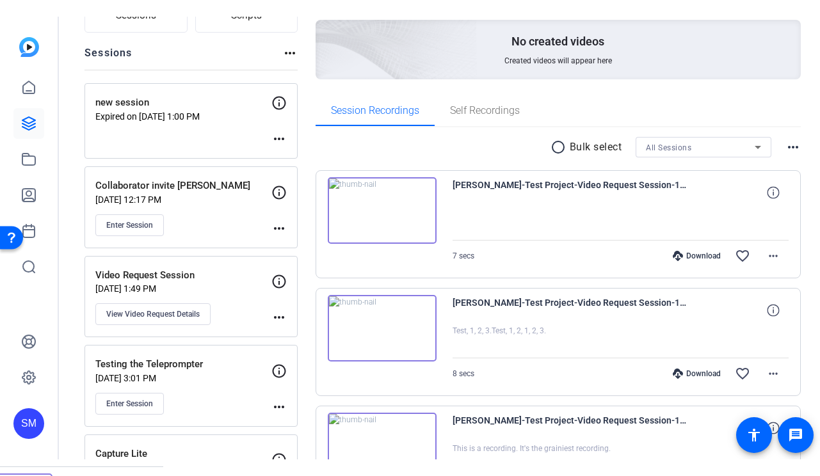
scroll to position [127, 0]
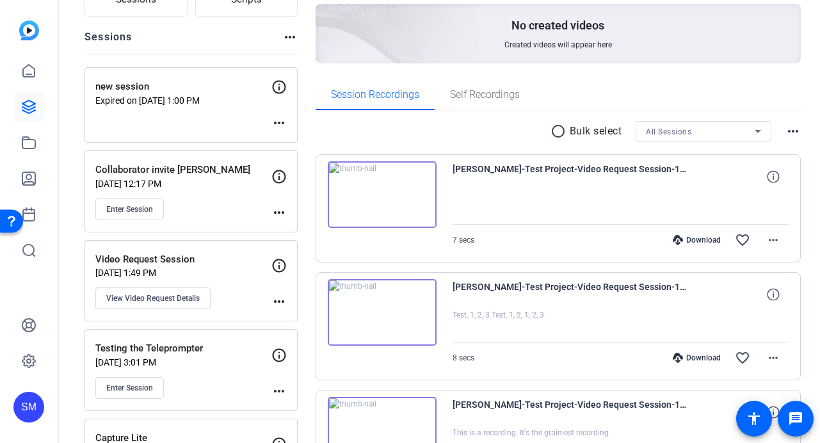
click at [697, 363] on div "Download favorite_border more_horiz" at bounding box center [670, 357] width 235 height 31
click at [697, 356] on div "Download" at bounding box center [696, 358] width 61 height 10
click at [502, 224] on mat-divider at bounding box center [620, 224] width 337 height 1
click at [557, 129] on mat-icon "radio_button_unchecked" at bounding box center [559, 130] width 19 height 15
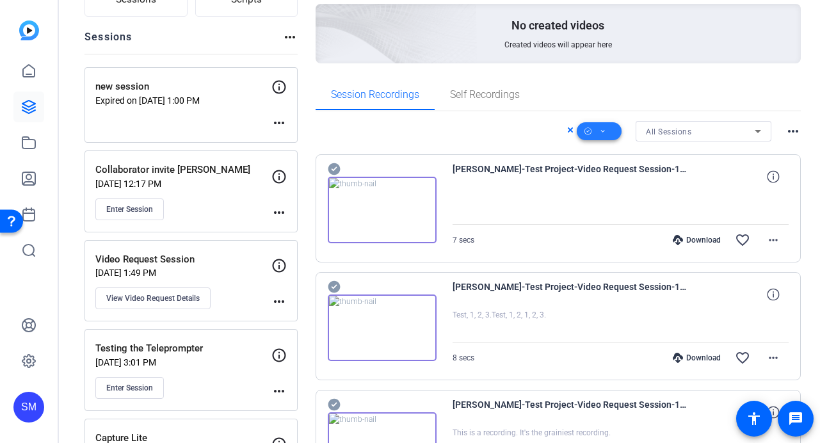
click at [605, 130] on icon at bounding box center [603, 131] width 6 height 16
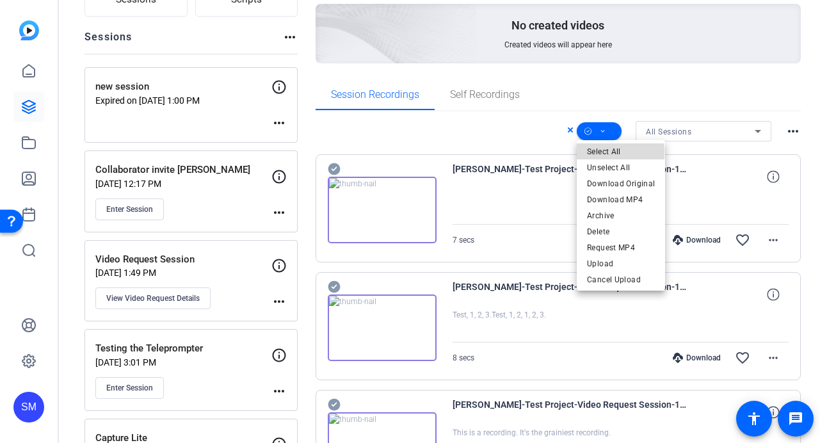
click at [607, 152] on span "Select All" at bounding box center [621, 151] width 68 height 15
click at [532, 191] on div at bounding box center [410, 221] width 820 height 443
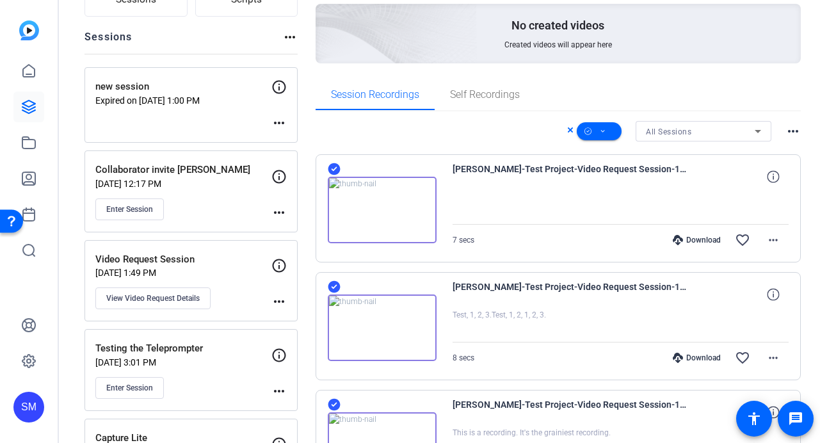
click at [569, 131] on icon at bounding box center [570, 129] width 5 height 5
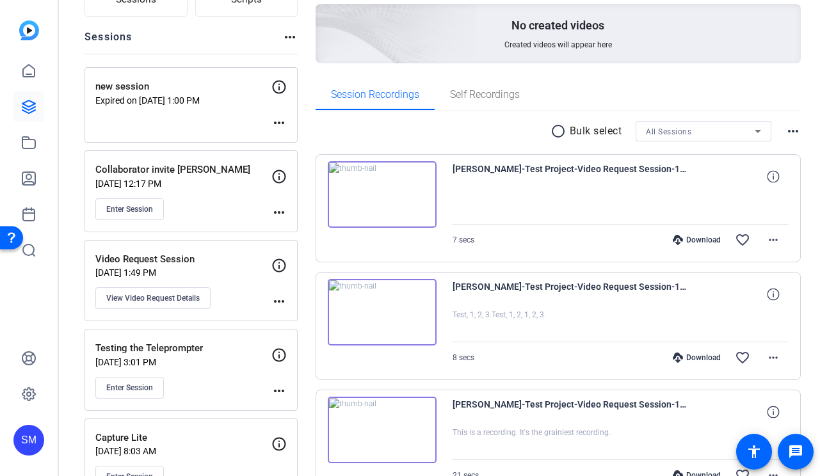
click at [29, 445] on div "SM" at bounding box center [28, 440] width 31 height 31
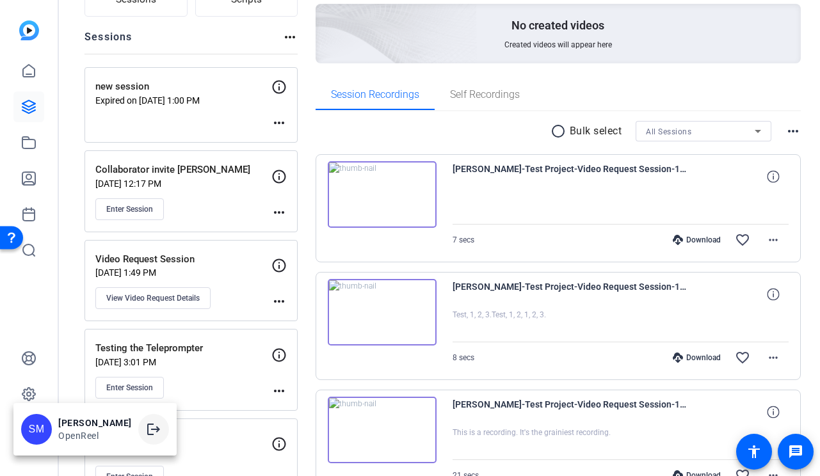
click at [155, 427] on mat-icon "logout" at bounding box center [153, 429] width 15 height 15
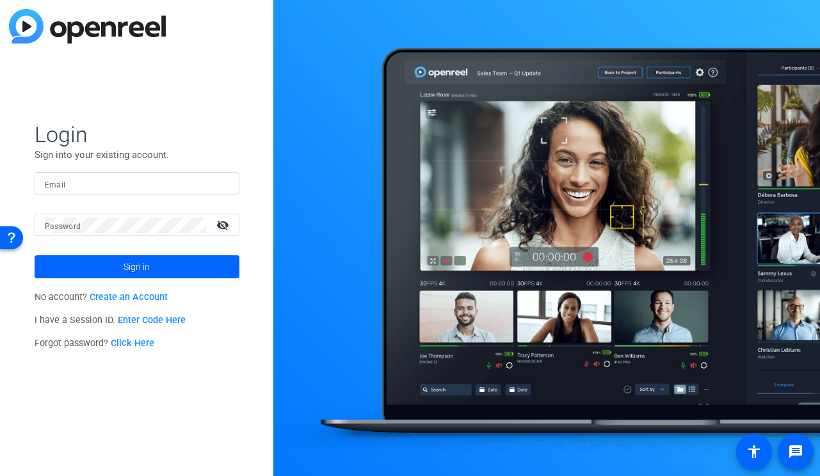
click at [195, 193] on div at bounding box center [137, 183] width 184 height 22
click at [204, 184] on input "Email" at bounding box center [137, 183] width 184 height 15
click at [196, 189] on input "Email" at bounding box center [137, 183] width 184 height 15
click at [236, 189] on div "Email" at bounding box center [137, 183] width 205 height 22
click at [209, 169] on form "Login Sign into your existing account. Email Password visibility_off Sign in" at bounding box center [137, 199] width 205 height 157
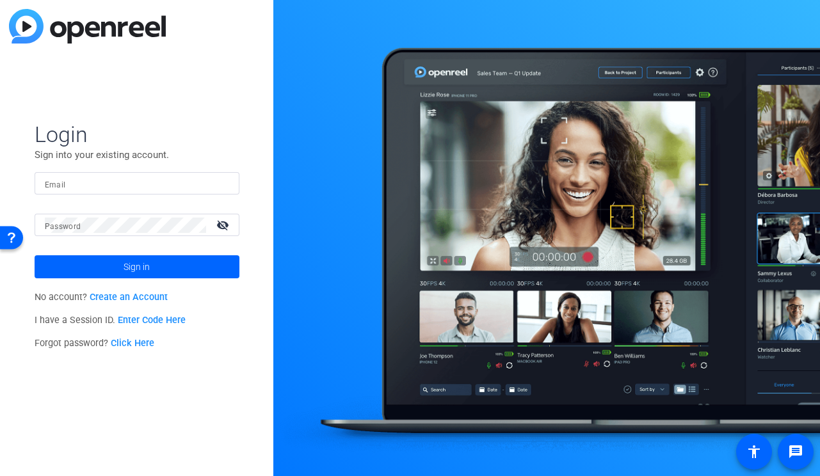
click at [219, 185] on div at bounding box center [137, 183] width 184 height 22
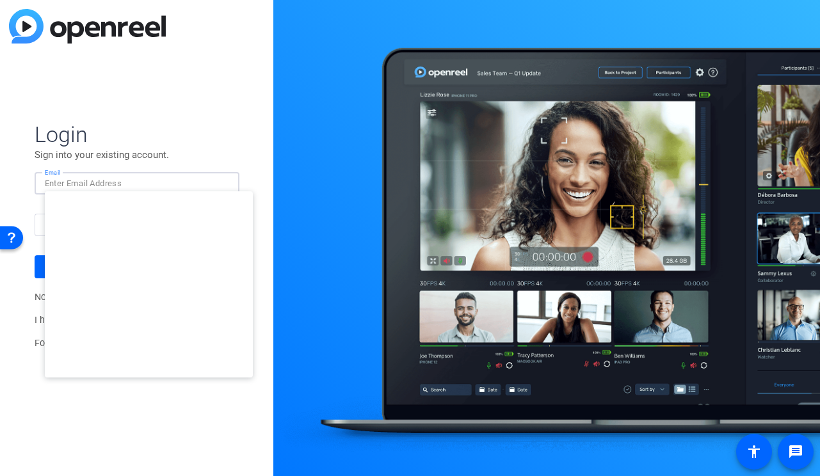
type input "studiosupport+3@openreel.com"
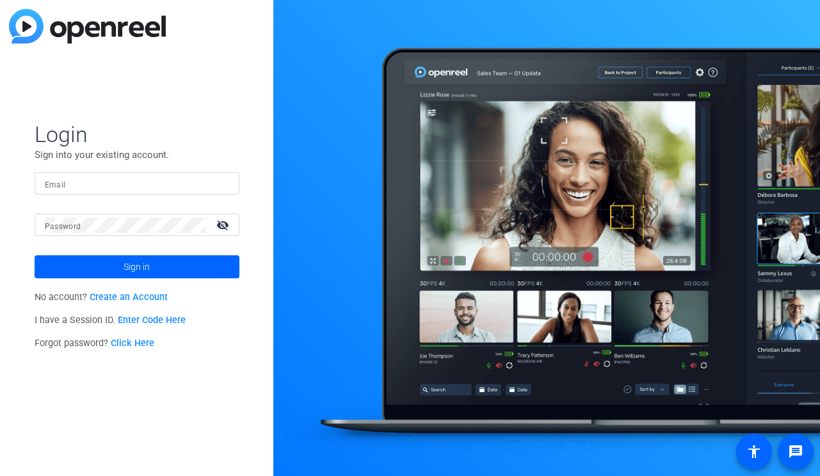
click at [212, 184] on input "Email" at bounding box center [137, 183] width 184 height 15
click at [216, 184] on img at bounding box center [218, 183] width 9 height 15
type input "studiosupport+2@openreel.com"
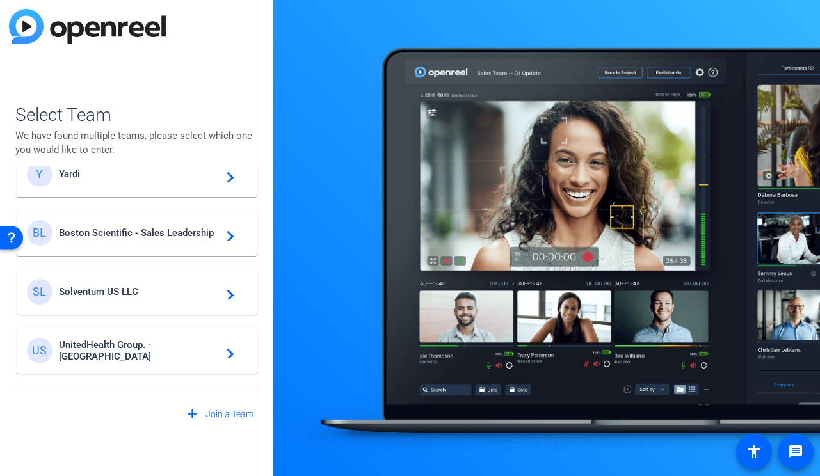
scroll to position [209, 0]
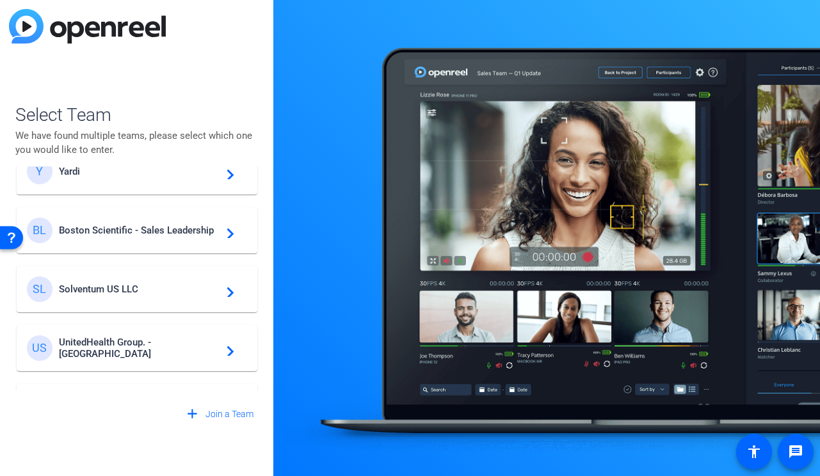
click at [167, 235] on span "Boston Scientific - Sales Leadership" at bounding box center [139, 231] width 160 height 12
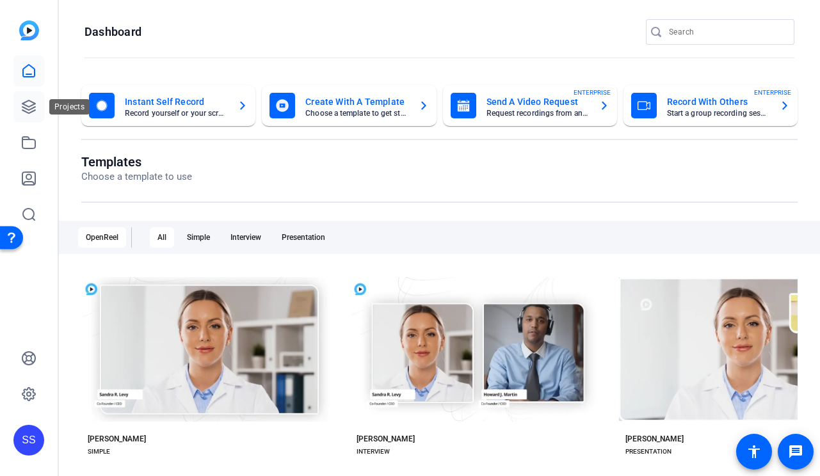
click at [31, 107] on icon at bounding box center [28, 106] width 15 height 15
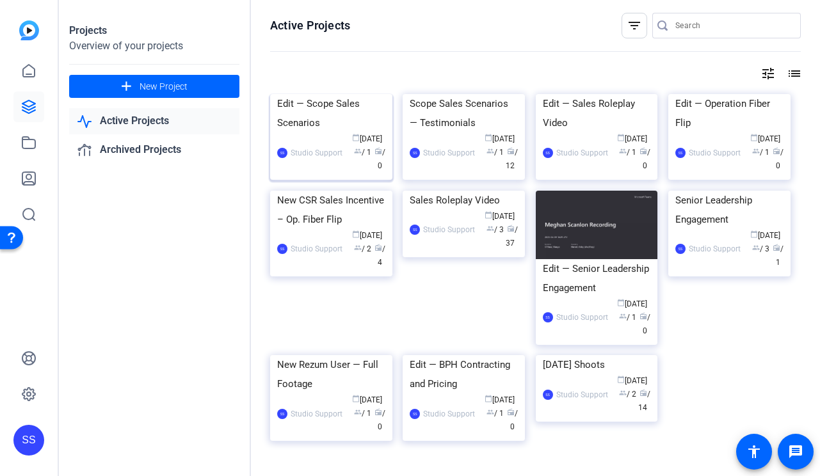
click at [291, 132] on div "Edit — Scope Sales Scenarios" at bounding box center [331, 113] width 108 height 38
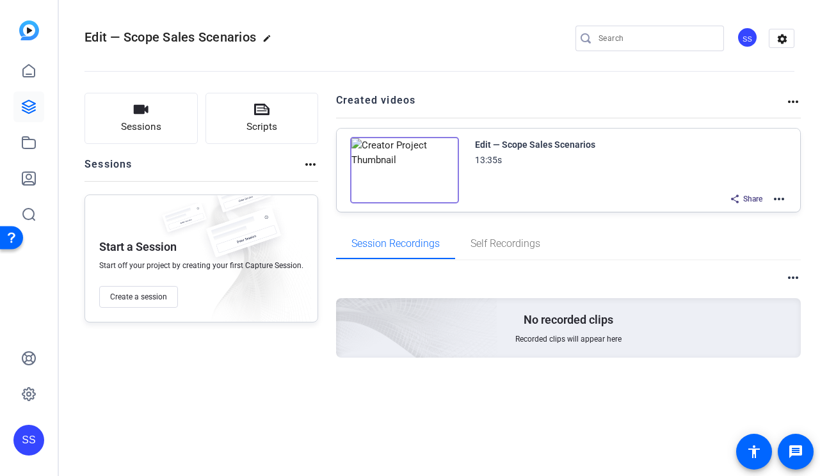
click at [779, 205] on mat-icon "more_horiz" at bounding box center [778, 198] width 15 height 15
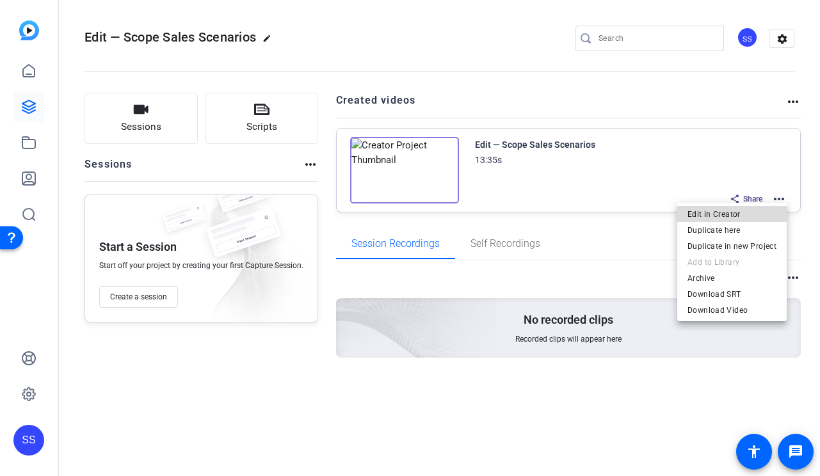
click at [767, 212] on span "Edit in Creator" at bounding box center [731, 214] width 89 height 15
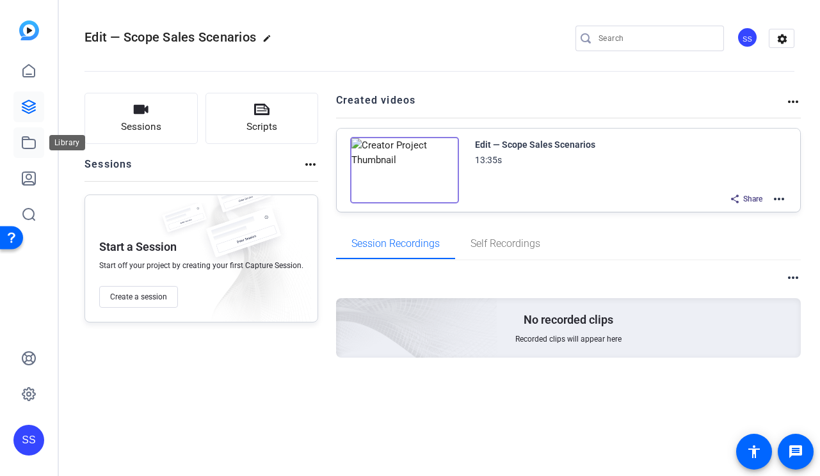
click at [34, 140] on icon at bounding box center [28, 142] width 15 height 15
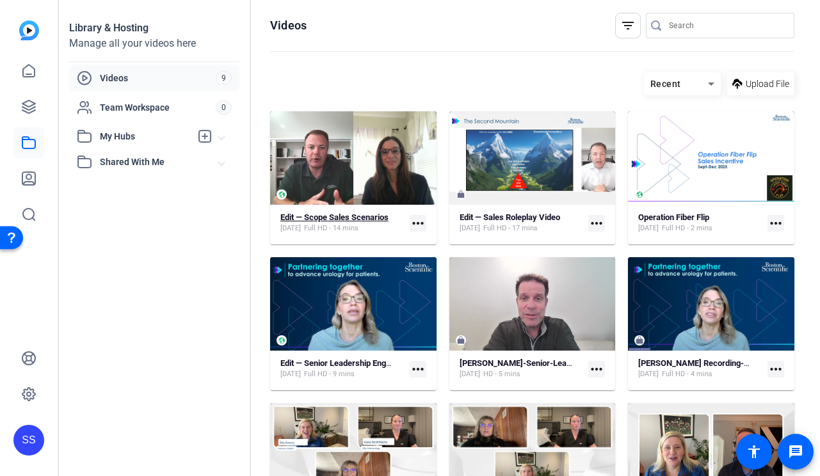
click at [346, 215] on strong "Edit — Scope Sales Scenarios" at bounding box center [334, 217] width 108 height 10
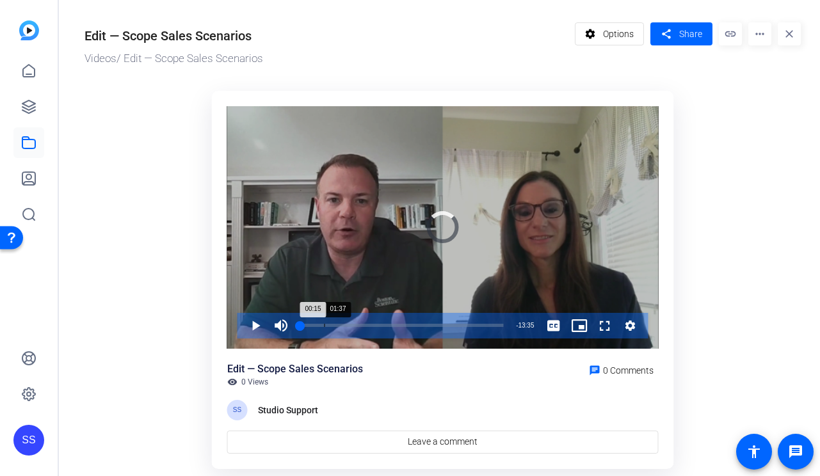
drag, startPoint x: 303, startPoint y: 327, endPoint x: 328, endPoint y: 327, distance: 25.0
click at [328, 327] on div "Loaded : 0.00% 01:37 00:15" at bounding box center [401, 325] width 203 height 3
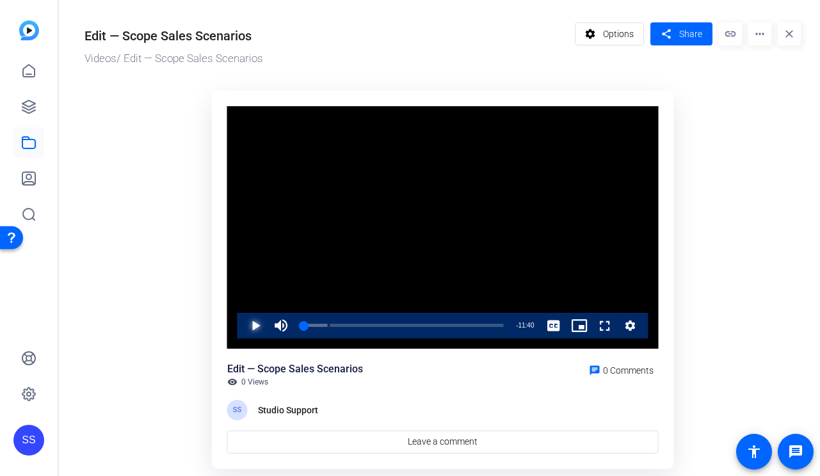
click at [243, 321] on span "Video Player" at bounding box center [243, 326] width 0 height 26
click at [322, 326] on div "Loaded : 16.08% 01:29 01:29" at bounding box center [401, 325] width 203 height 3
click at [339, 325] on div "Loaded : 14.71% 02:31 01:30" at bounding box center [401, 325] width 203 height 3
click at [336, 324] on div "02:26" at bounding box center [320, 325] width 40 height 3
click at [243, 326] on span "Video Player" at bounding box center [243, 326] width 0 height 26
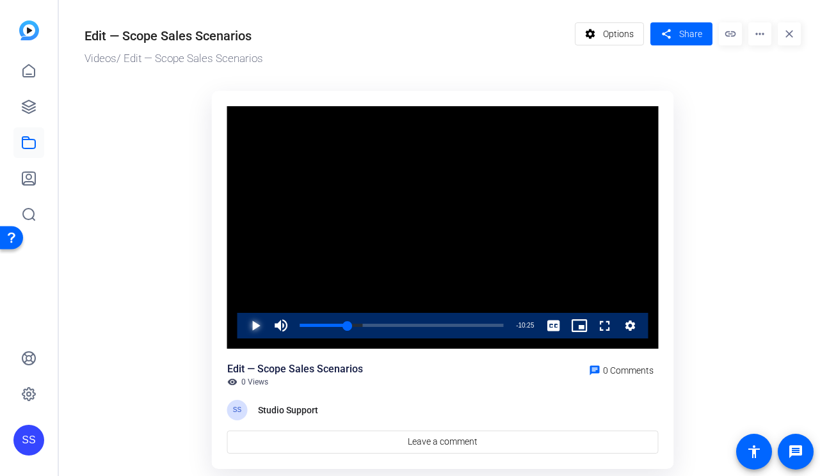
click at [243, 320] on span "Video Player" at bounding box center [243, 326] width 0 height 26
click at [344, 325] on div "03:14" at bounding box center [324, 325] width 49 height 3
click at [243, 324] on span "Video Player" at bounding box center [243, 326] width 0 height 26
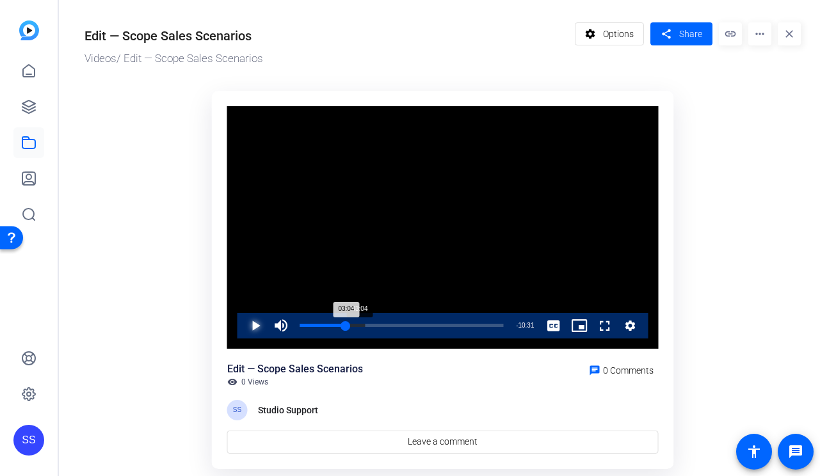
click at [346, 325] on div "03:04" at bounding box center [323, 325] width 46 height 3
click at [243, 324] on span "Video Player" at bounding box center [243, 326] width 0 height 26
click at [243, 322] on span "Video Player" at bounding box center [243, 326] width 0 height 26
click at [243, 326] on span "Video Player" at bounding box center [243, 326] width 0 height 26
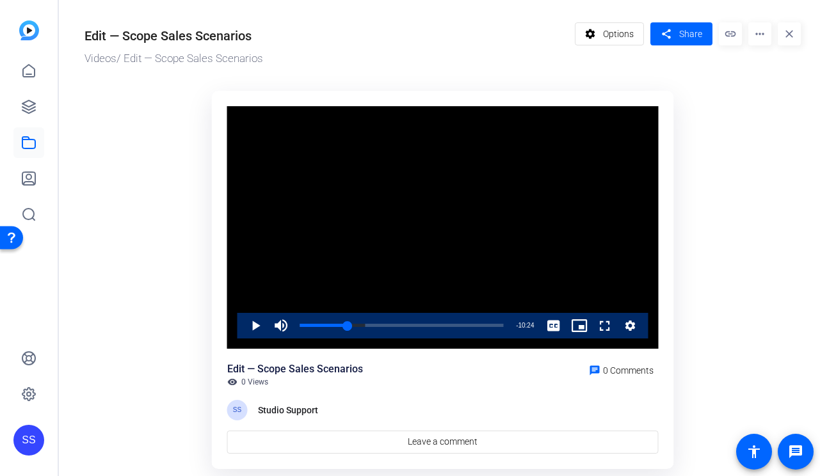
click at [31, 452] on div "SS" at bounding box center [28, 440] width 31 height 31
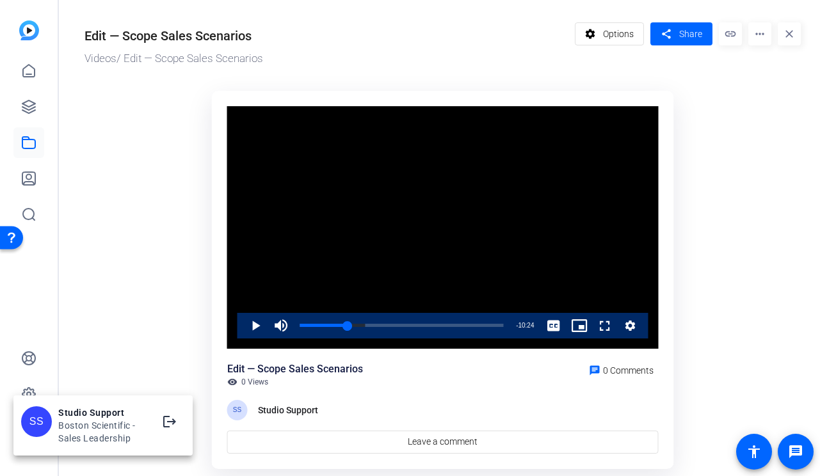
click at [29, 386] on div at bounding box center [410, 238] width 820 height 476
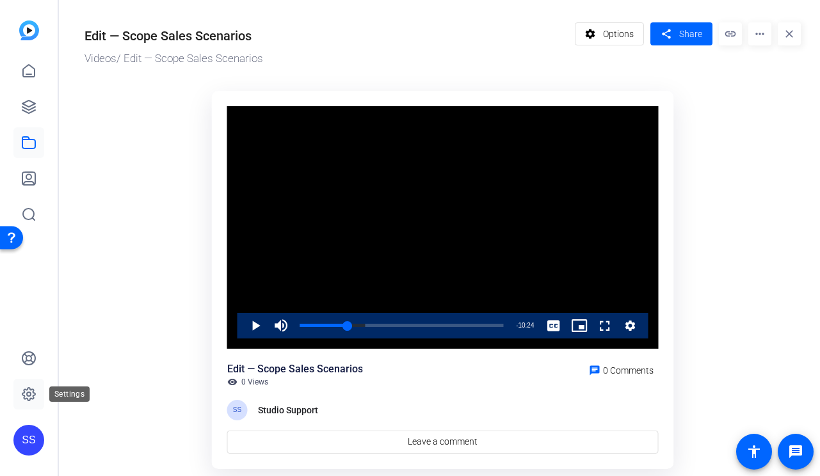
click at [29, 388] on icon at bounding box center [28, 394] width 13 height 13
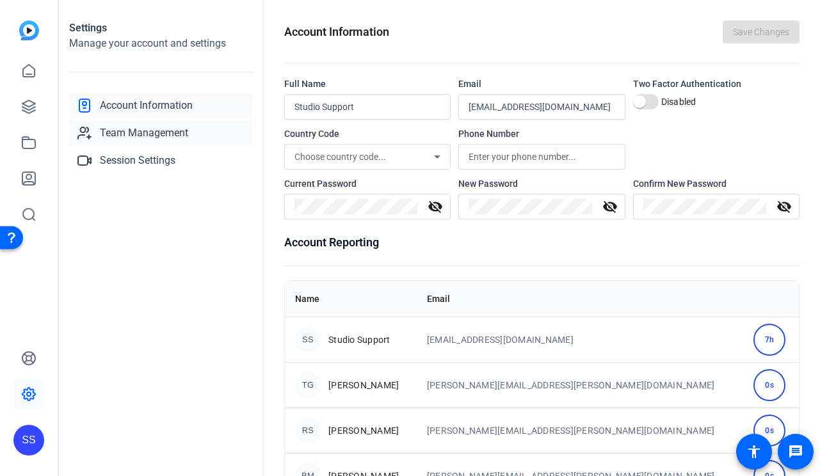
click at [184, 138] on span "Team Management" at bounding box center [144, 132] width 88 height 15
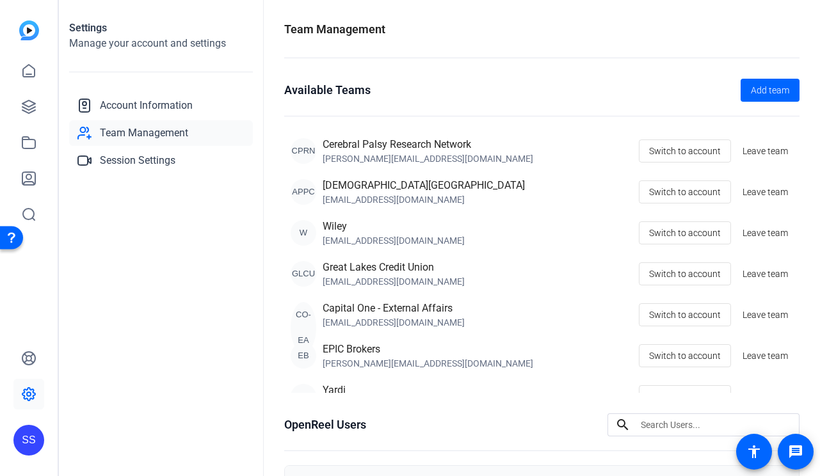
click at [33, 429] on div "SS" at bounding box center [28, 440] width 31 height 31
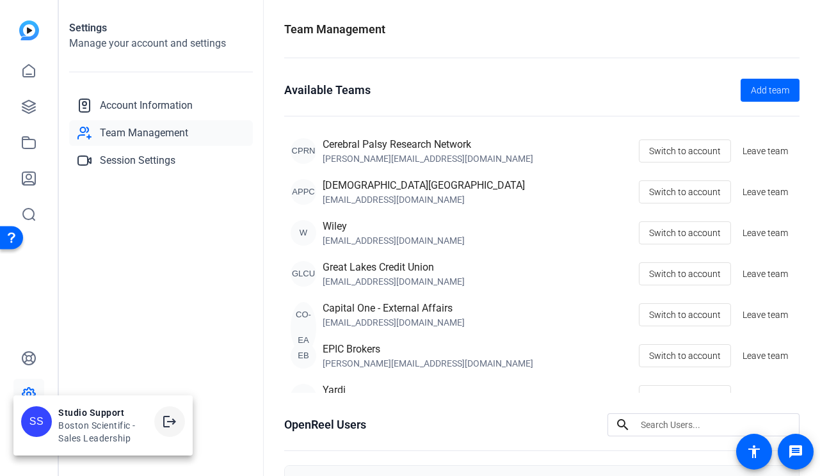
click at [163, 421] on mat-icon "logout" at bounding box center [169, 421] width 15 height 15
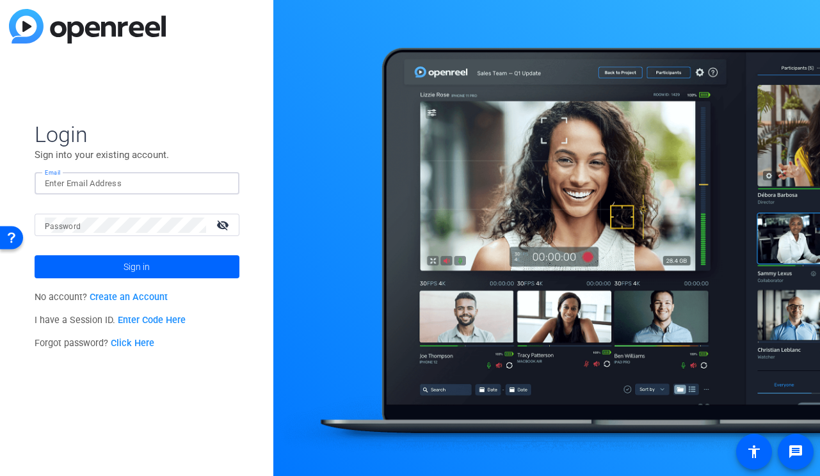
click at [211, 179] on input "Email" at bounding box center [137, 183] width 184 height 15
click at [230, 186] on div "Email" at bounding box center [137, 183] width 205 height 22
click at [218, 180] on img at bounding box center [218, 183] width 9 height 15
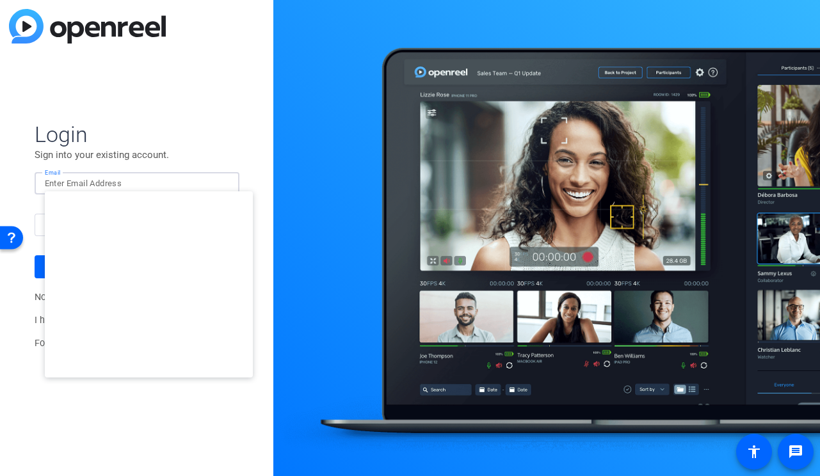
type input "[EMAIL_ADDRESS][DOMAIN_NAME]"
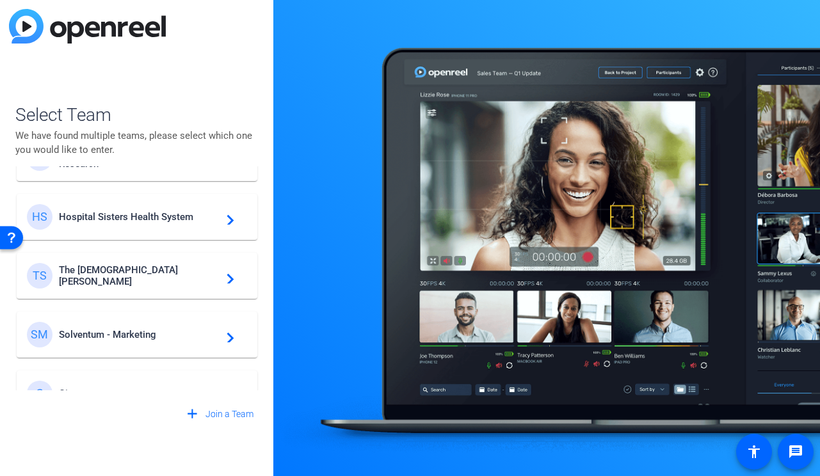
scroll to position [353, 0]
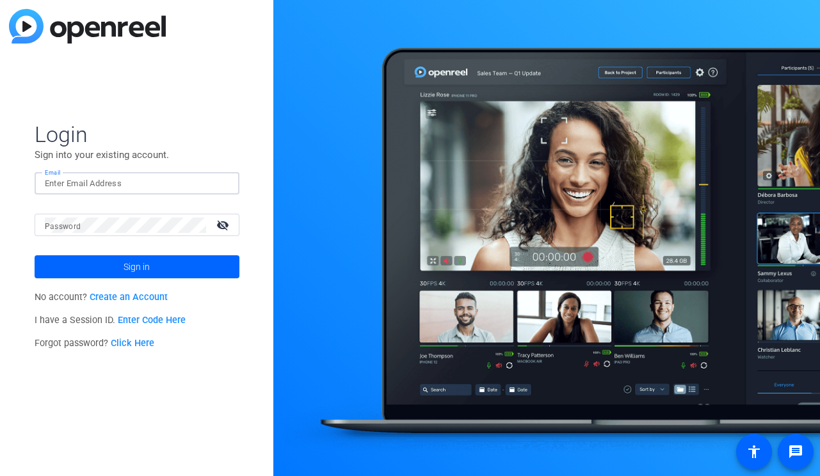
click at [128, 183] on input "Email" at bounding box center [137, 183] width 184 height 15
click at [217, 177] on img at bounding box center [218, 183] width 9 height 15
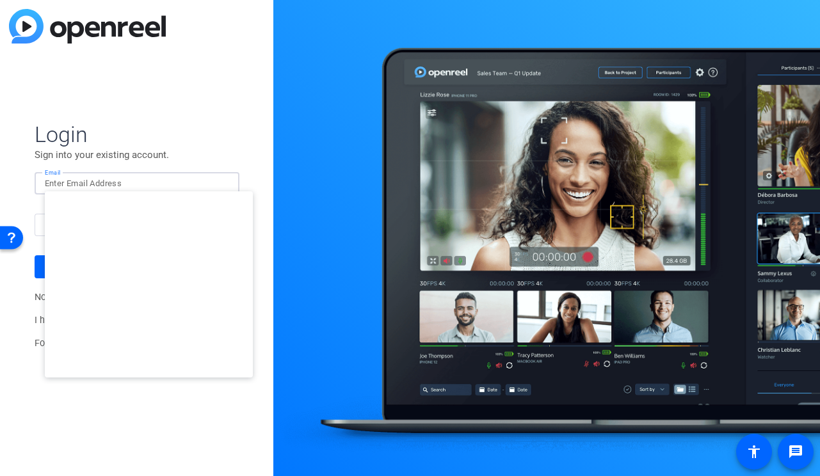
type input "studiosupport+2@openreel.com"
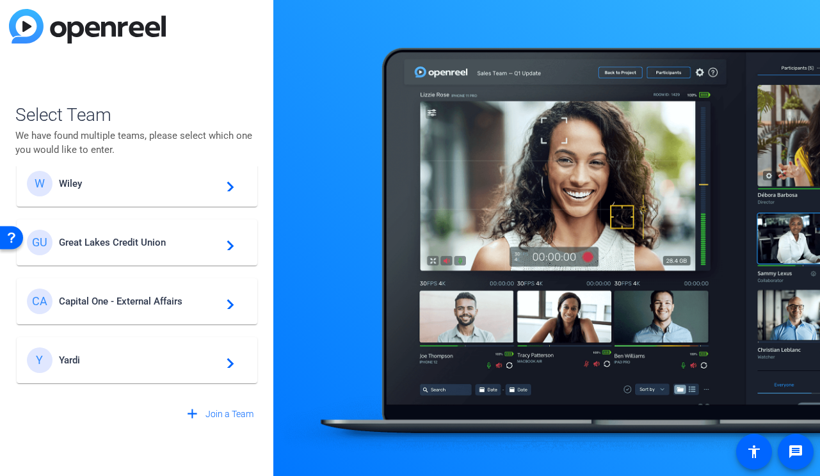
scroll to position [19, 0]
click at [172, 246] on span "Great Lakes Credit Union" at bounding box center [139, 243] width 160 height 12
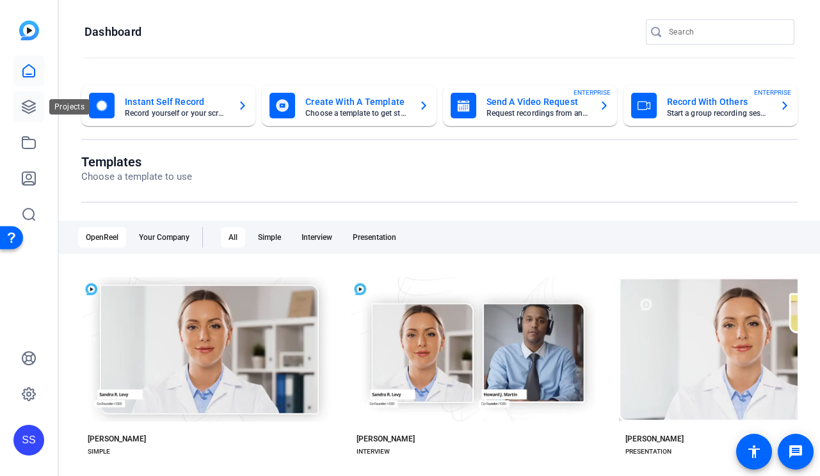
click at [43, 109] on link at bounding box center [28, 107] width 31 height 31
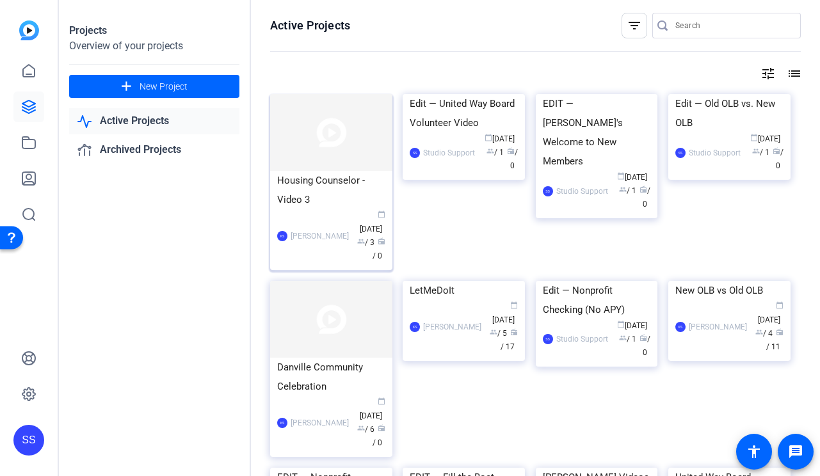
click at [324, 202] on div "Housing Counselor - Video 3" at bounding box center [331, 190] width 108 height 38
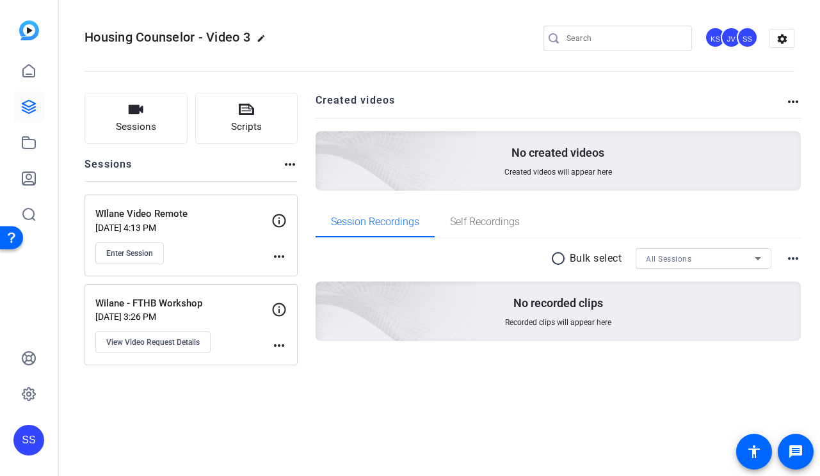
click at [276, 251] on mat-icon "more_horiz" at bounding box center [278, 256] width 15 height 15
click at [288, 274] on span "Edit Session" at bounding box center [311, 274] width 58 height 15
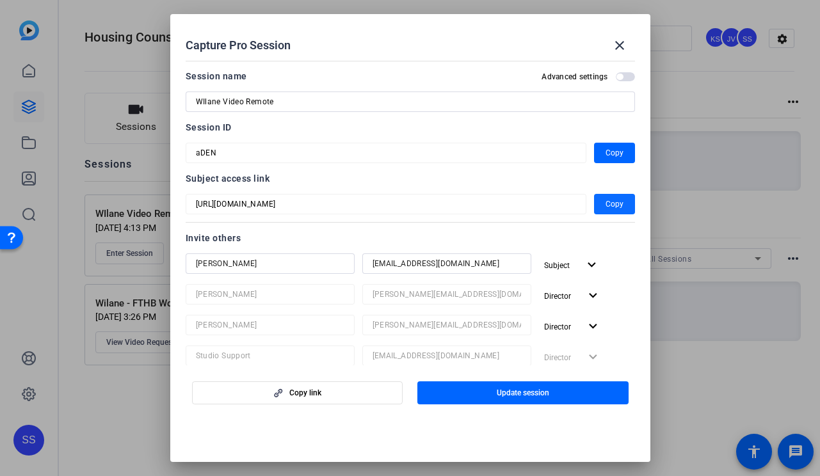
click at [610, 203] on span "Copy" at bounding box center [614, 203] width 18 height 15
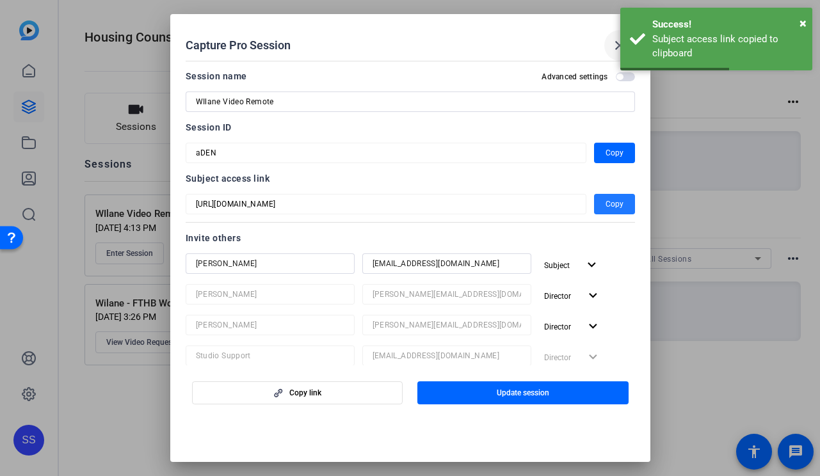
click at [613, 40] on mat-icon "close" at bounding box center [619, 45] width 15 height 15
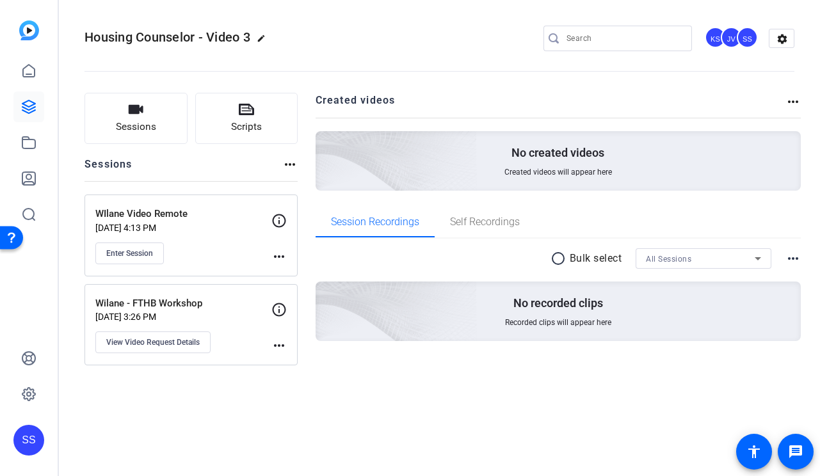
click at [34, 445] on div "SS" at bounding box center [28, 440] width 31 height 31
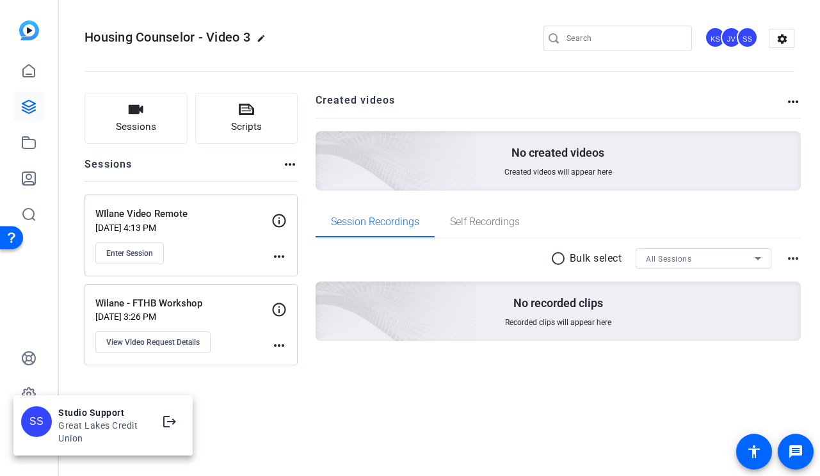
click at [144, 394] on div at bounding box center [410, 238] width 820 height 476
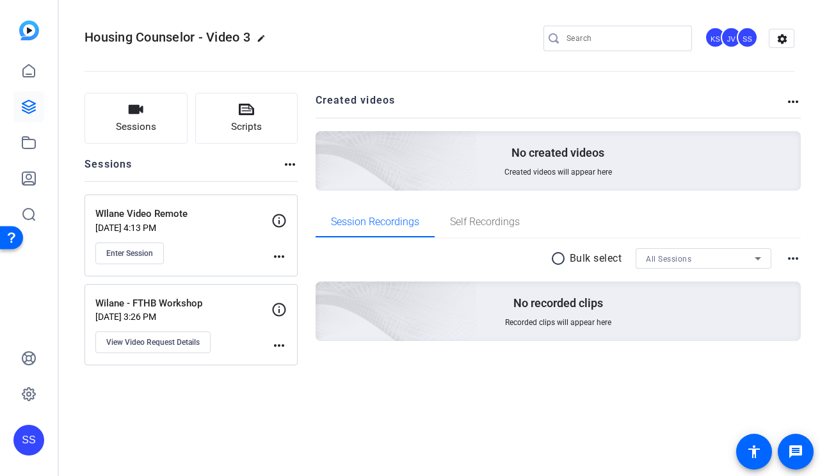
click at [24, 426] on div "SS" at bounding box center [28, 440] width 31 height 31
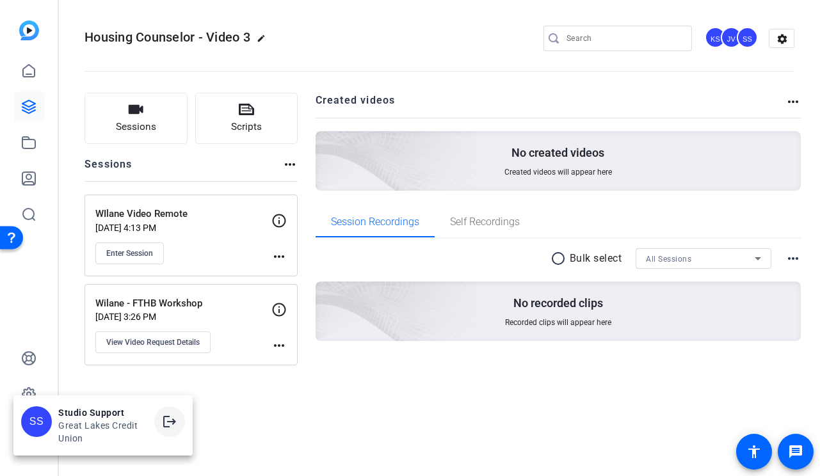
click at [158, 417] on span at bounding box center [169, 421] width 31 height 31
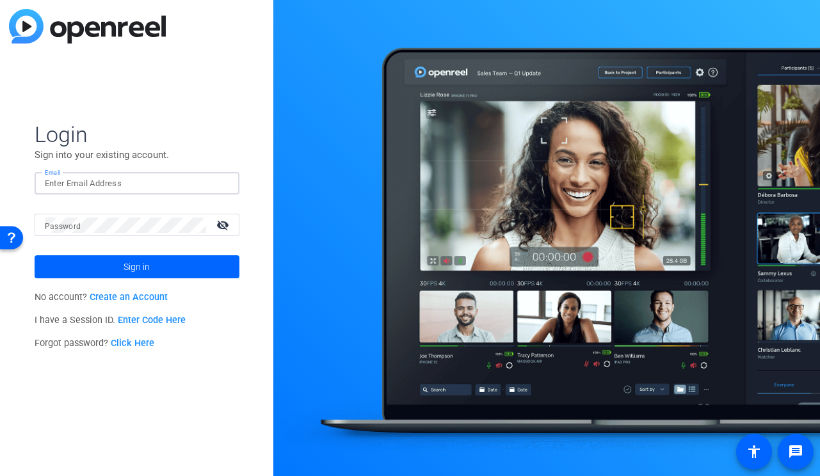
click at [215, 178] on input "Email" at bounding box center [137, 183] width 184 height 15
click at [151, 185] on input "Email" at bounding box center [137, 183] width 184 height 15
click at [220, 183] on img at bounding box center [218, 183] width 9 height 15
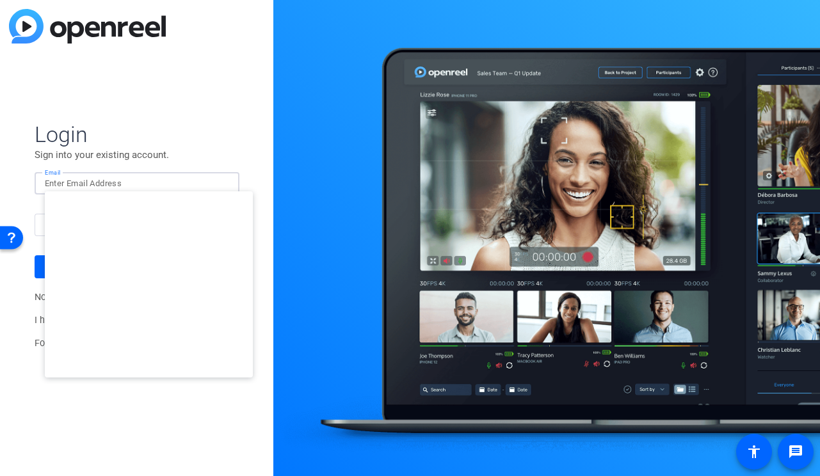
type input "[EMAIL_ADDRESS][DOMAIN_NAME]"
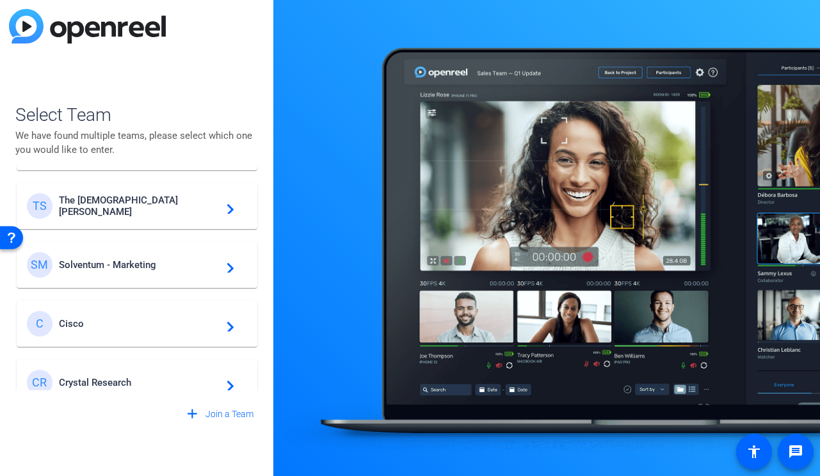
scroll to position [424, 0]
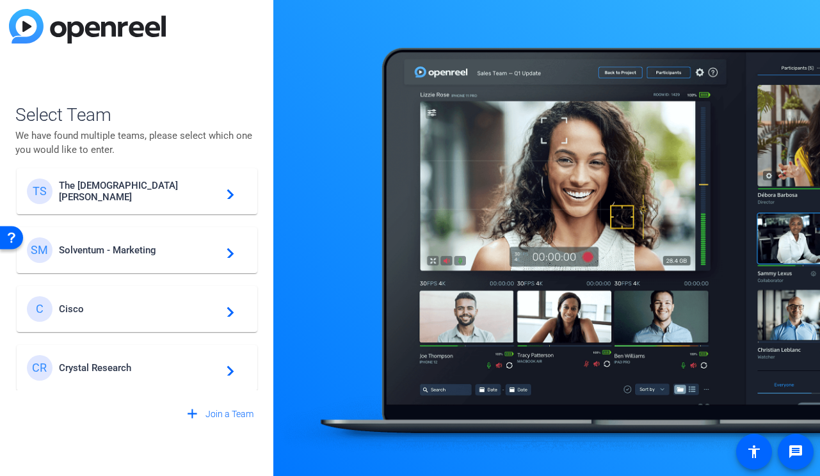
click at [121, 246] on span "Solventum - Marketing" at bounding box center [139, 250] width 160 height 12
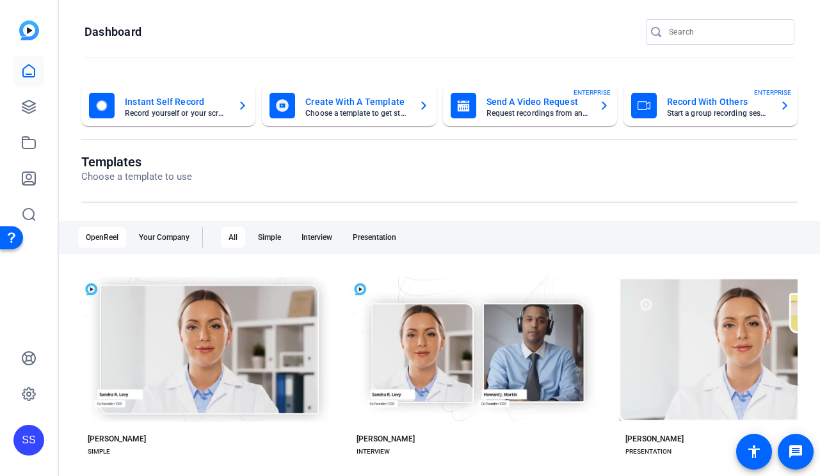
click at [53, 108] on div "SS" at bounding box center [29, 238] width 58 height 476
click at [33, 109] on icon at bounding box center [28, 106] width 15 height 15
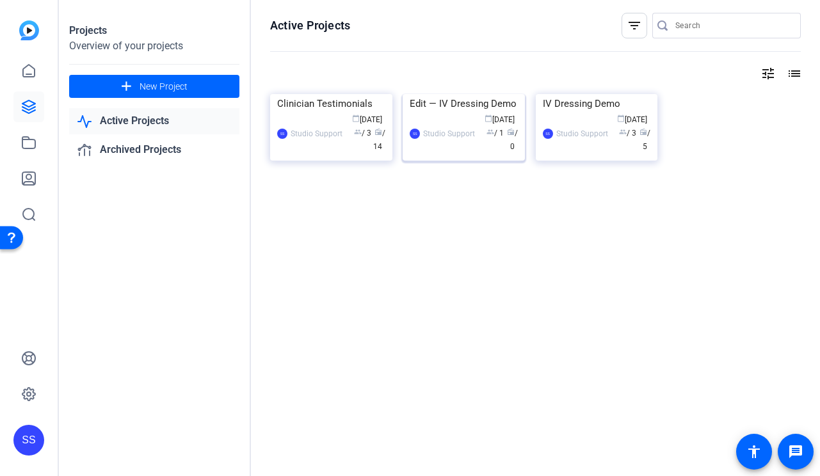
click at [443, 113] on div "Edit — IV Dressing Demo" at bounding box center [464, 103] width 108 height 19
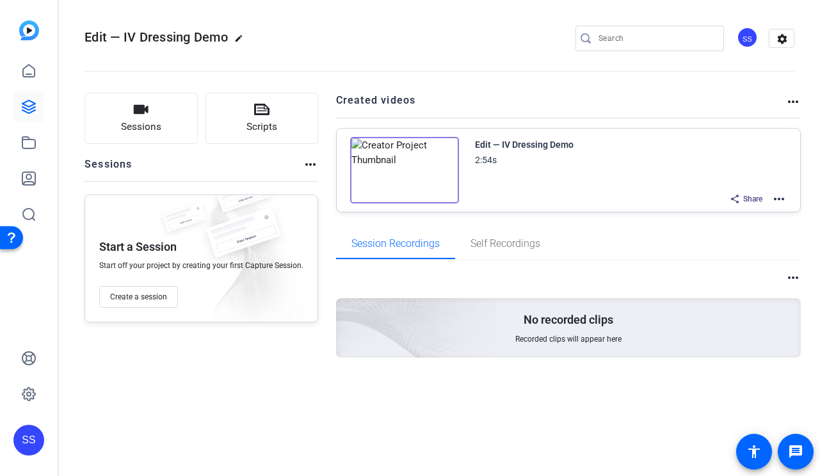
click at [773, 191] on mat-icon "more_horiz" at bounding box center [778, 198] width 15 height 15
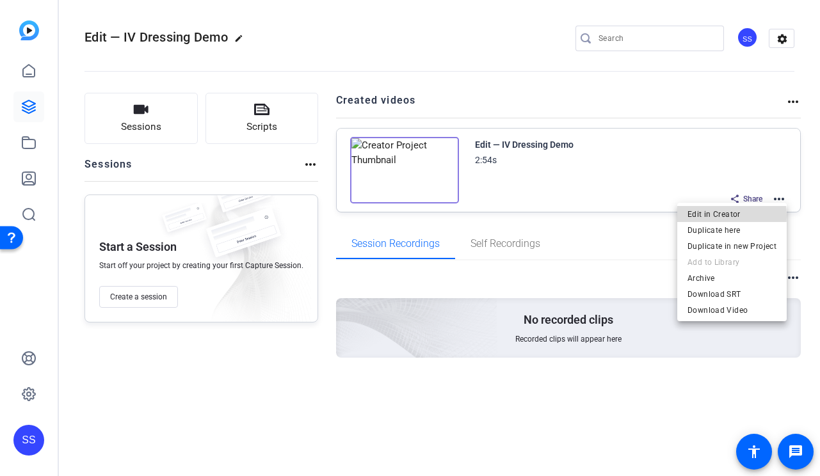
click at [724, 216] on span "Edit in Creator" at bounding box center [731, 214] width 89 height 15
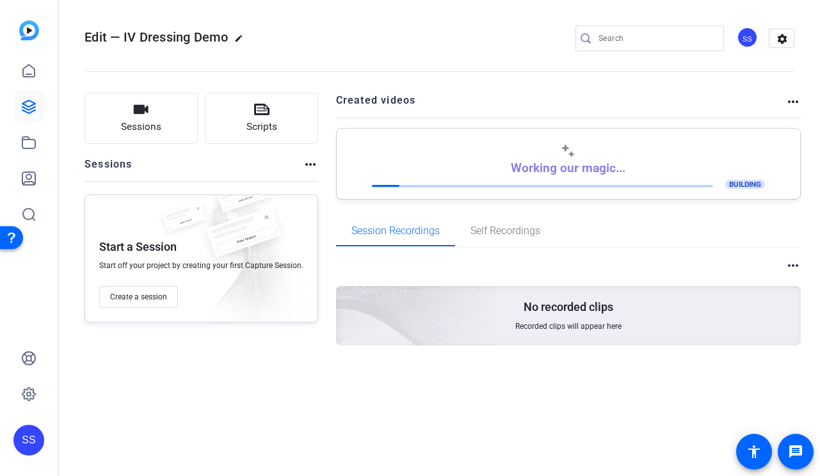
click at [26, 451] on div "SS" at bounding box center [28, 440] width 31 height 31
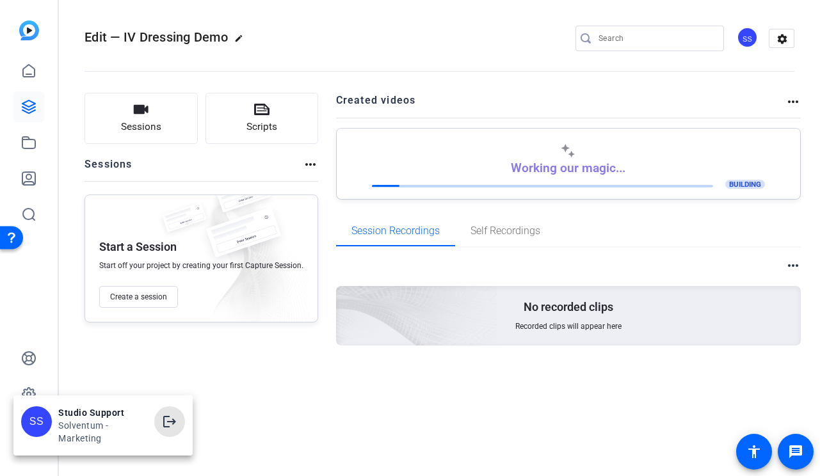
drag, startPoint x: 157, startPoint y: 427, endPoint x: 83, endPoint y: 359, distance: 100.5
click at [83, 359] on div "SS Studio Support Solventum - Marketing logout" at bounding box center [410, 238] width 820 height 476
click at [29, 390] on div at bounding box center [410, 238] width 820 height 476
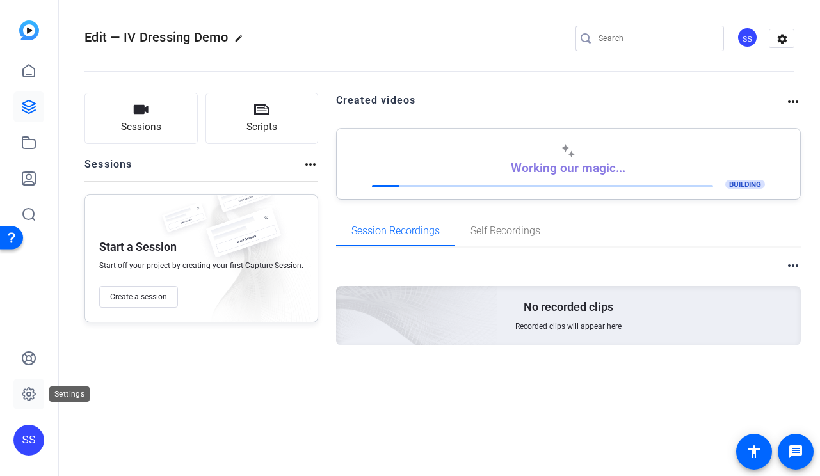
click at [30, 390] on icon at bounding box center [28, 393] width 15 height 15
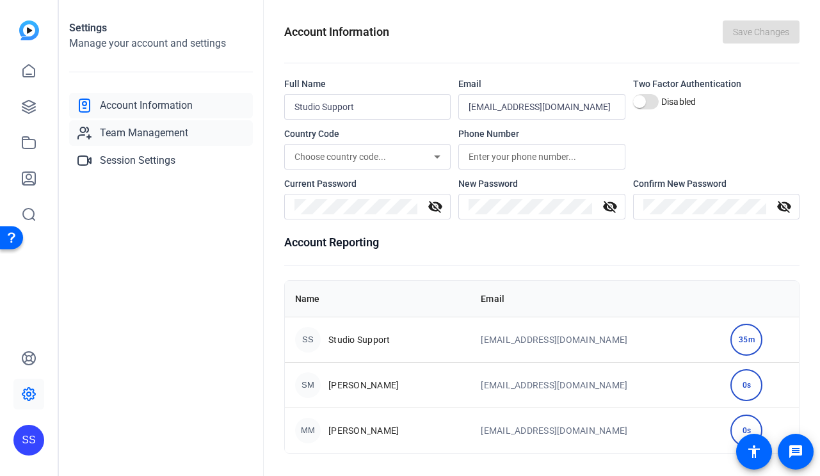
click at [152, 138] on span "Team Management" at bounding box center [144, 132] width 88 height 15
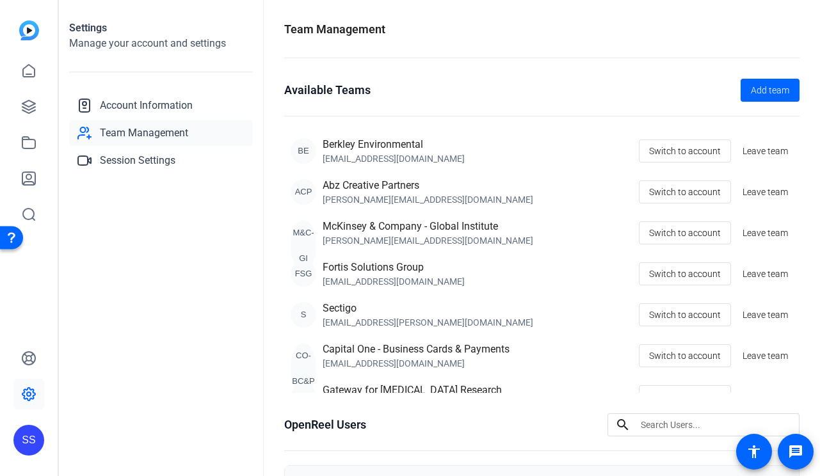
click at [24, 440] on div "SS" at bounding box center [28, 440] width 31 height 31
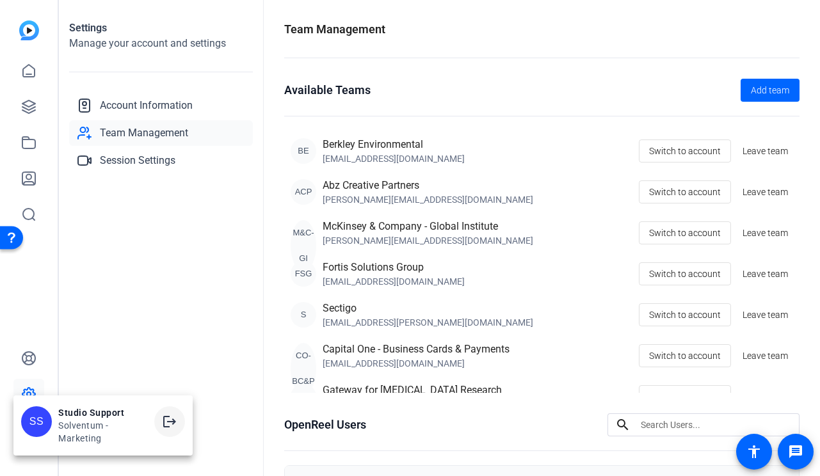
click at [171, 425] on mat-icon "logout" at bounding box center [169, 421] width 15 height 15
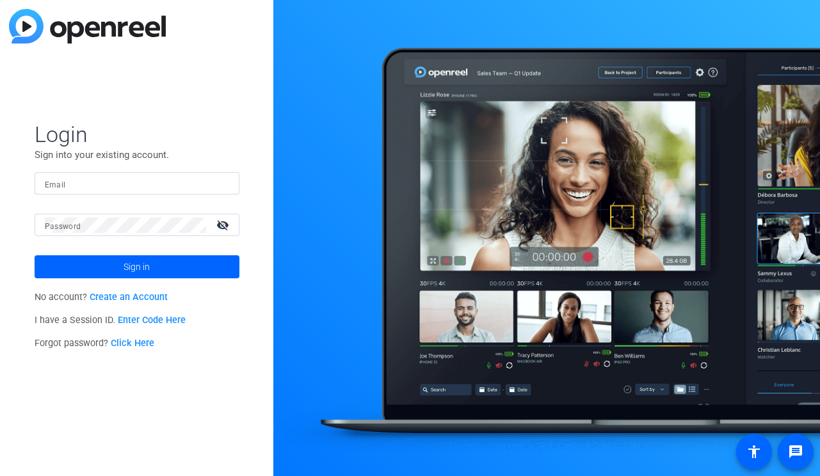
click at [175, 184] on input "Email" at bounding box center [137, 183] width 184 height 15
click at [221, 186] on img at bounding box center [218, 183] width 9 height 15
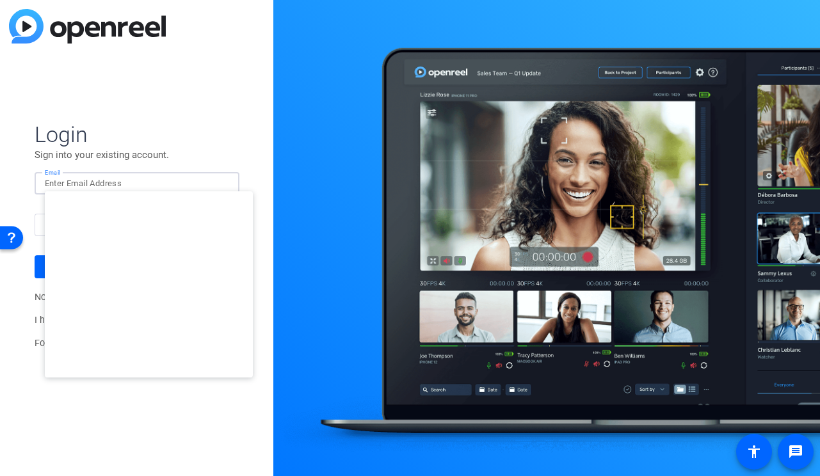
type input "[EMAIL_ADDRESS][DOMAIN_NAME]"
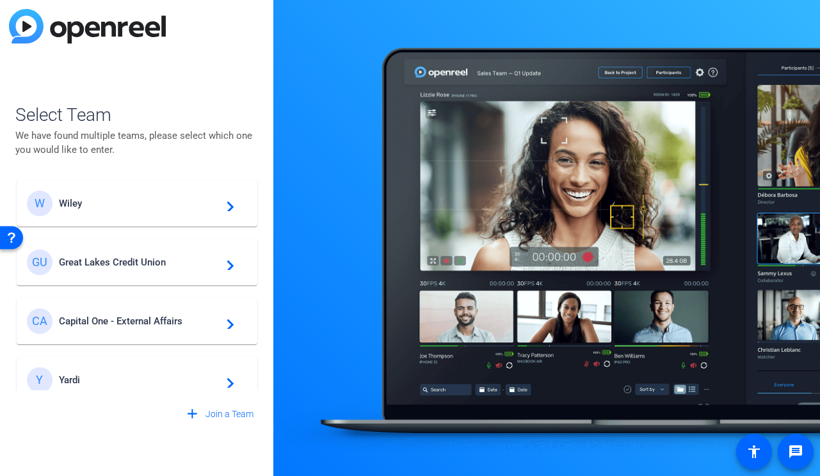
click at [179, 253] on div "GU Great Lakes Credit Union navigate_next" at bounding box center [137, 263] width 220 height 26
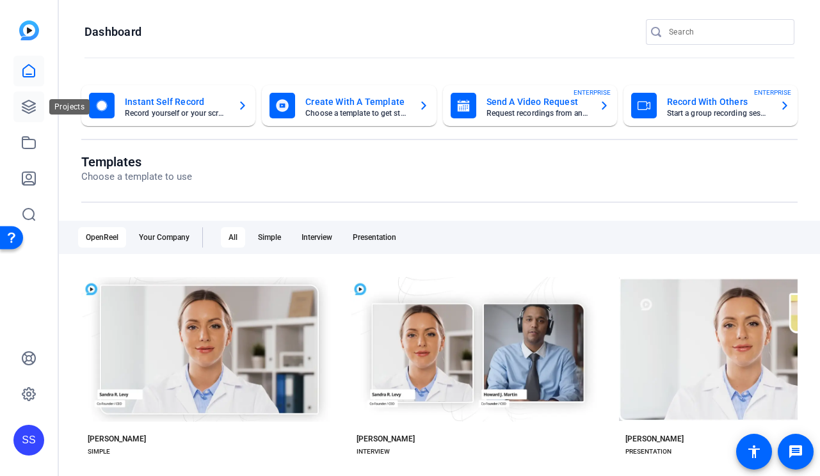
click at [33, 113] on icon at bounding box center [28, 106] width 15 height 15
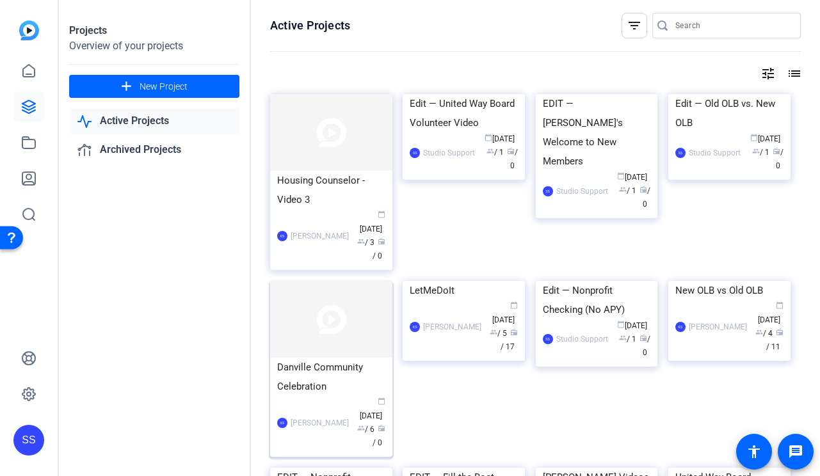
click at [313, 388] on div "Danville Community Celebration" at bounding box center [331, 377] width 108 height 38
click at [555, 171] on div "EDIT — [PERSON_NAME]'s Welcome to New Members" at bounding box center [597, 132] width 108 height 77
click at [703, 30] on input "Search" at bounding box center [732, 25] width 115 height 15
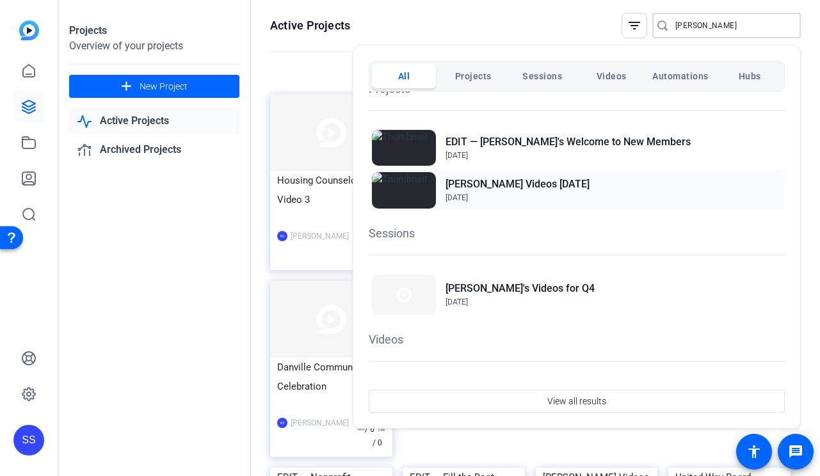
scroll to position [27, 0]
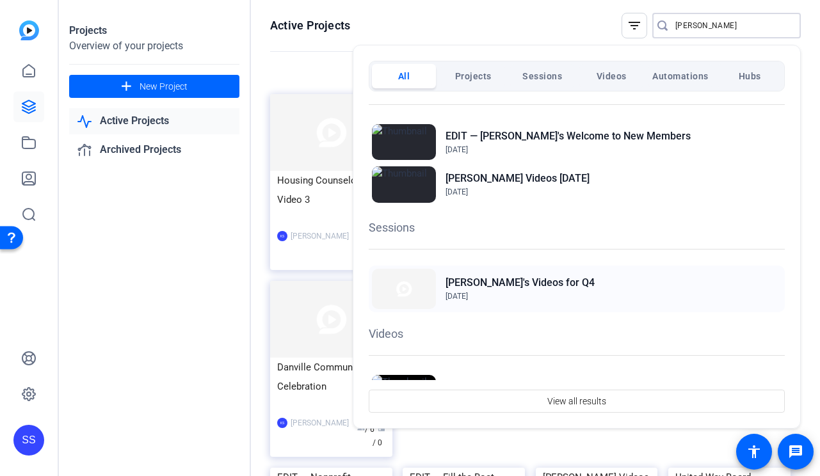
type input "steve"
click at [571, 278] on div "Steve's Videos for Q4 Sep 23, 2025" at bounding box center [577, 289] width 416 height 47
